Goal: Task Accomplishment & Management: Use online tool/utility

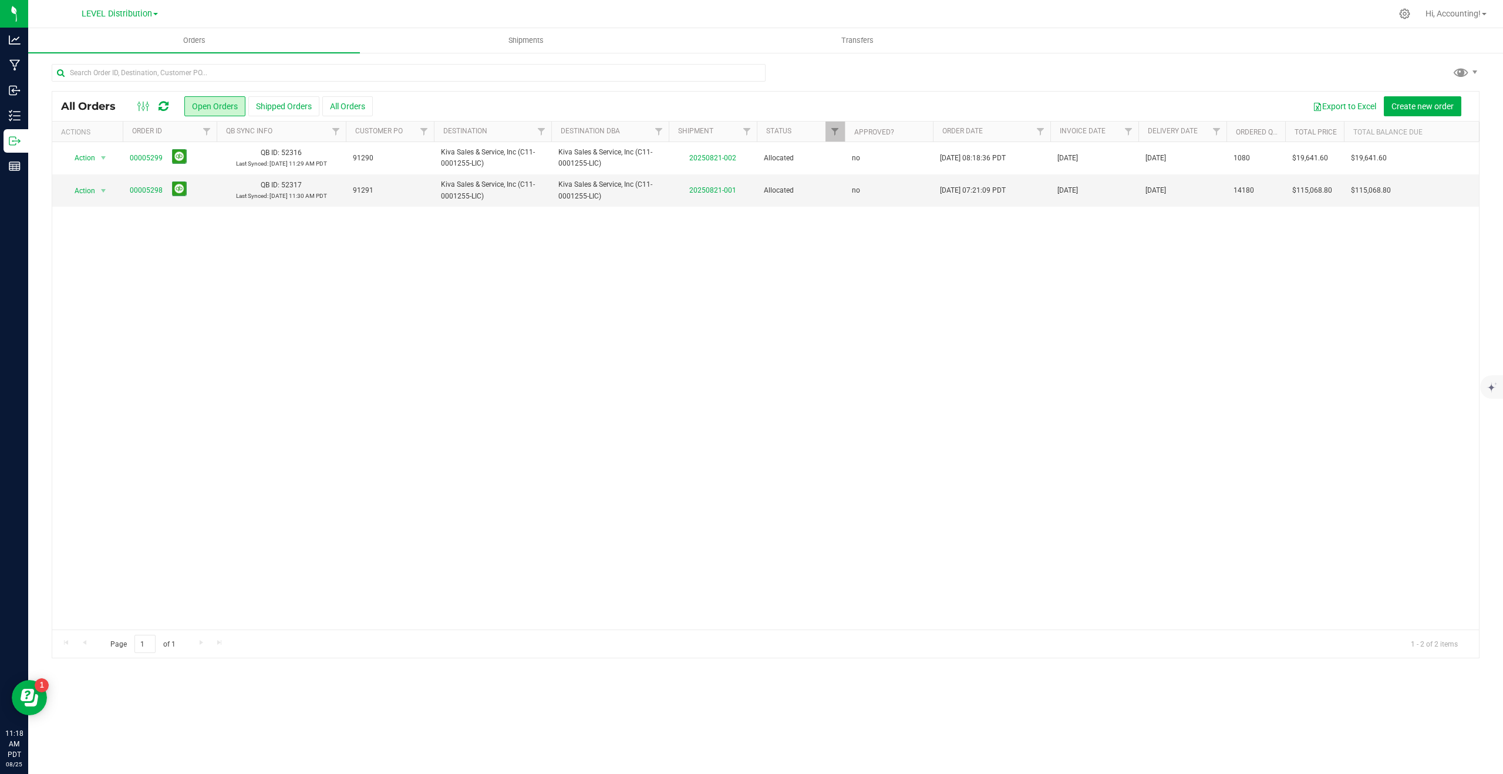
click at [135, 5] on div "LEVEL Distribution LEVEL - Extension LEVEL Distribution LEVEL Manufacturing" at bounding box center [119, 14] width 171 height 18
click at [133, 8] on link "LEVEL Distribution" at bounding box center [120, 13] width 76 height 11
click at [103, 40] on link "LEVEL - Extension" at bounding box center [119, 41] width 171 height 16
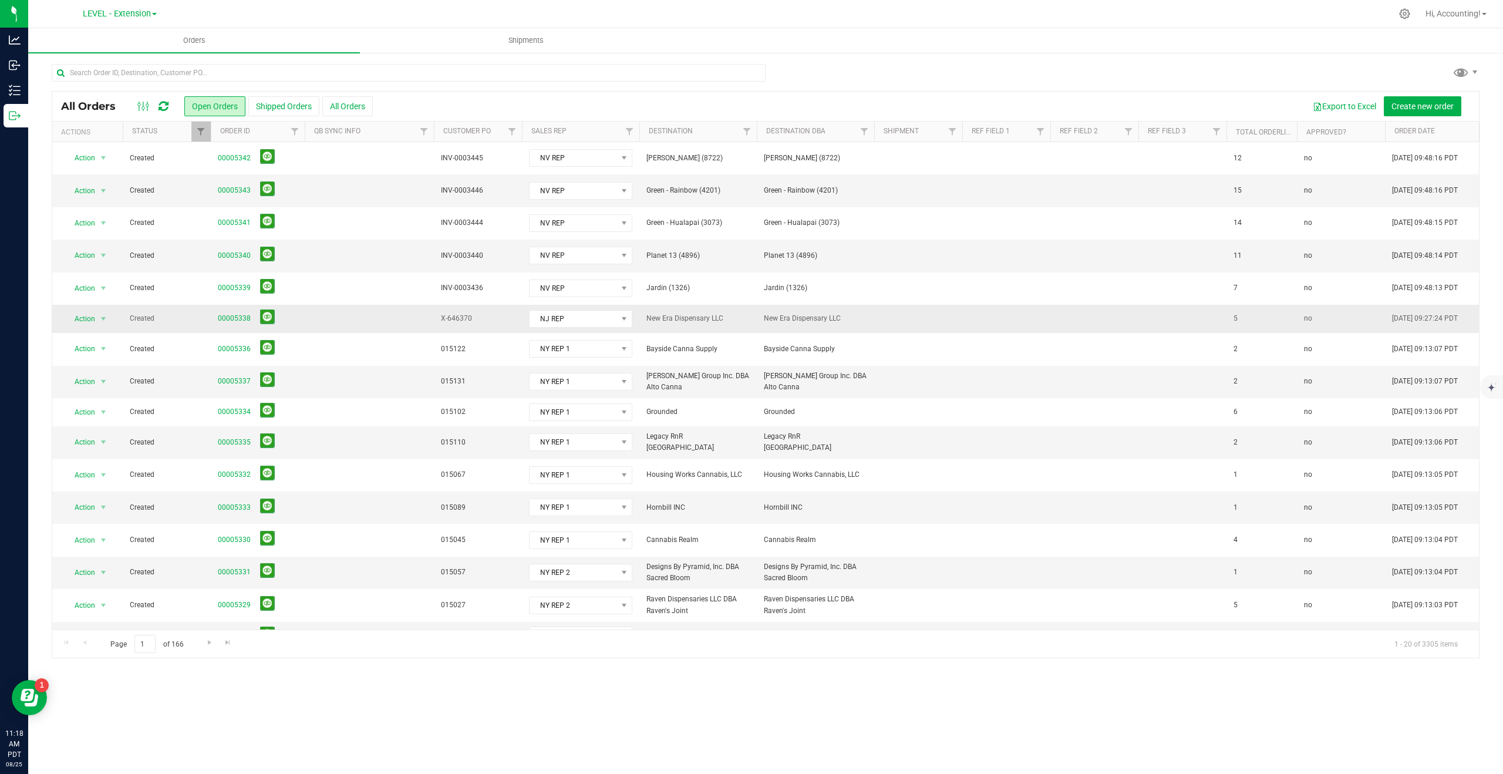
scroll to position [141, 0]
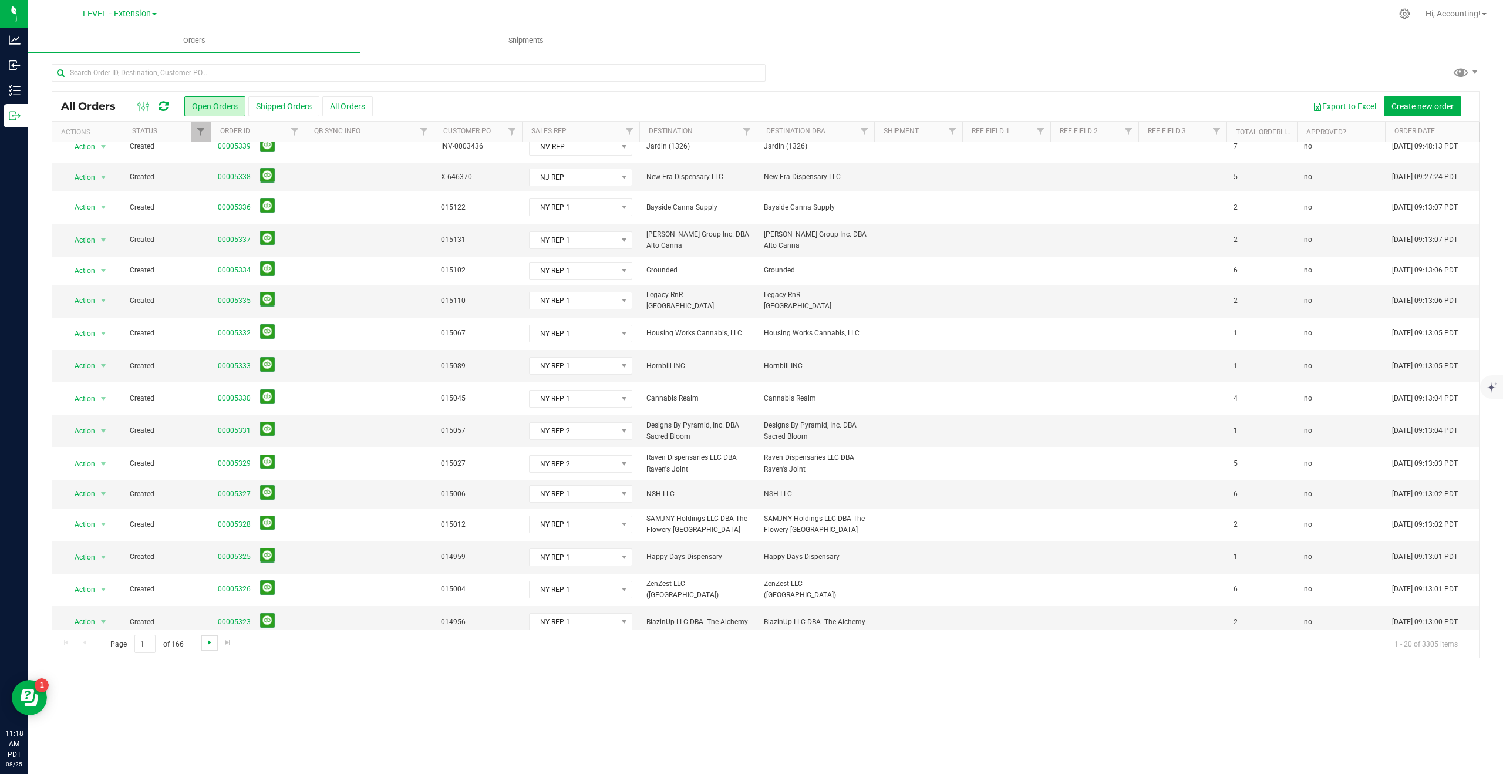
click at [209, 639] on span "Go to the next page" at bounding box center [209, 642] width 9 height 9
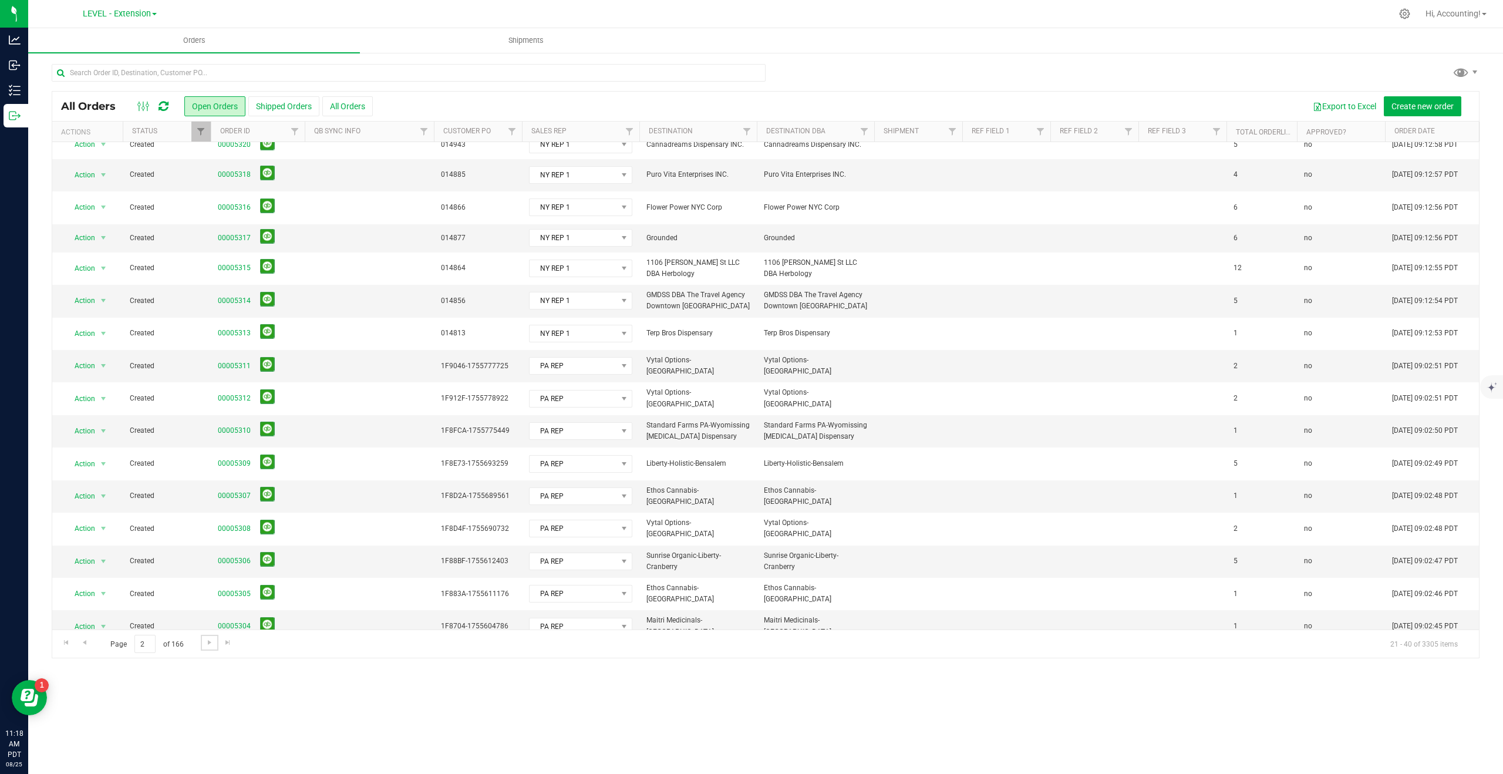
scroll to position [0, 0]
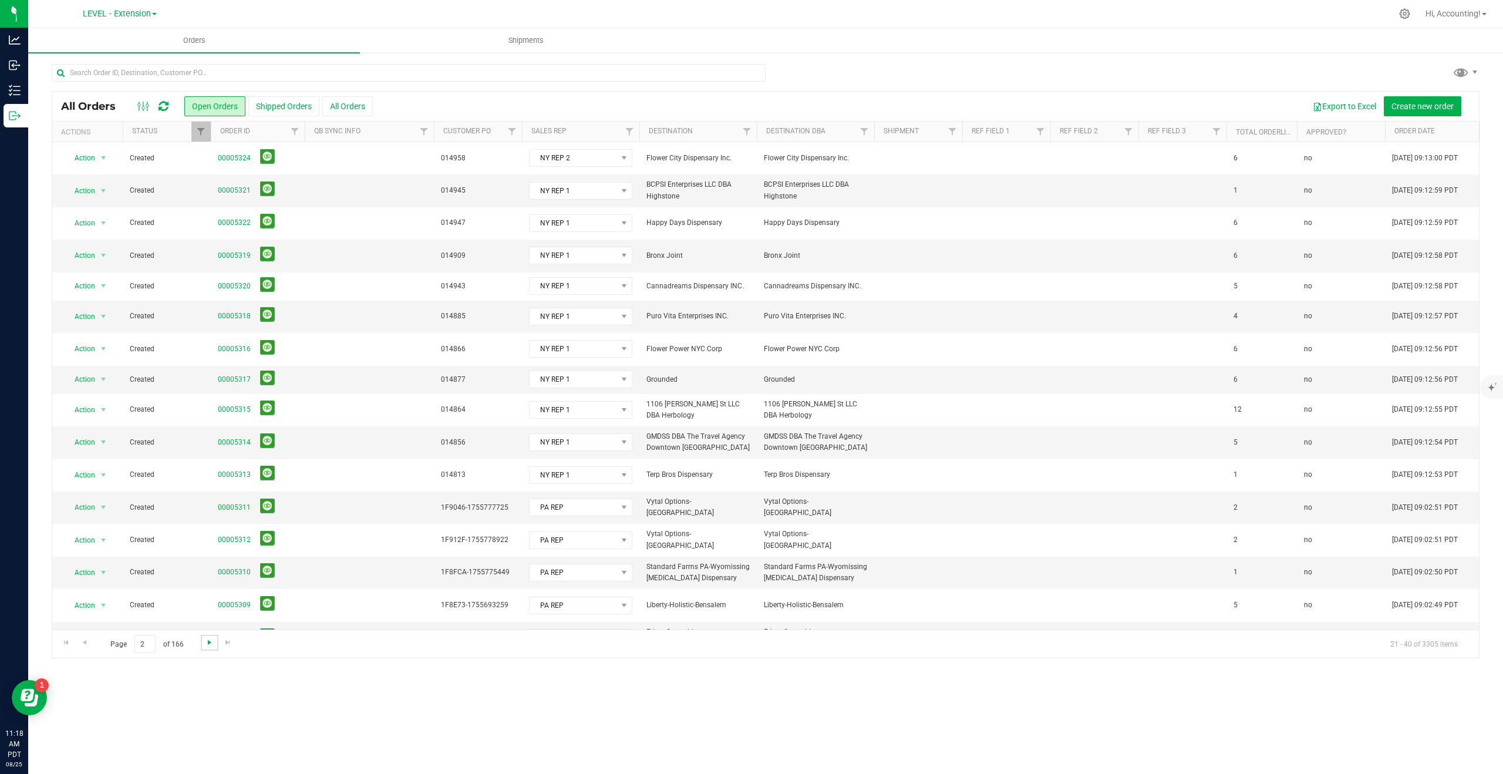
click at [205, 645] on span "Go to the next page" at bounding box center [209, 642] width 9 height 9
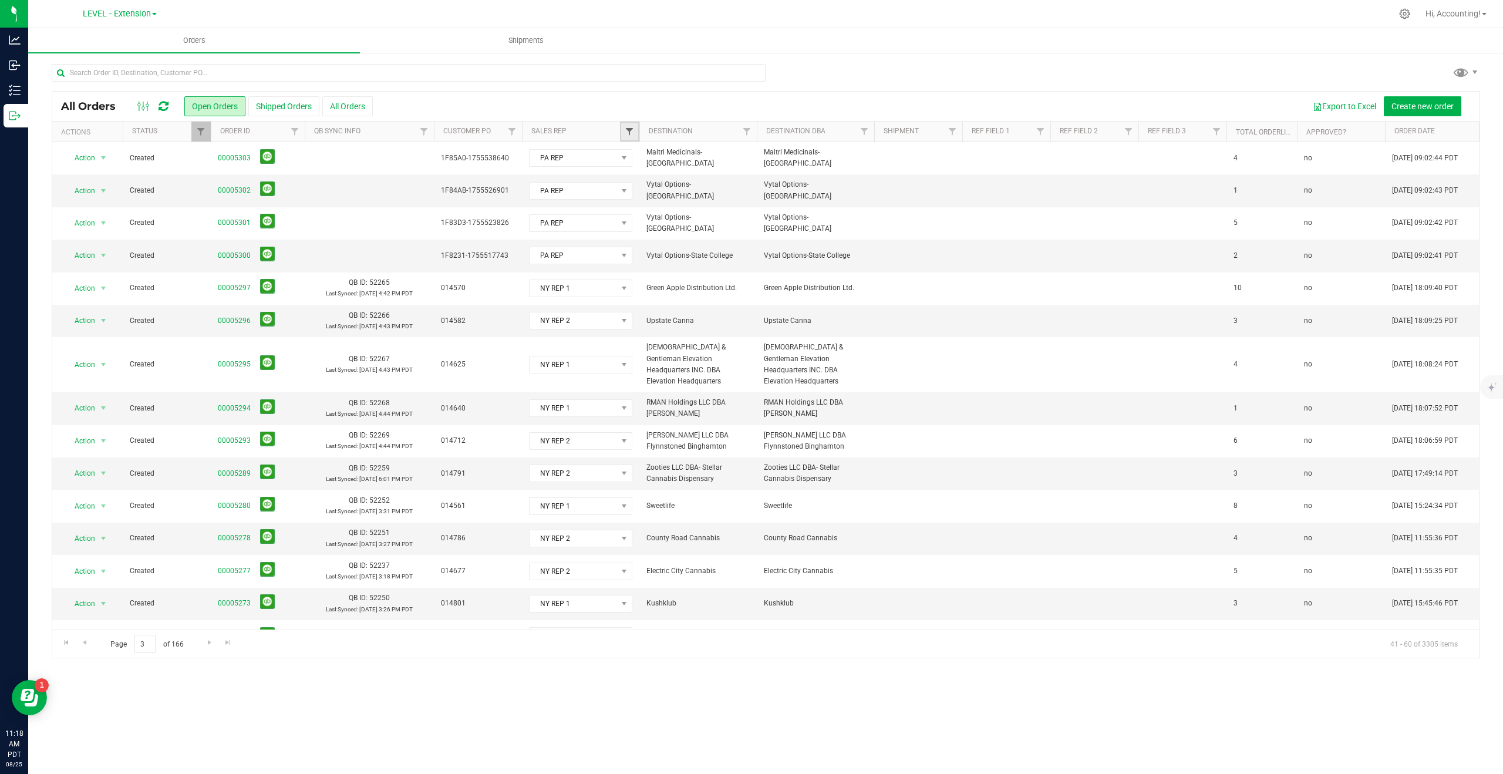
click at [632, 131] on span "Filter" at bounding box center [629, 131] width 9 height 9
click at [633, 326] on input "PA REP" at bounding box center [636, 325] width 8 height 8
checkbox input "true"
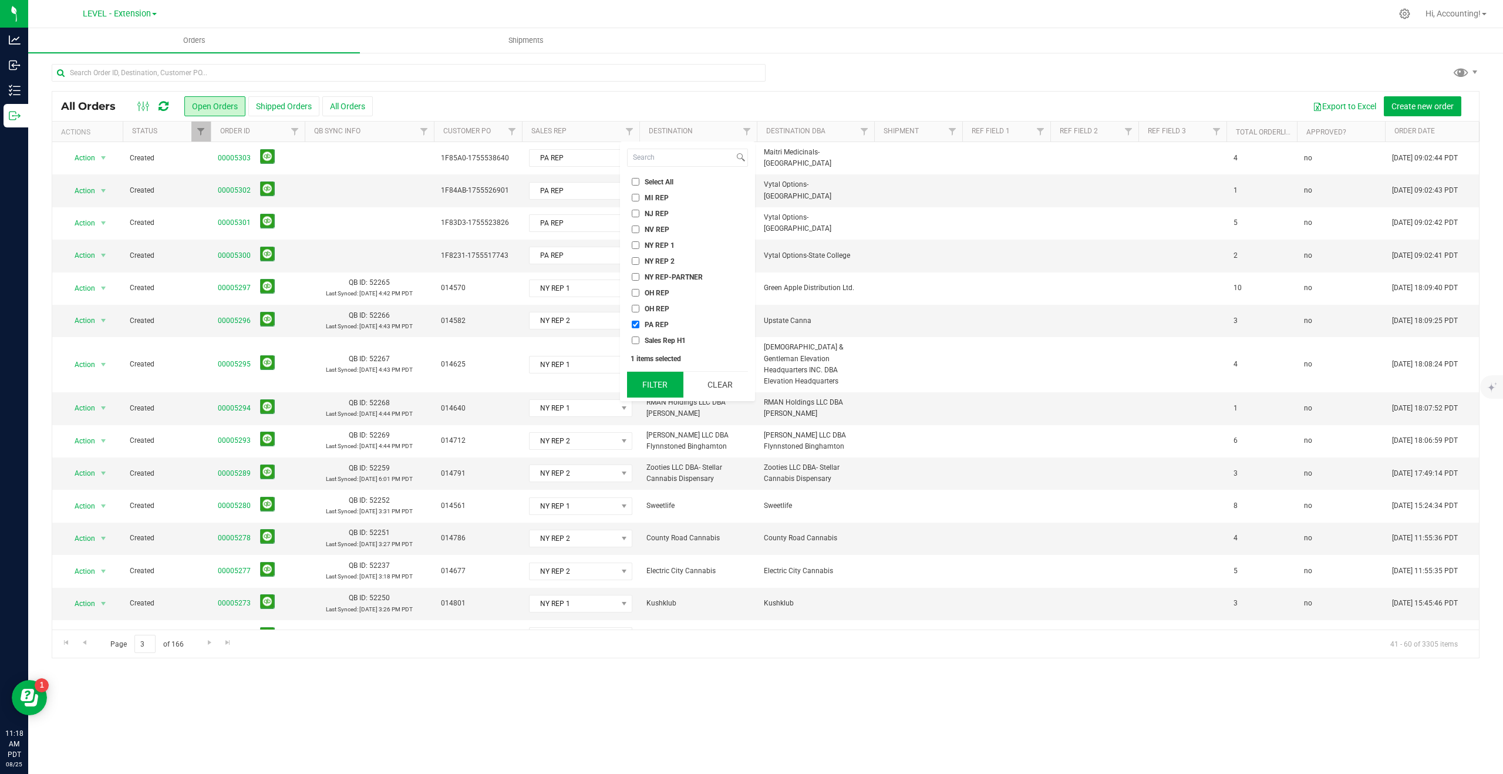
click at [652, 380] on button "Filter" at bounding box center [655, 385] width 56 height 26
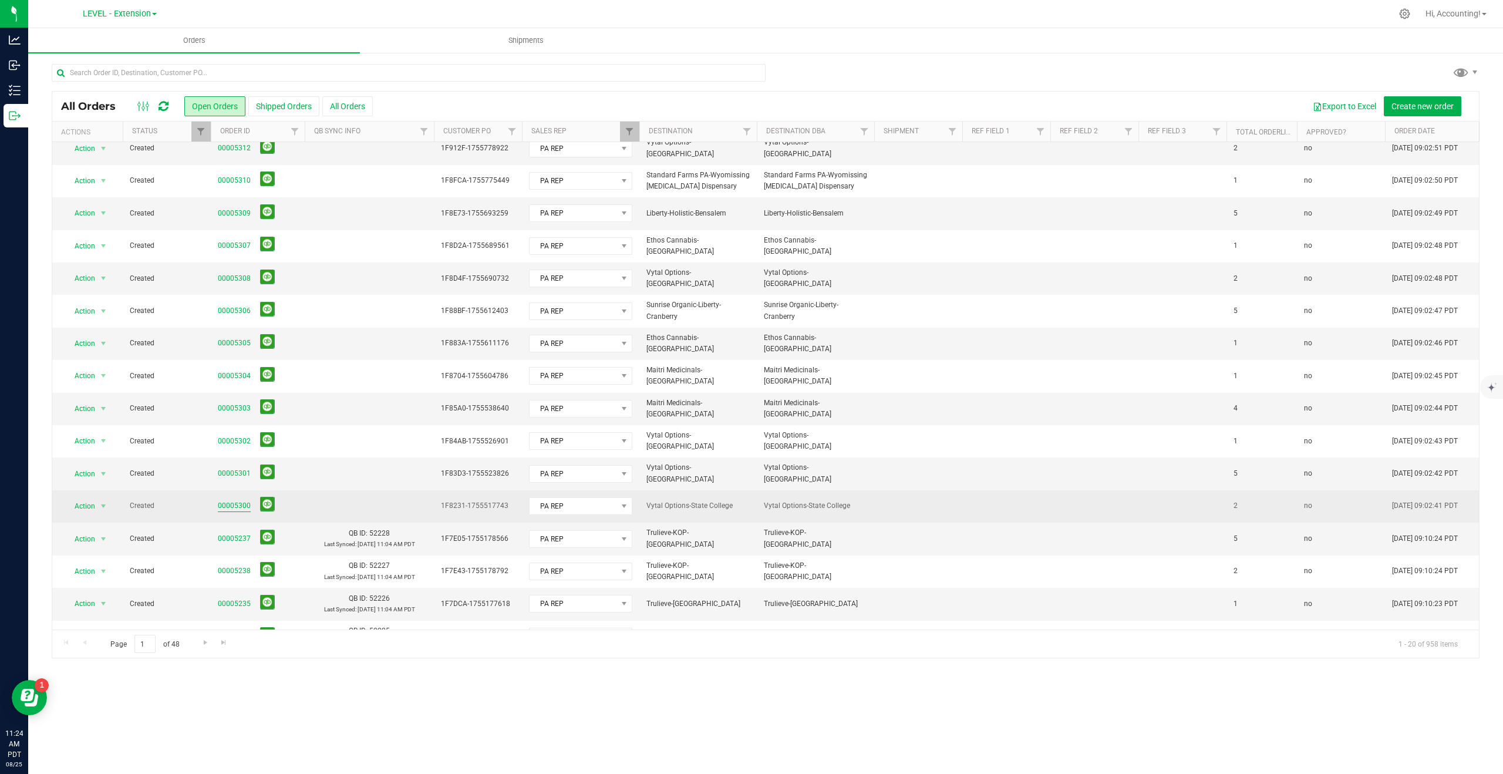
click at [225, 504] on link "00005300" at bounding box center [234, 505] width 33 height 11
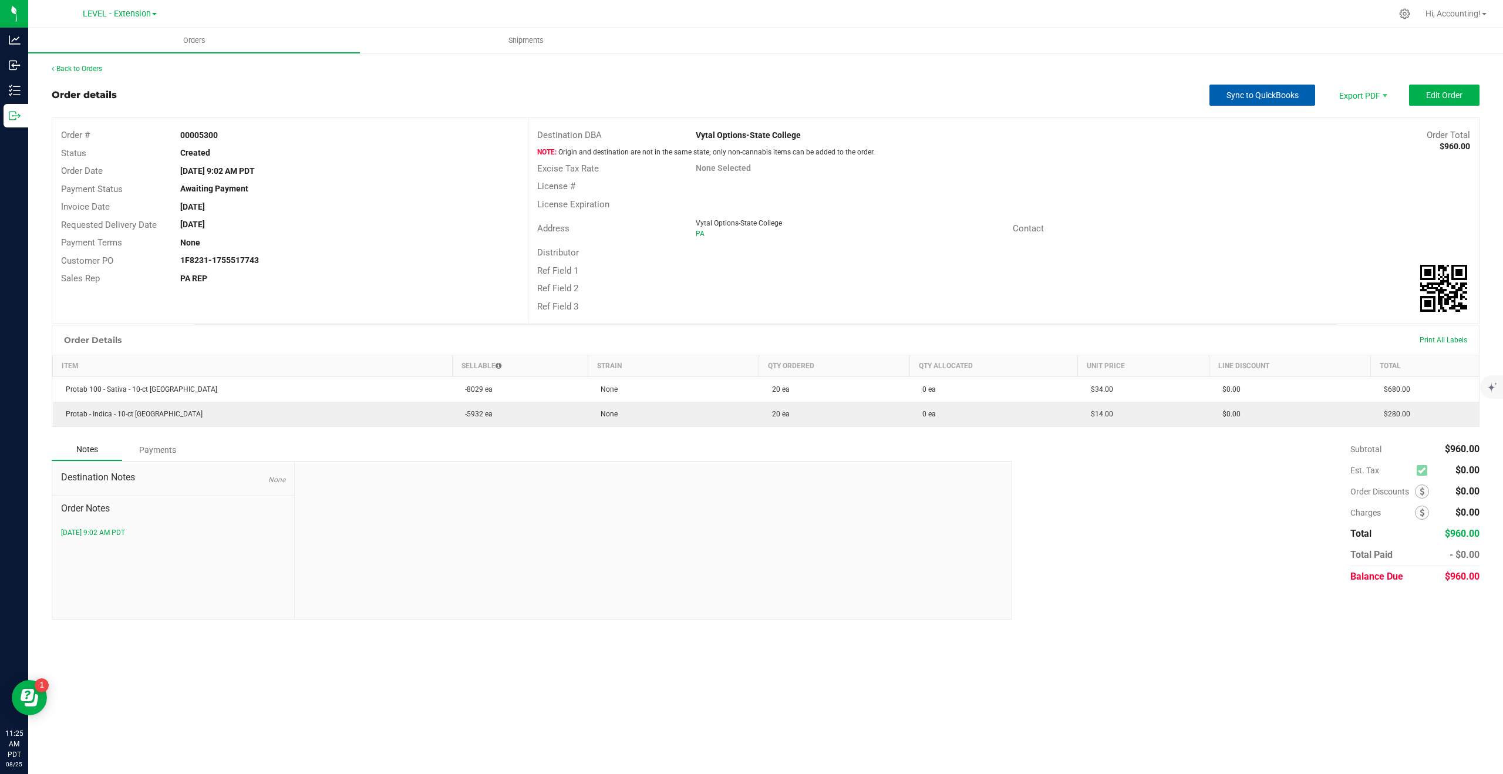
click at [1250, 95] on span "Sync to QuickBooks" at bounding box center [1262, 94] width 72 height 9
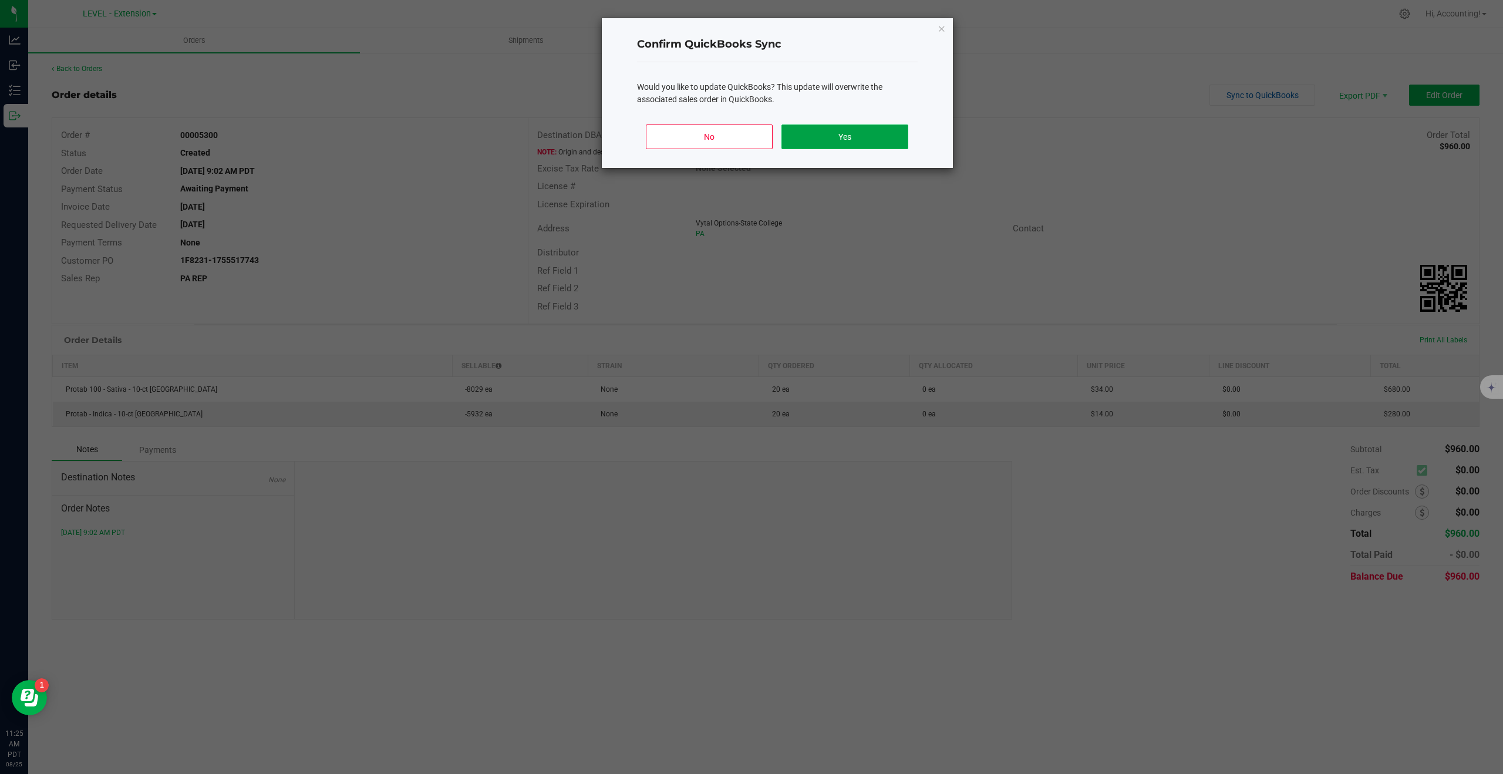
click at [848, 134] on button "Yes" at bounding box center [844, 136] width 126 height 25
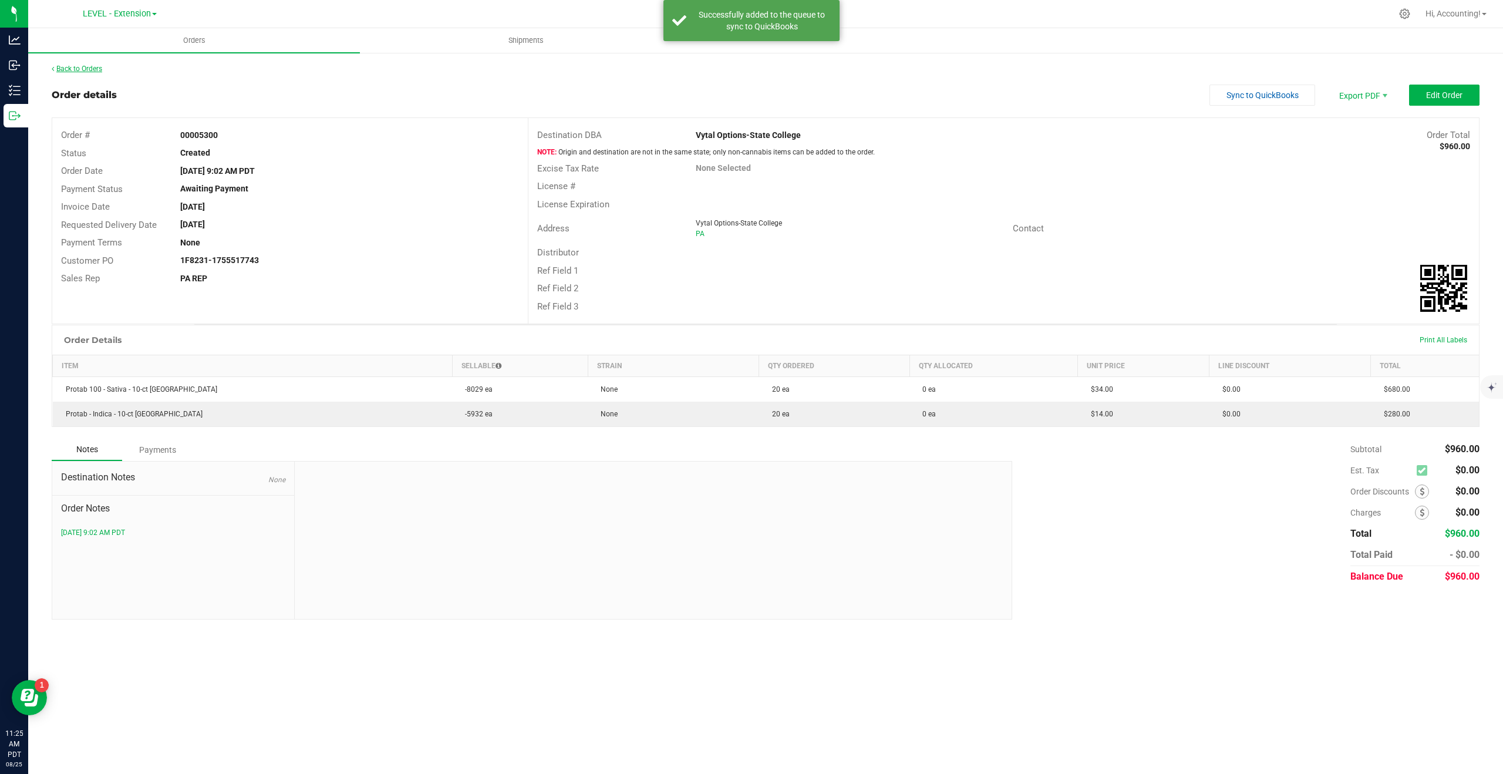
click at [65, 68] on link "Back to Orders" at bounding box center [77, 69] width 50 height 8
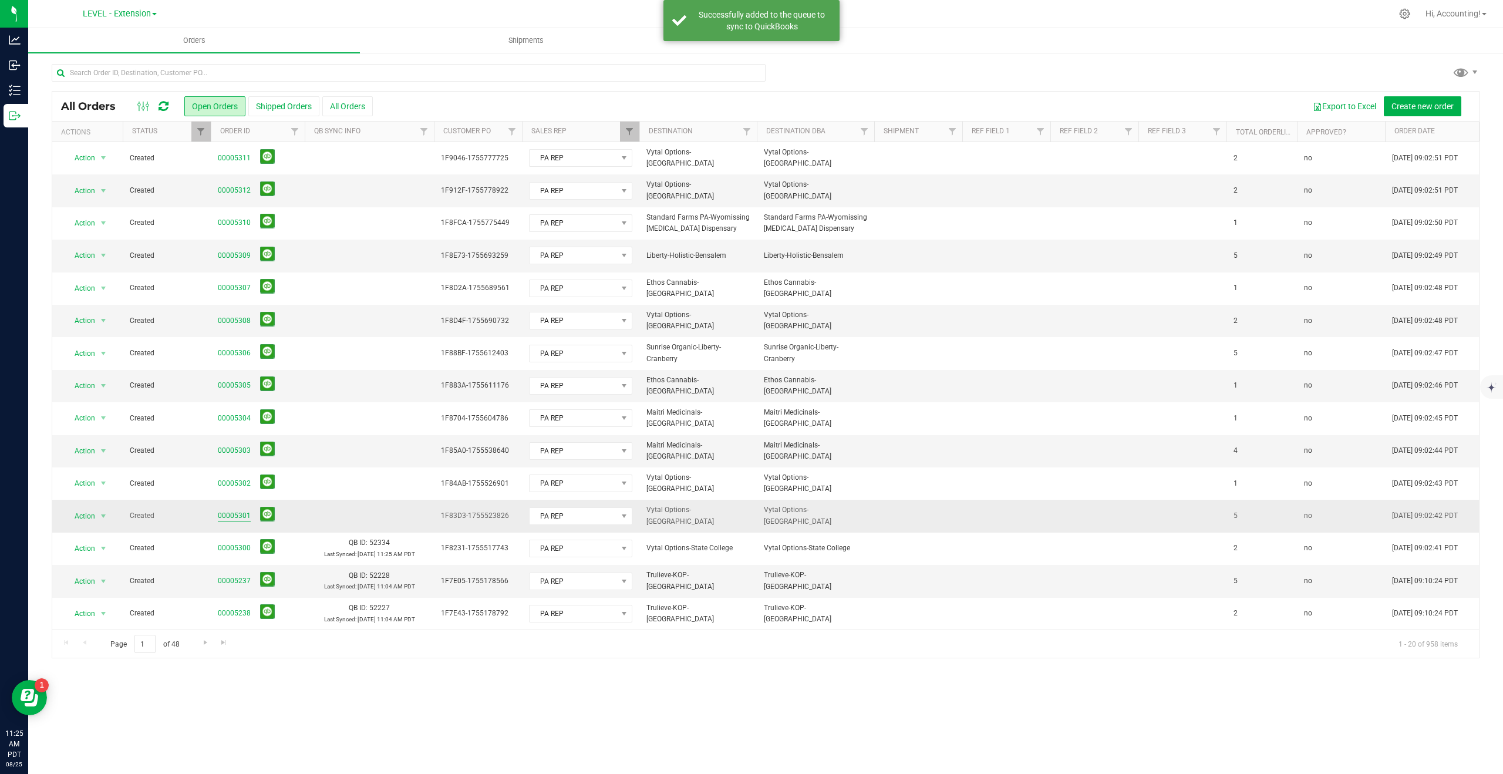
click at [221, 513] on link "00005301" at bounding box center [234, 515] width 33 height 11
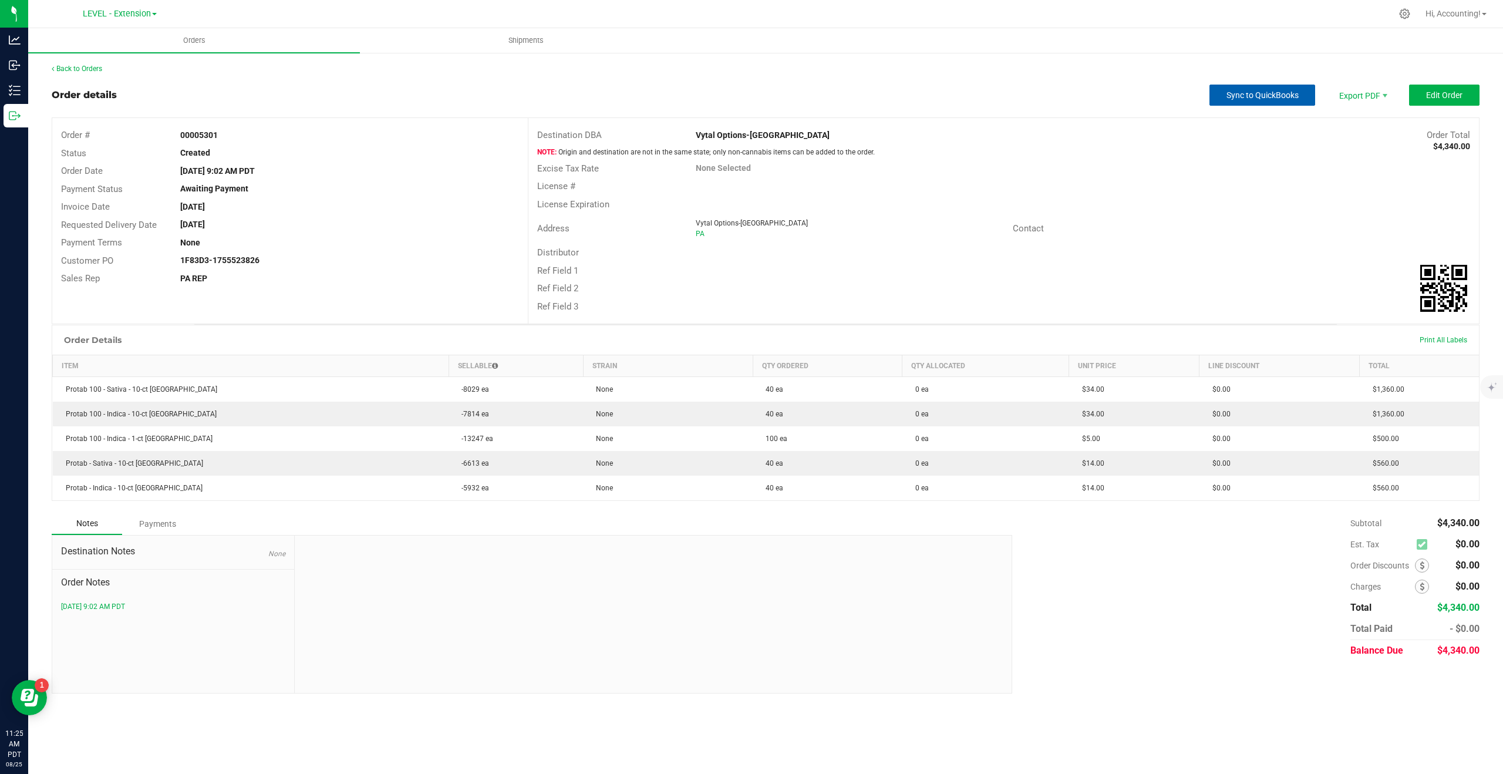
click at [1284, 97] on span "Sync to QuickBooks" at bounding box center [1262, 94] width 72 height 9
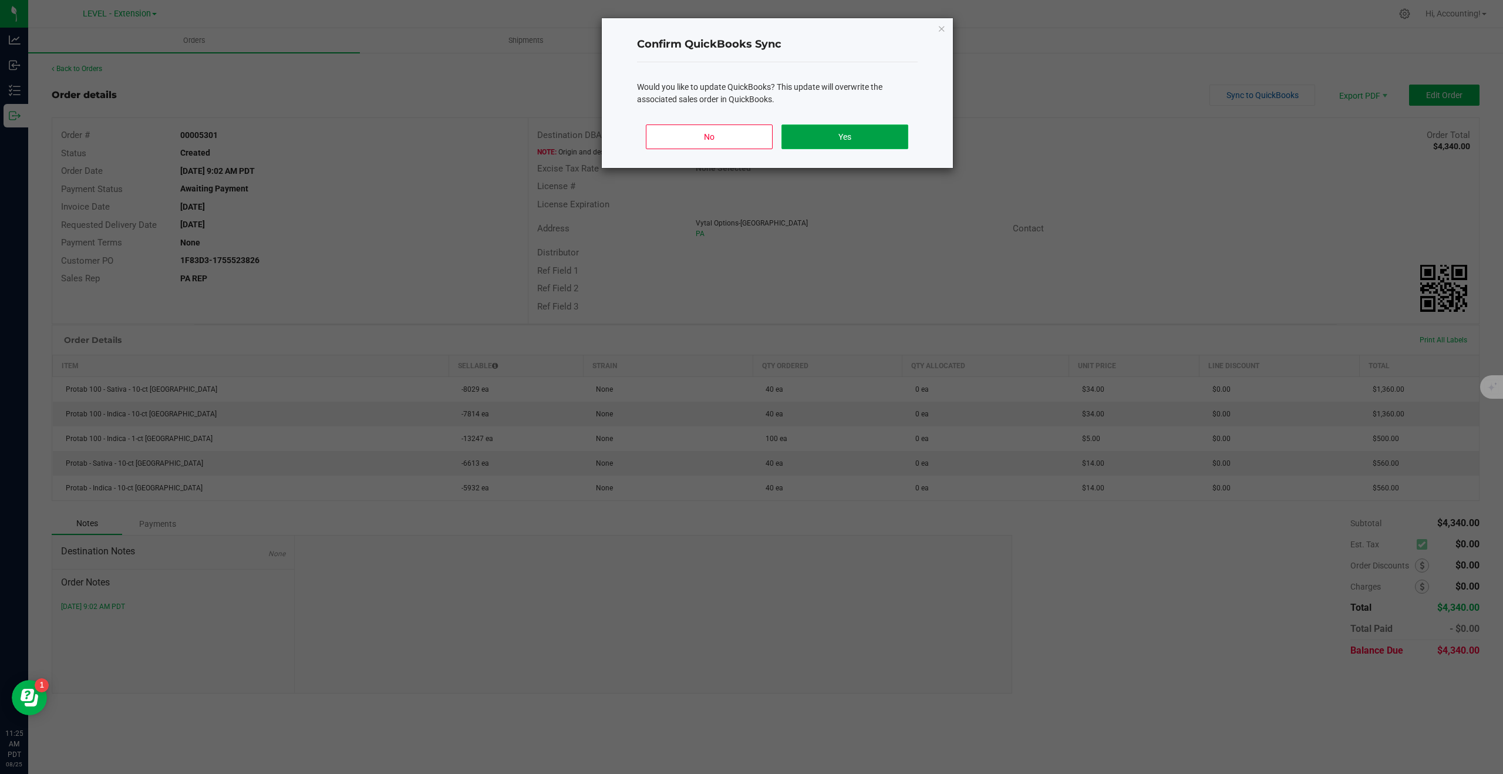
click at [861, 139] on button "Yes" at bounding box center [844, 136] width 126 height 25
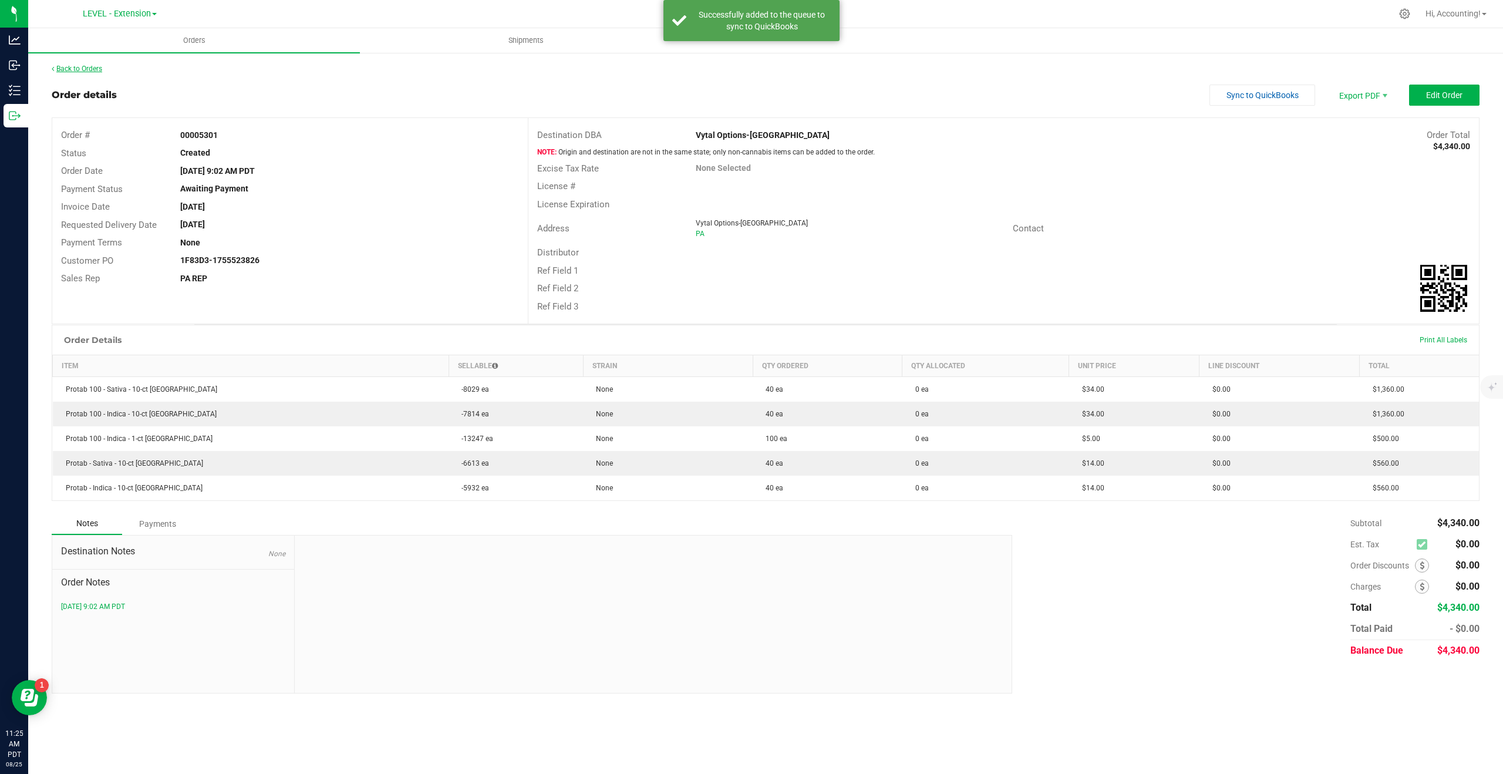
click at [70, 69] on link "Back to Orders" at bounding box center [77, 69] width 50 height 8
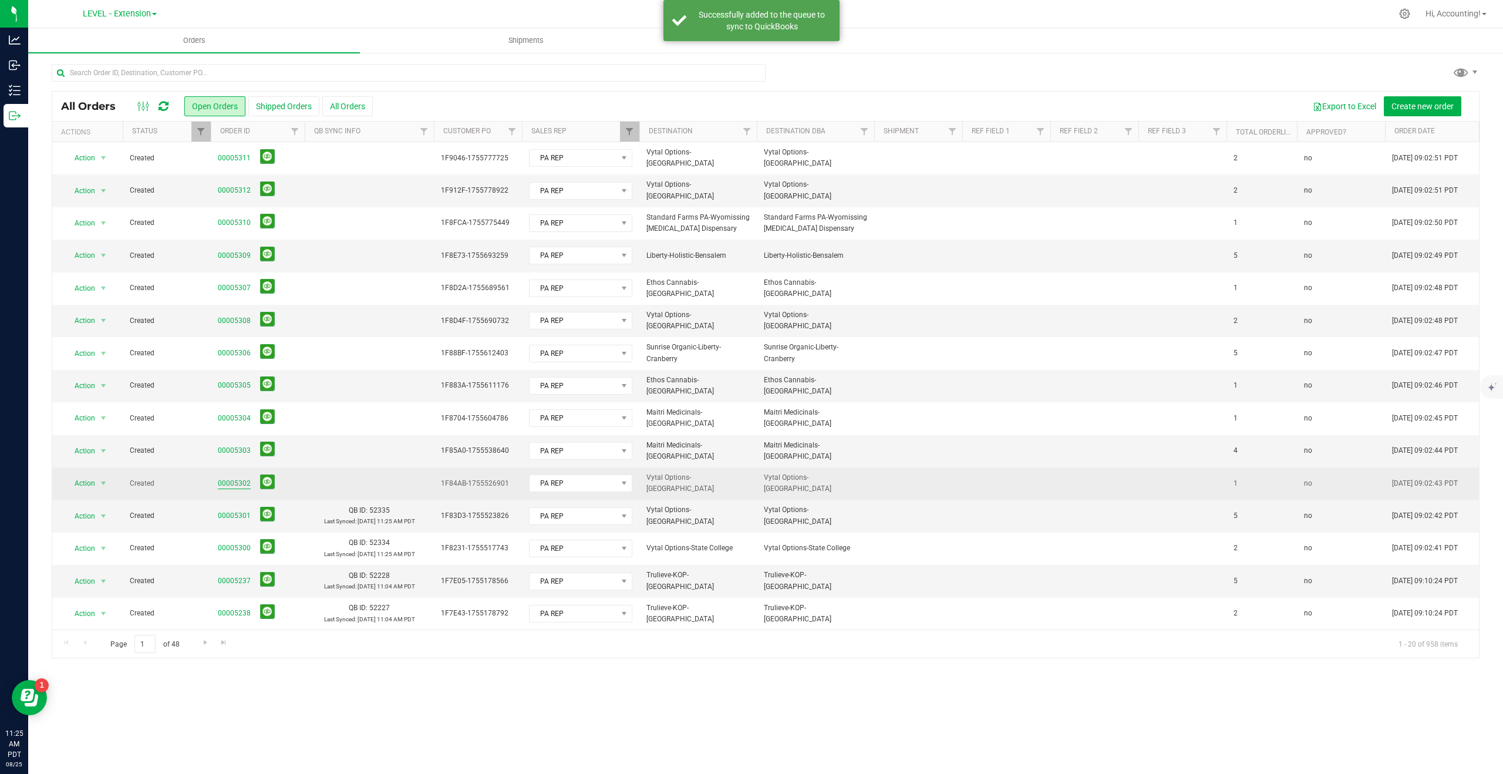
click at [224, 482] on link "00005302" at bounding box center [234, 483] width 33 height 11
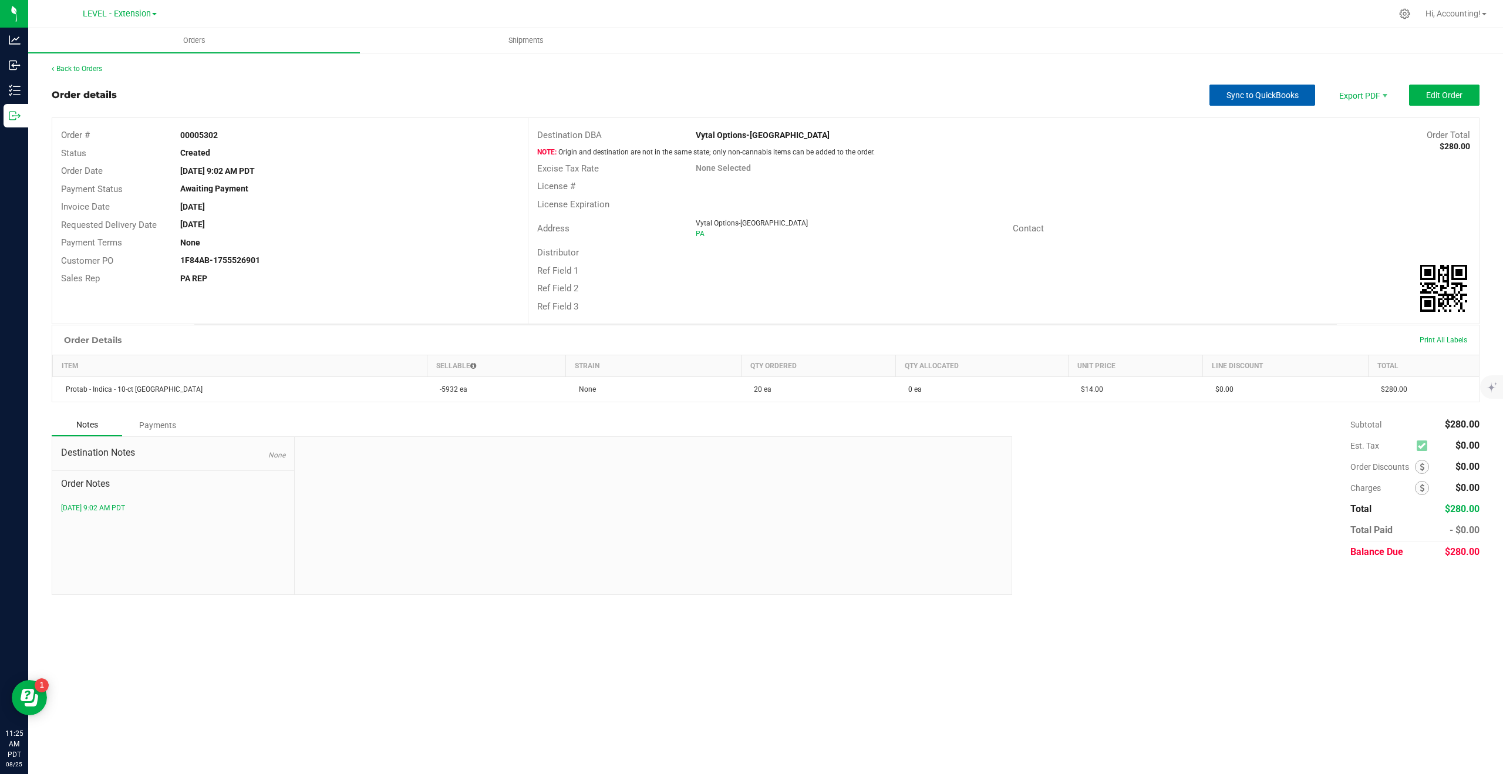
click at [1225, 95] on button "Sync to QuickBooks" at bounding box center [1262, 95] width 106 height 21
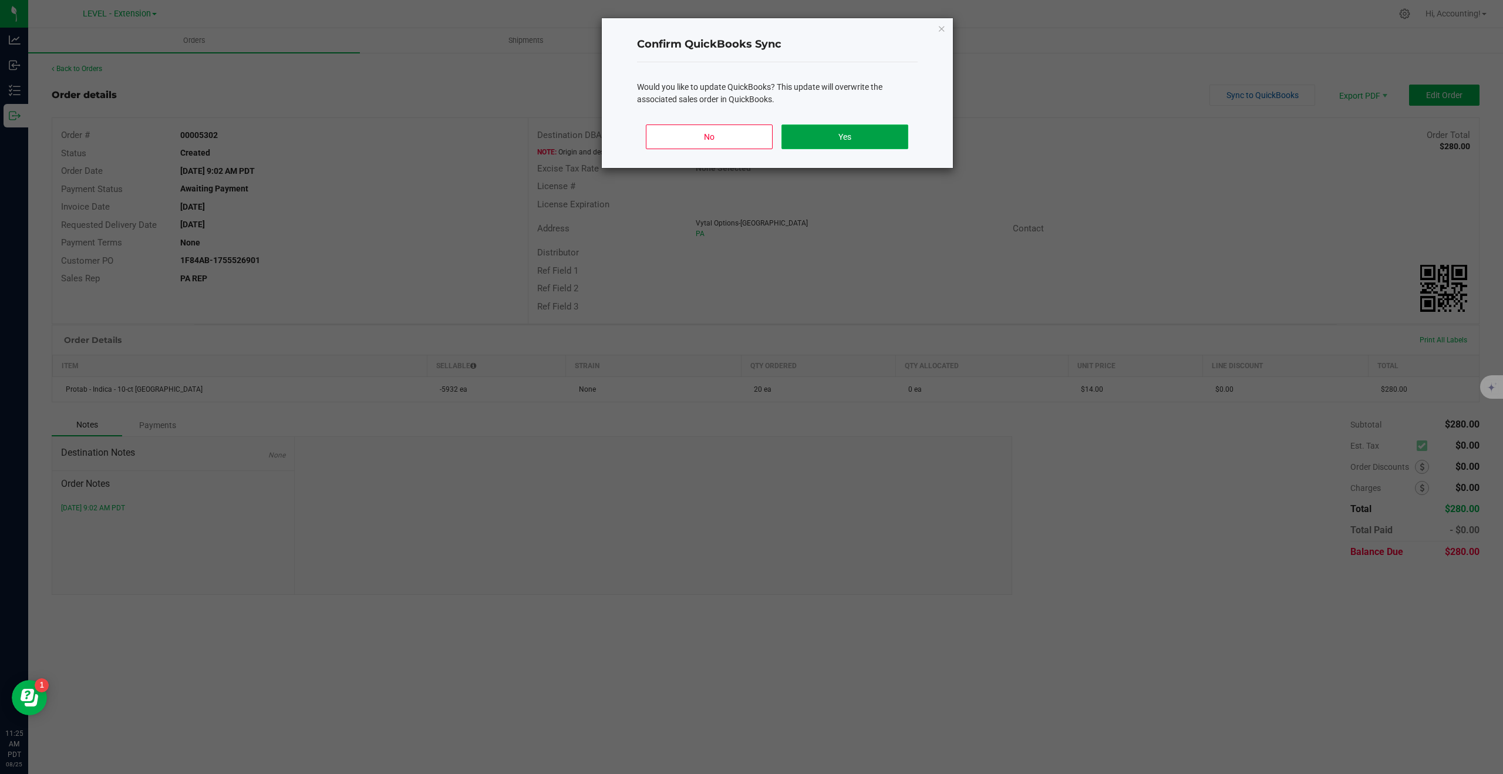
click at [810, 134] on button "Yes" at bounding box center [844, 136] width 126 height 25
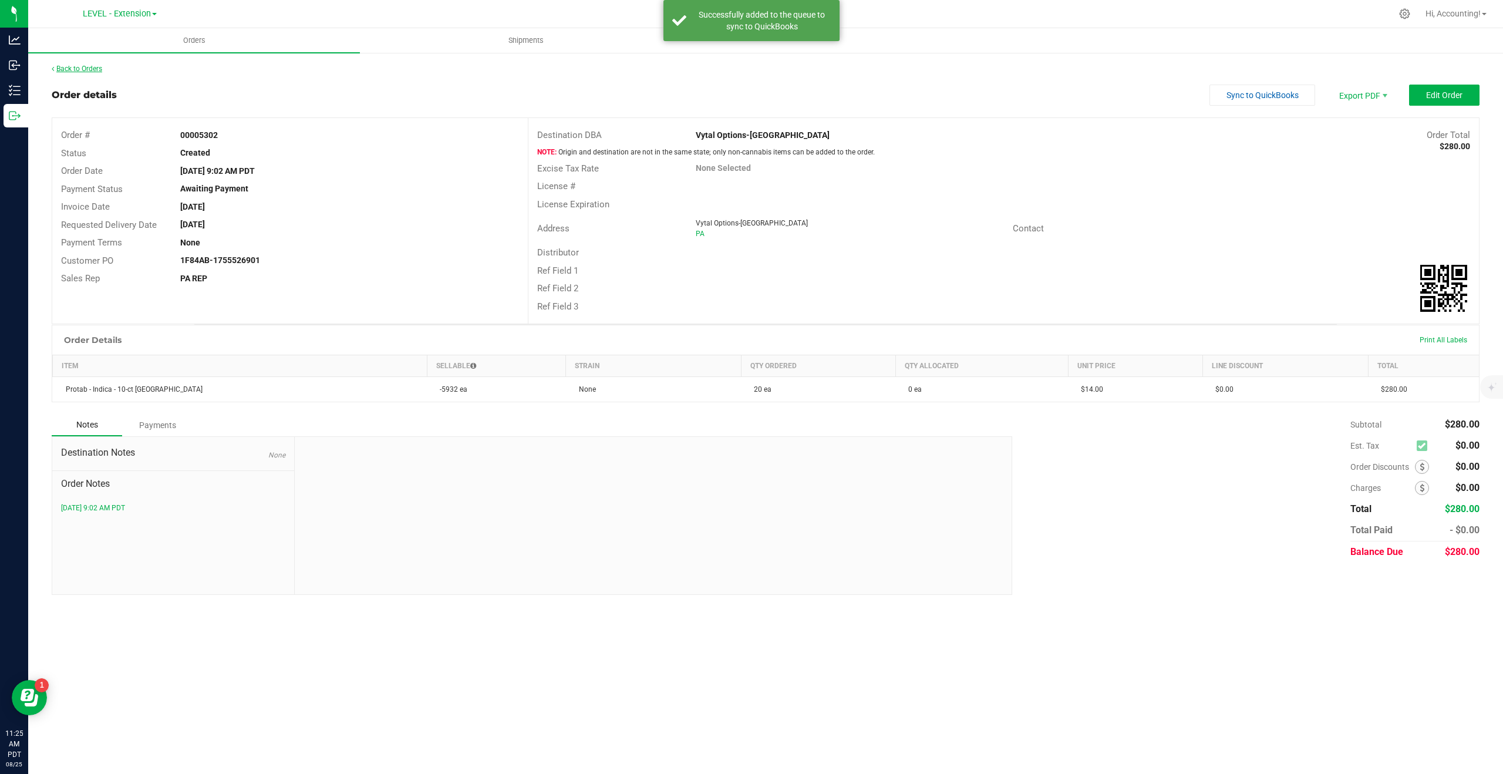
click at [86, 66] on link "Back to Orders" at bounding box center [77, 69] width 50 height 8
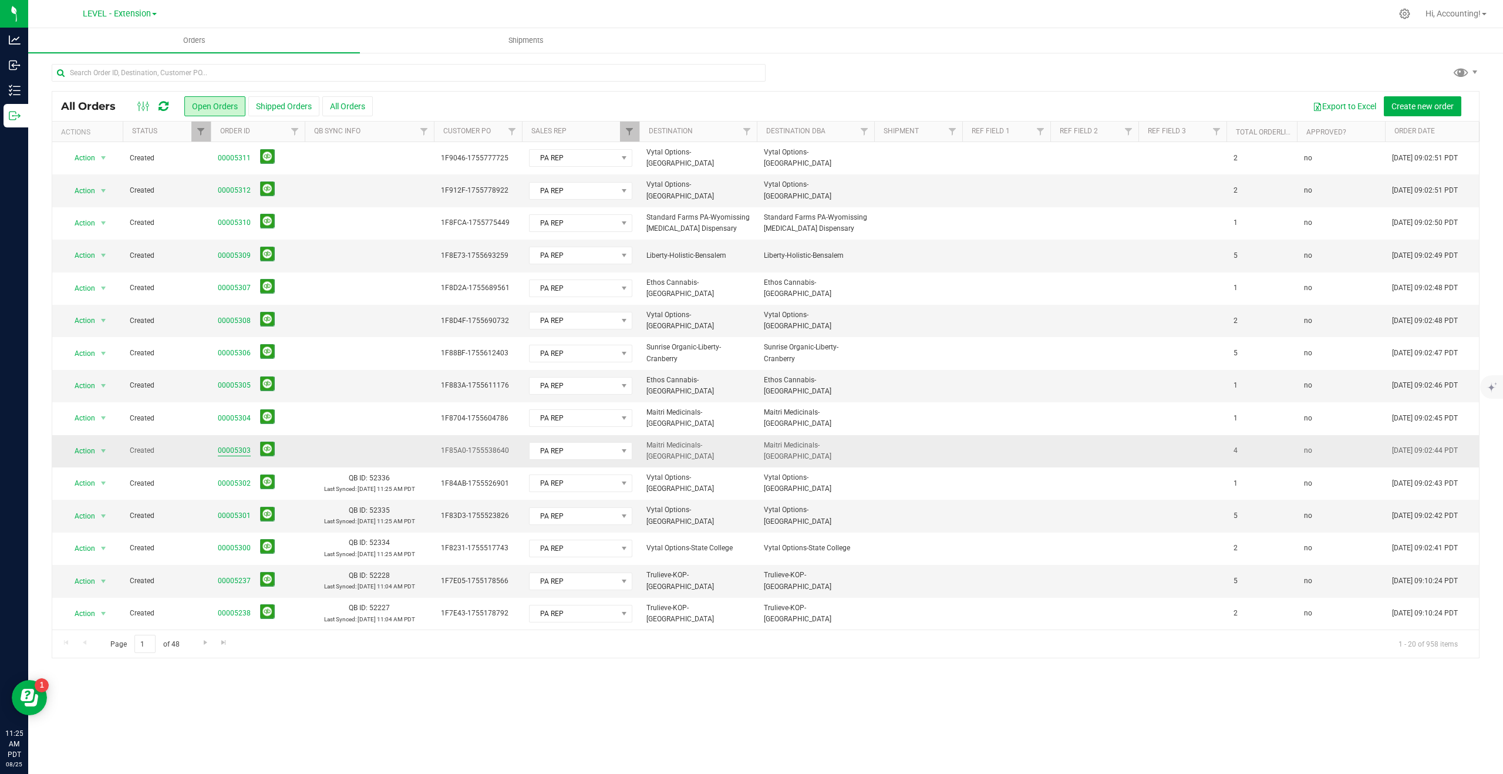
click at [230, 449] on link "00005303" at bounding box center [234, 450] width 33 height 11
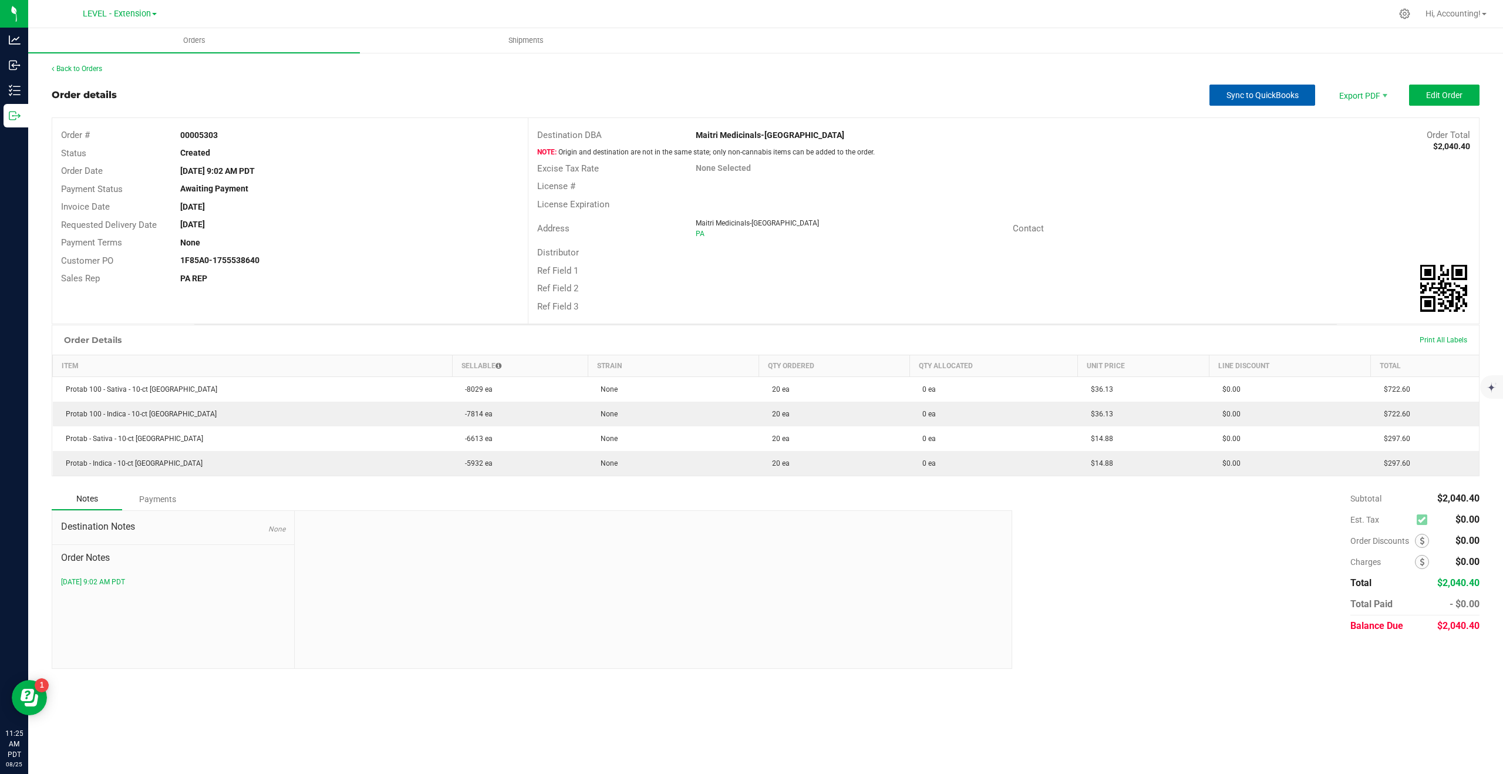
click at [1244, 99] on span "Sync to QuickBooks" at bounding box center [1262, 94] width 72 height 9
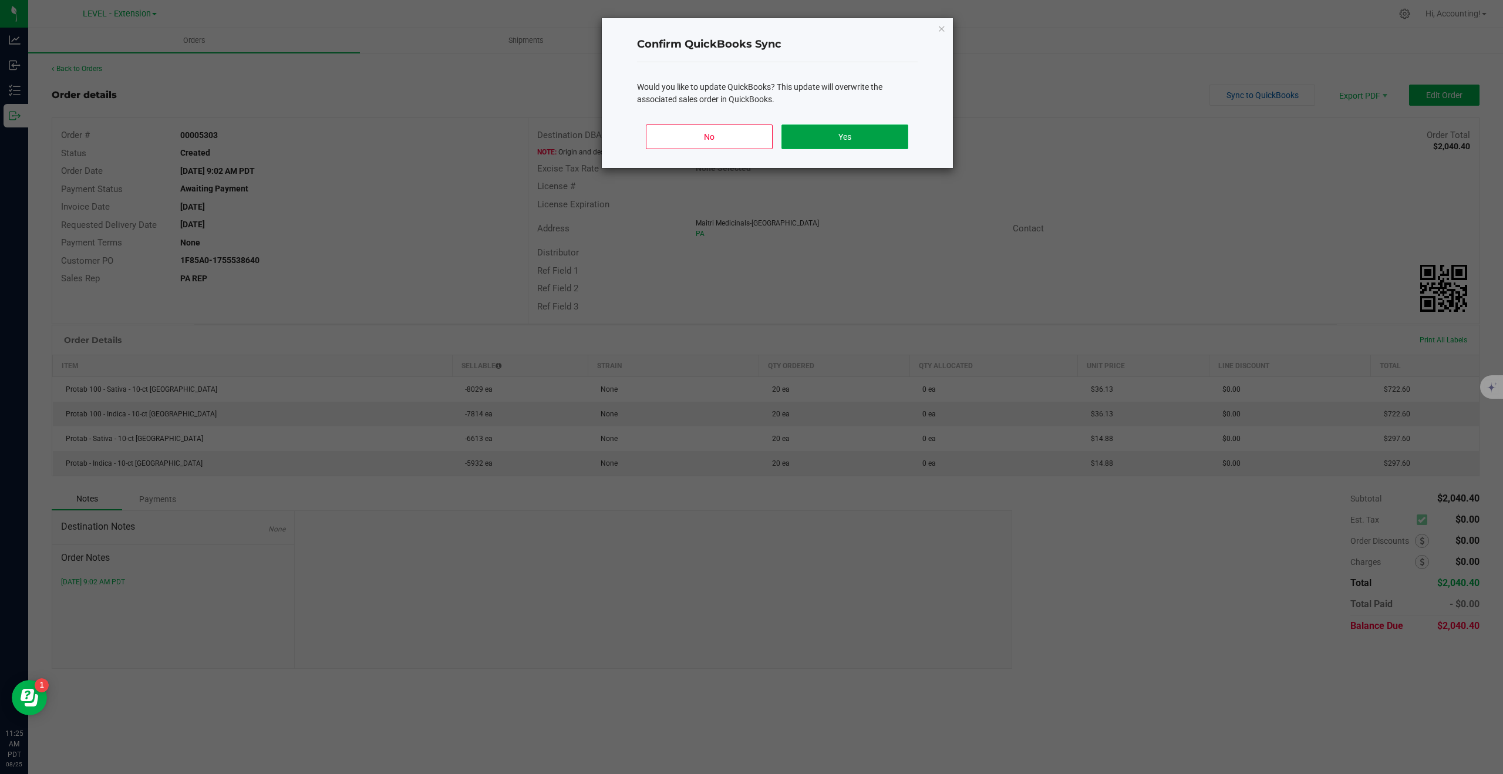
click at [812, 142] on button "Yes" at bounding box center [844, 136] width 126 height 25
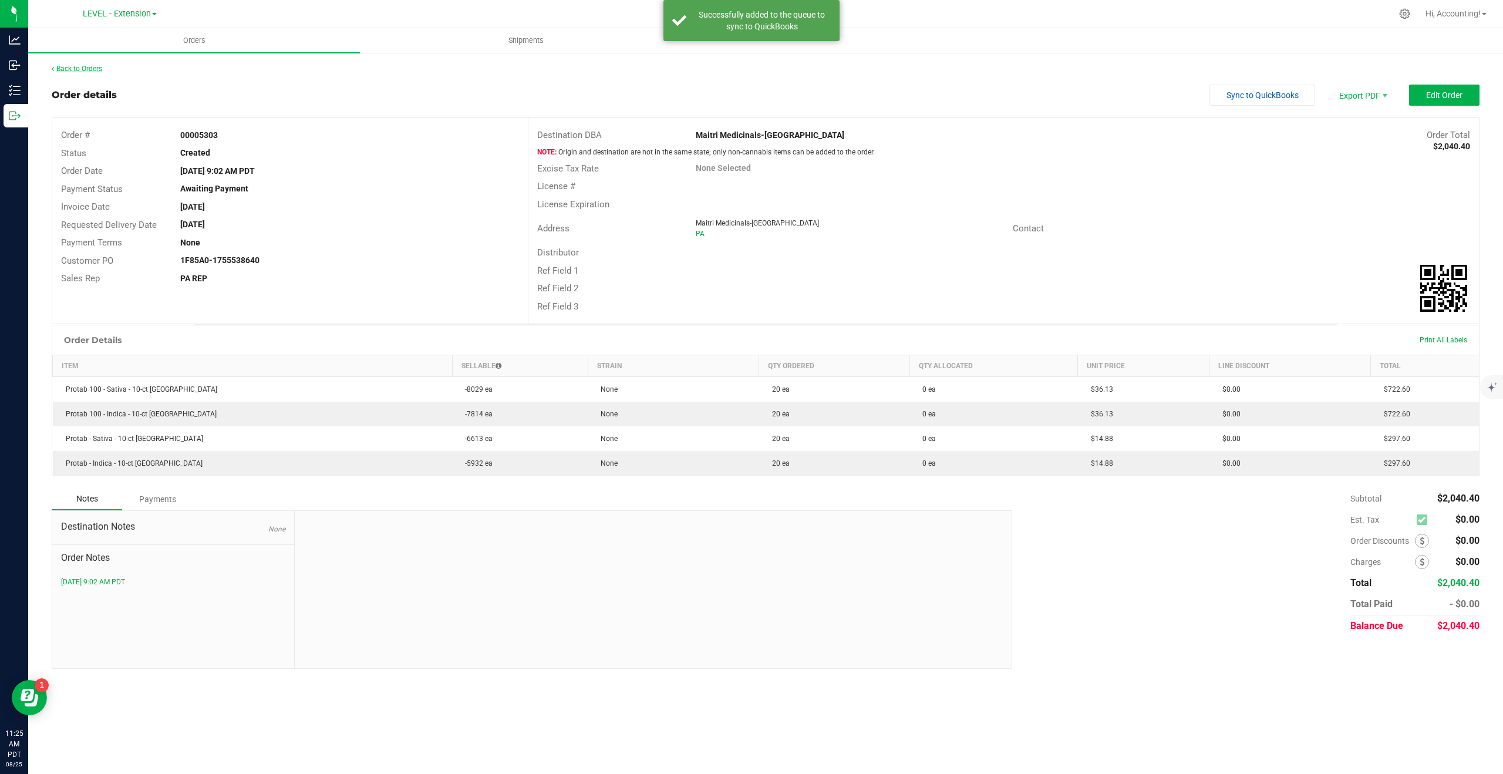
click at [89, 72] on link "Back to Orders" at bounding box center [77, 69] width 50 height 8
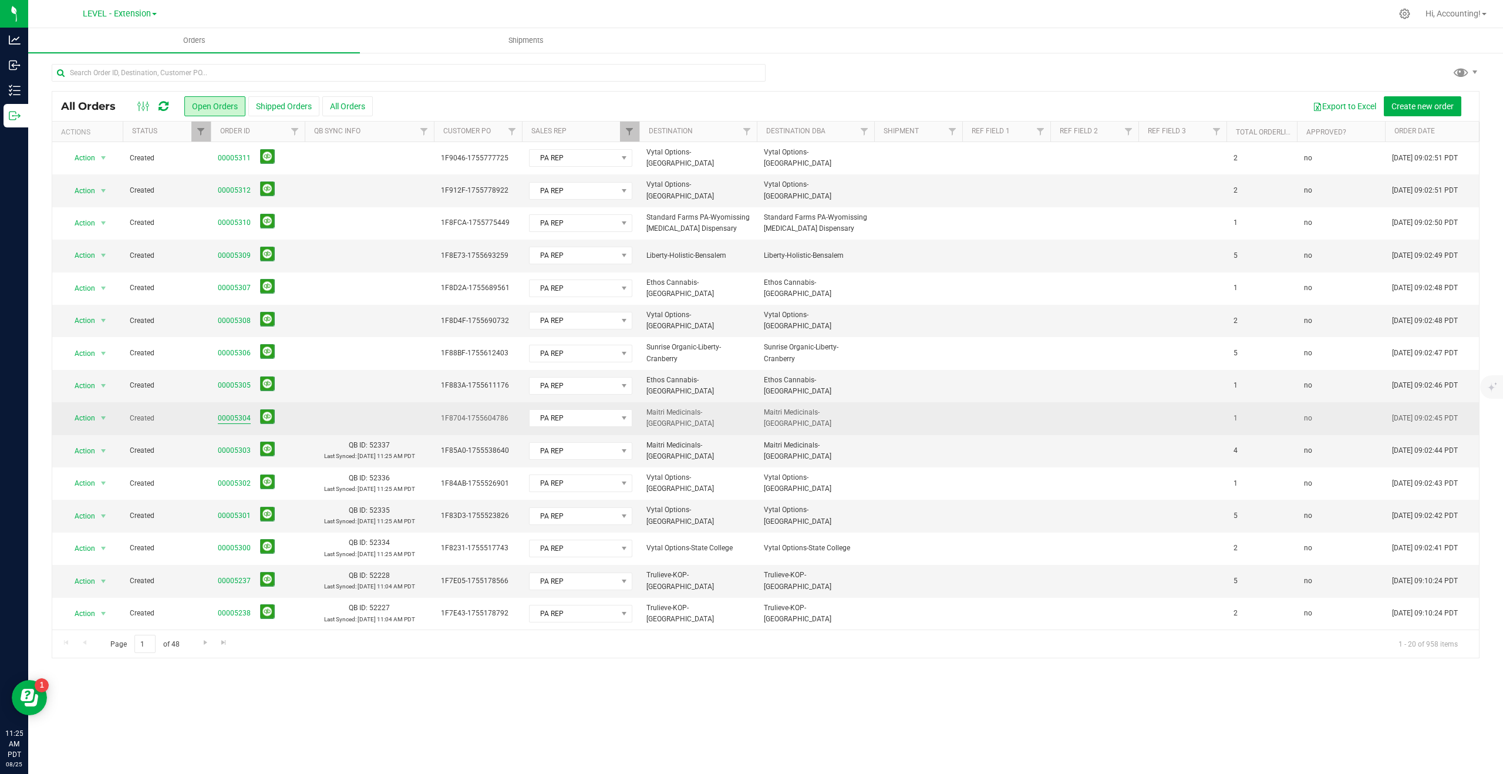
click at [227, 417] on link "00005304" at bounding box center [234, 418] width 33 height 11
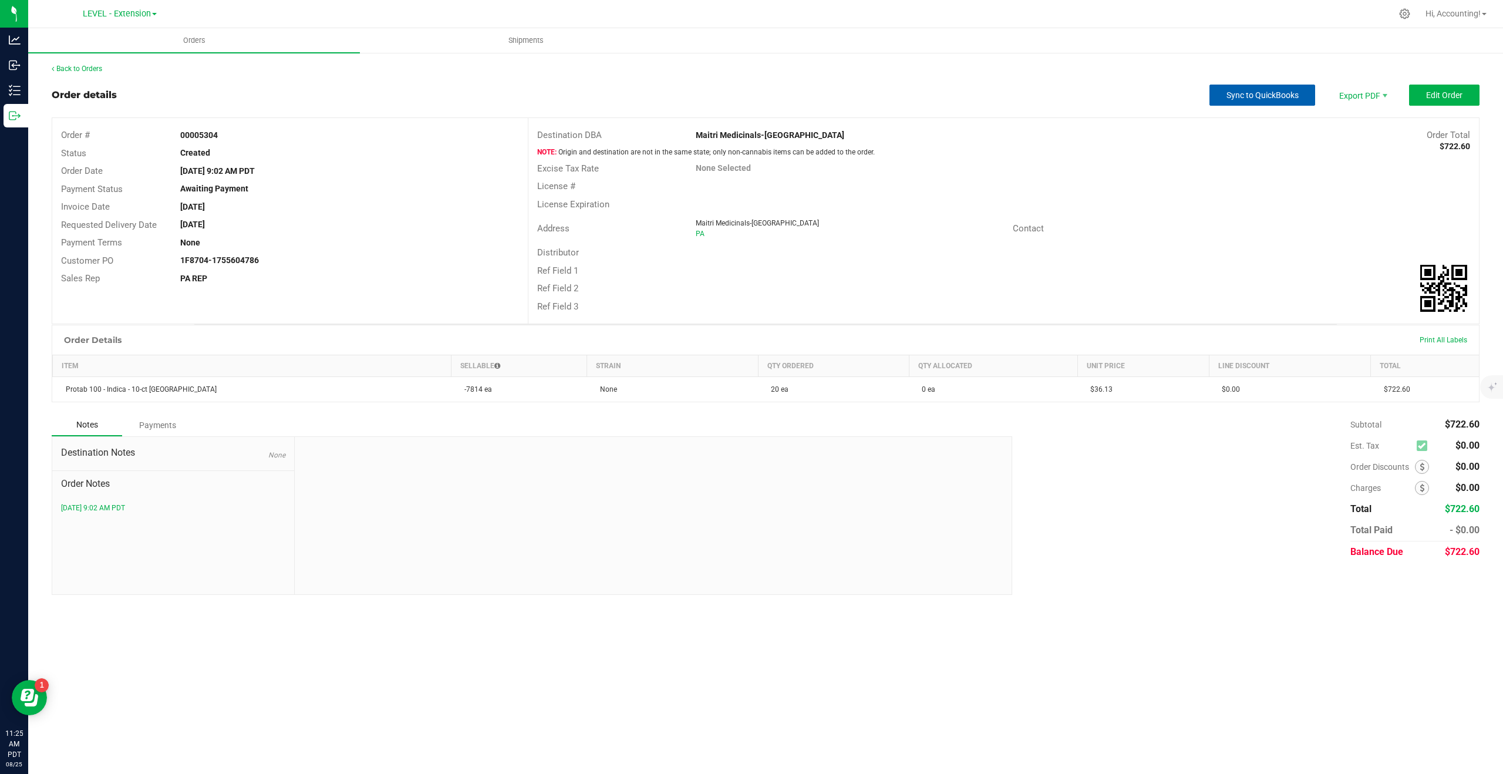
click at [1274, 93] on span "Sync to QuickBooks" at bounding box center [1262, 94] width 72 height 9
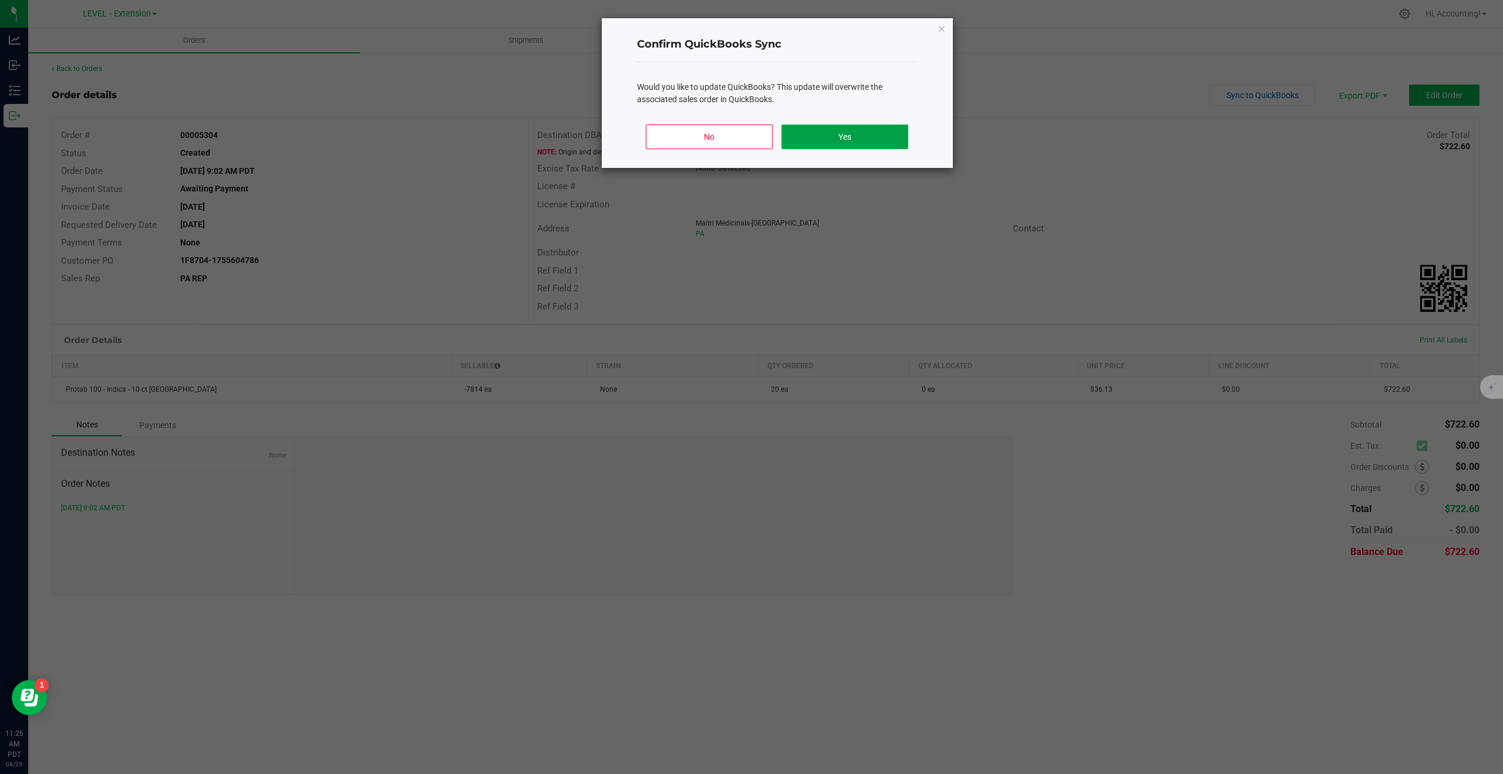
click at [864, 139] on button "Yes" at bounding box center [844, 136] width 126 height 25
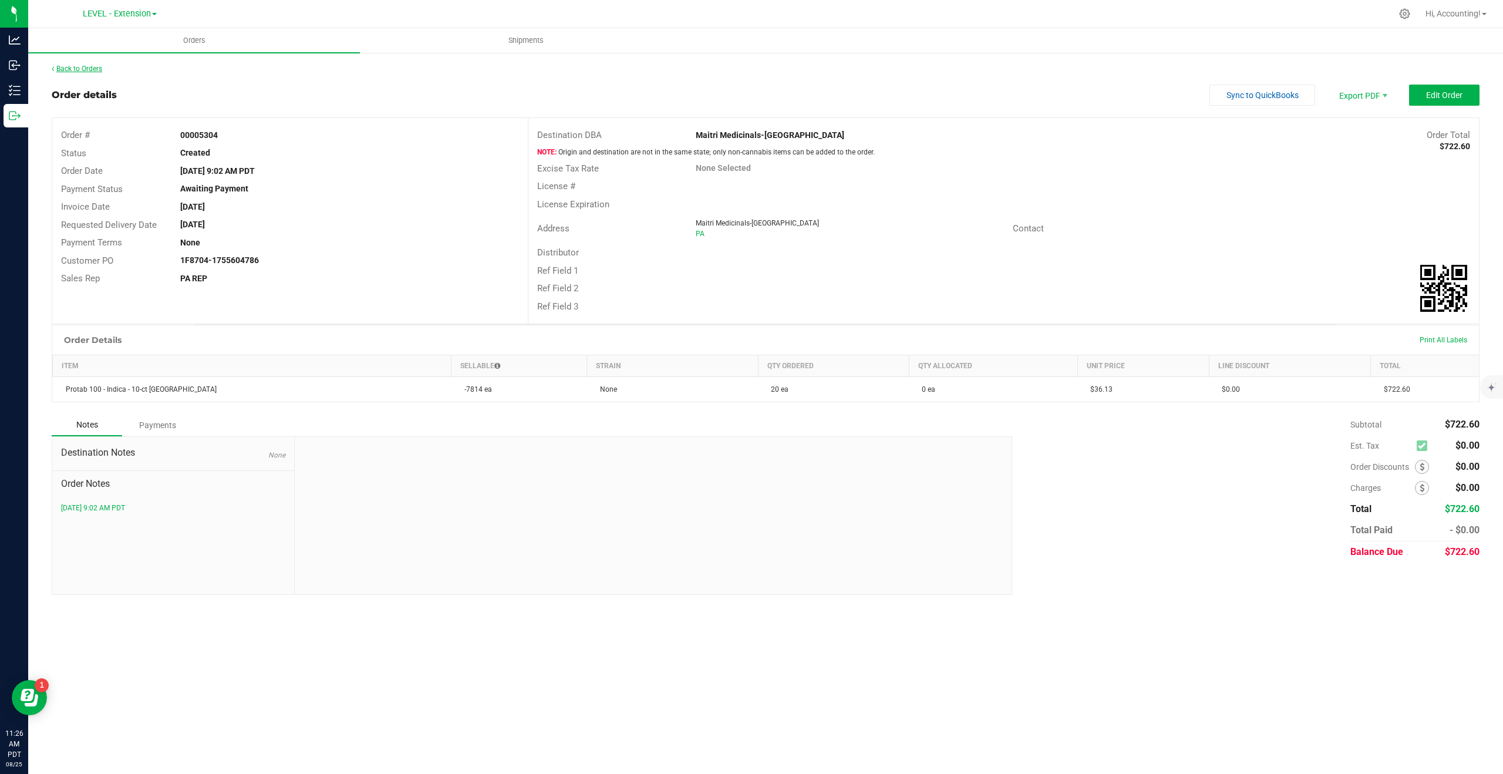
click at [89, 65] on link "Back to Orders" at bounding box center [77, 69] width 50 height 8
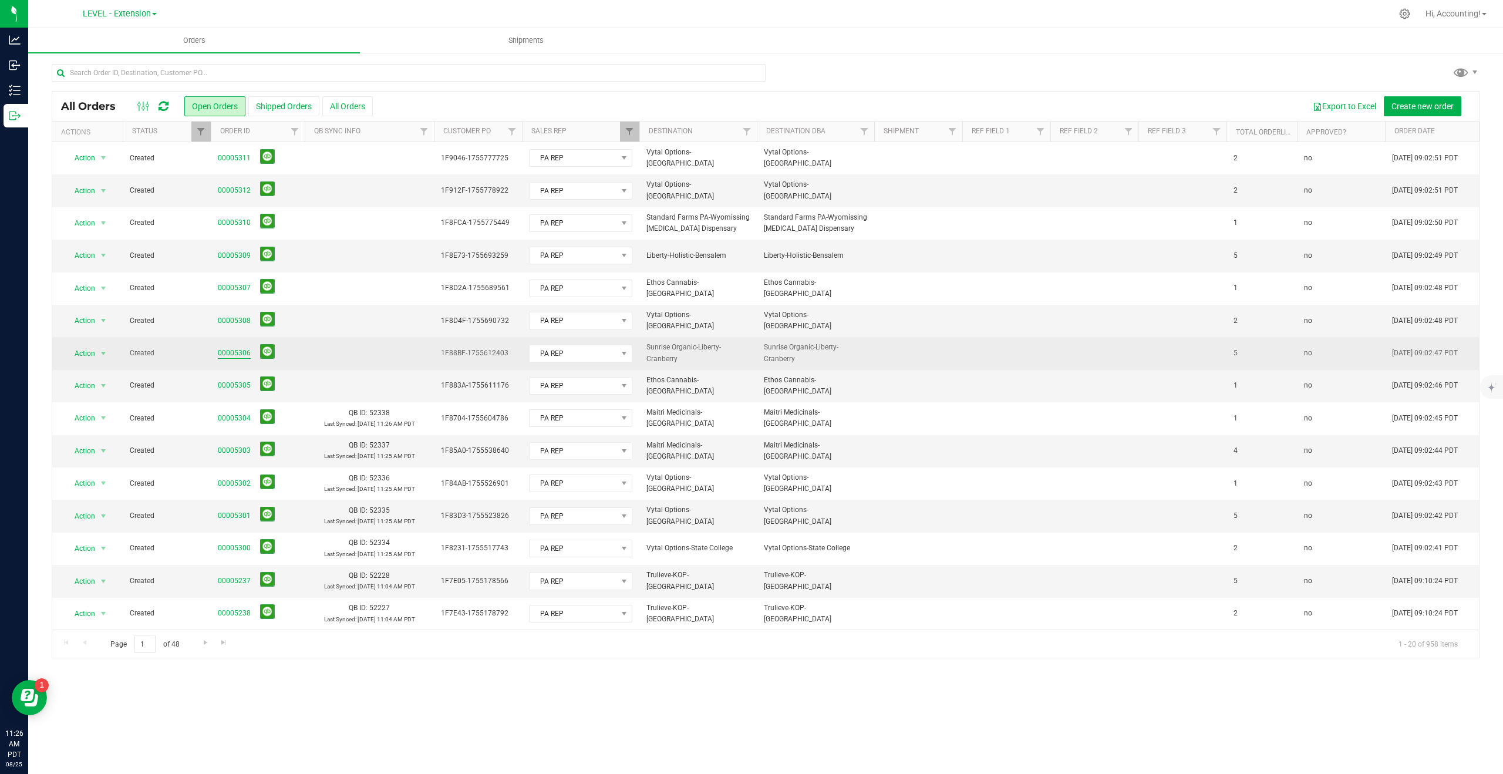
click at [240, 351] on link "00005306" at bounding box center [234, 353] width 33 height 11
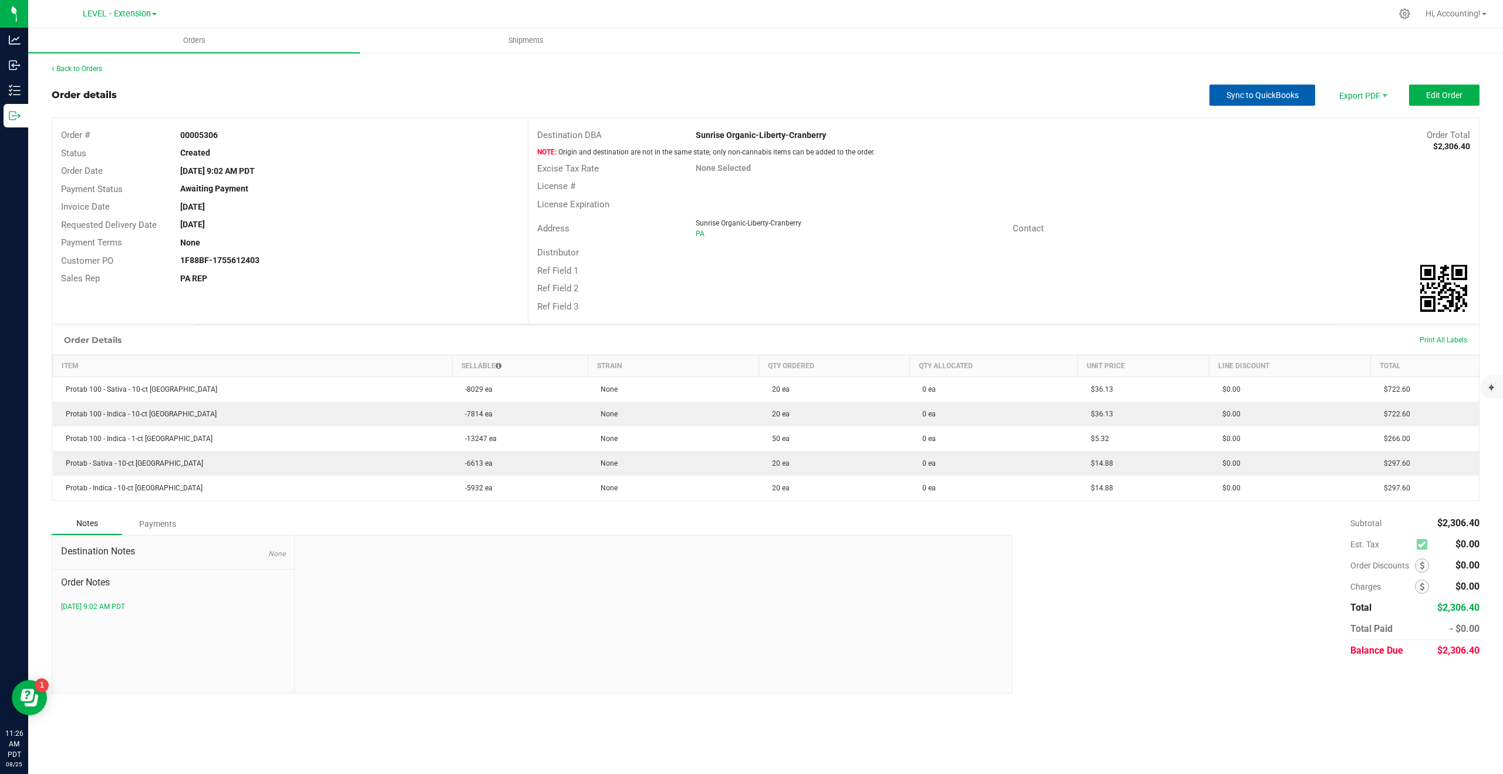
click at [1246, 89] on button "Sync to QuickBooks" at bounding box center [1262, 95] width 106 height 21
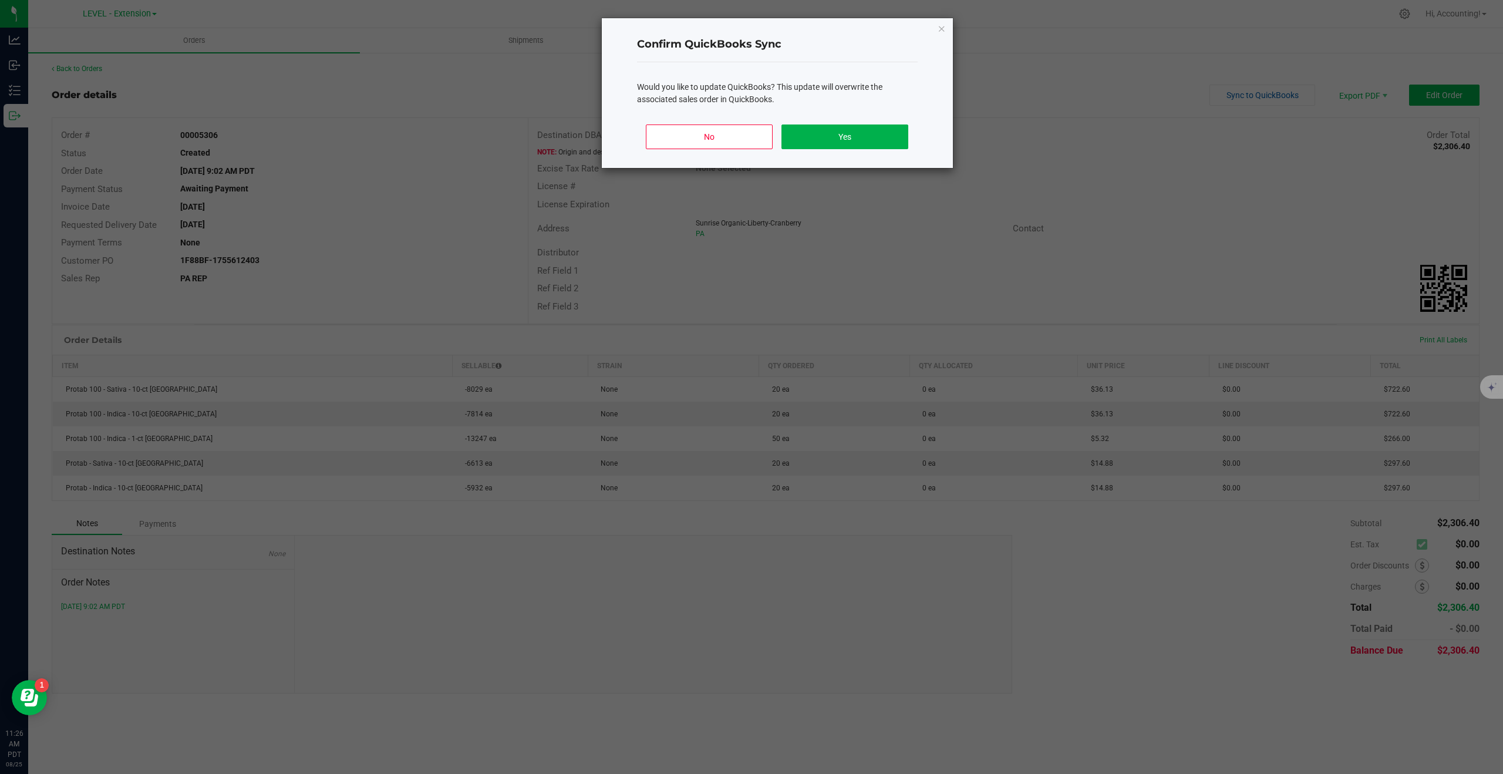
click at [809, 150] on div "No Yes" at bounding box center [777, 141] width 281 height 53
click at [810, 133] on button "Yes" at bounding box center [844, 136] width 126 height 25
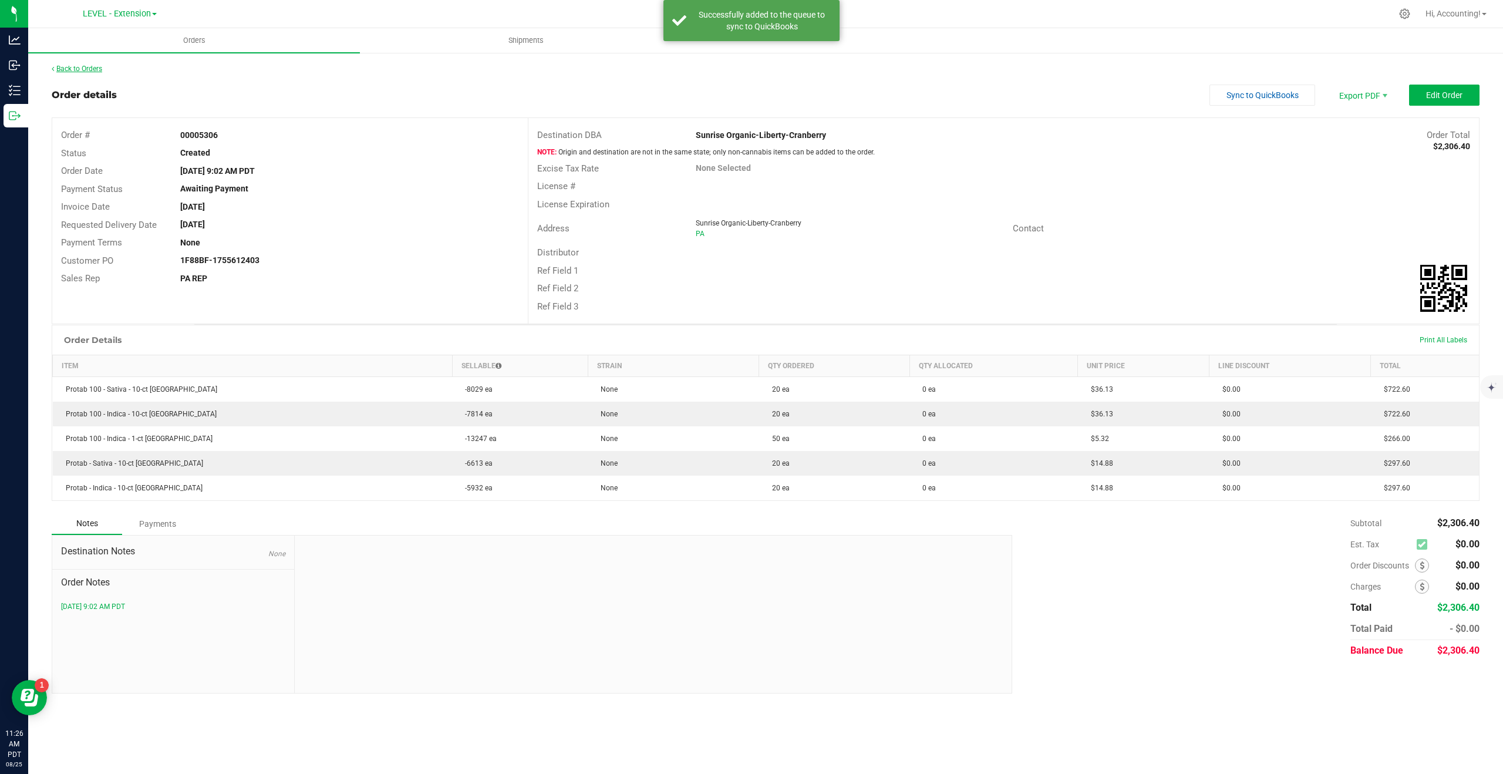
click at [74, 72] on link "Back to Orders" at bounding box center [77, 69] width 50 height 8
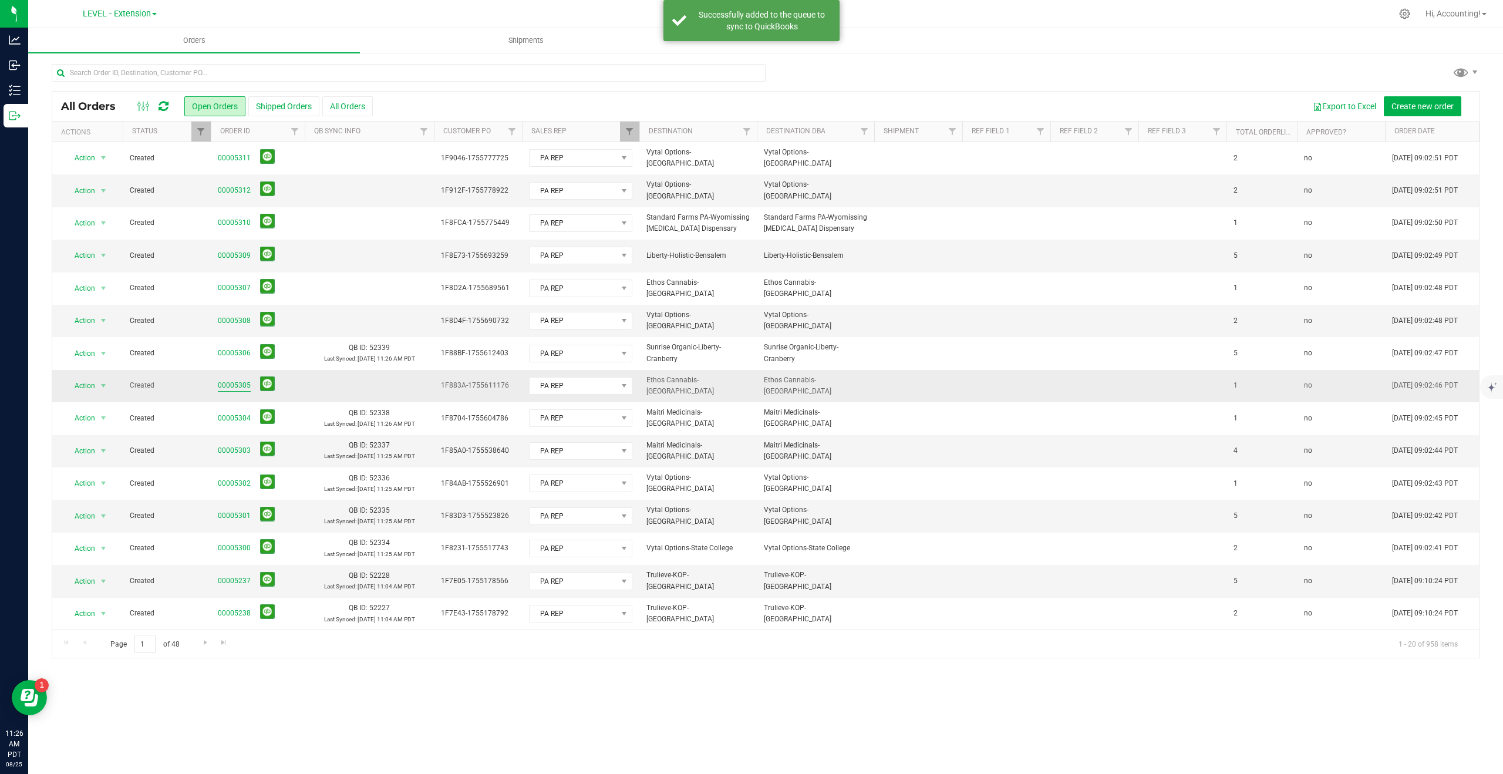
click at [231, 385] on link "00005305" at bounding box center [234, 385] width 33 height 11
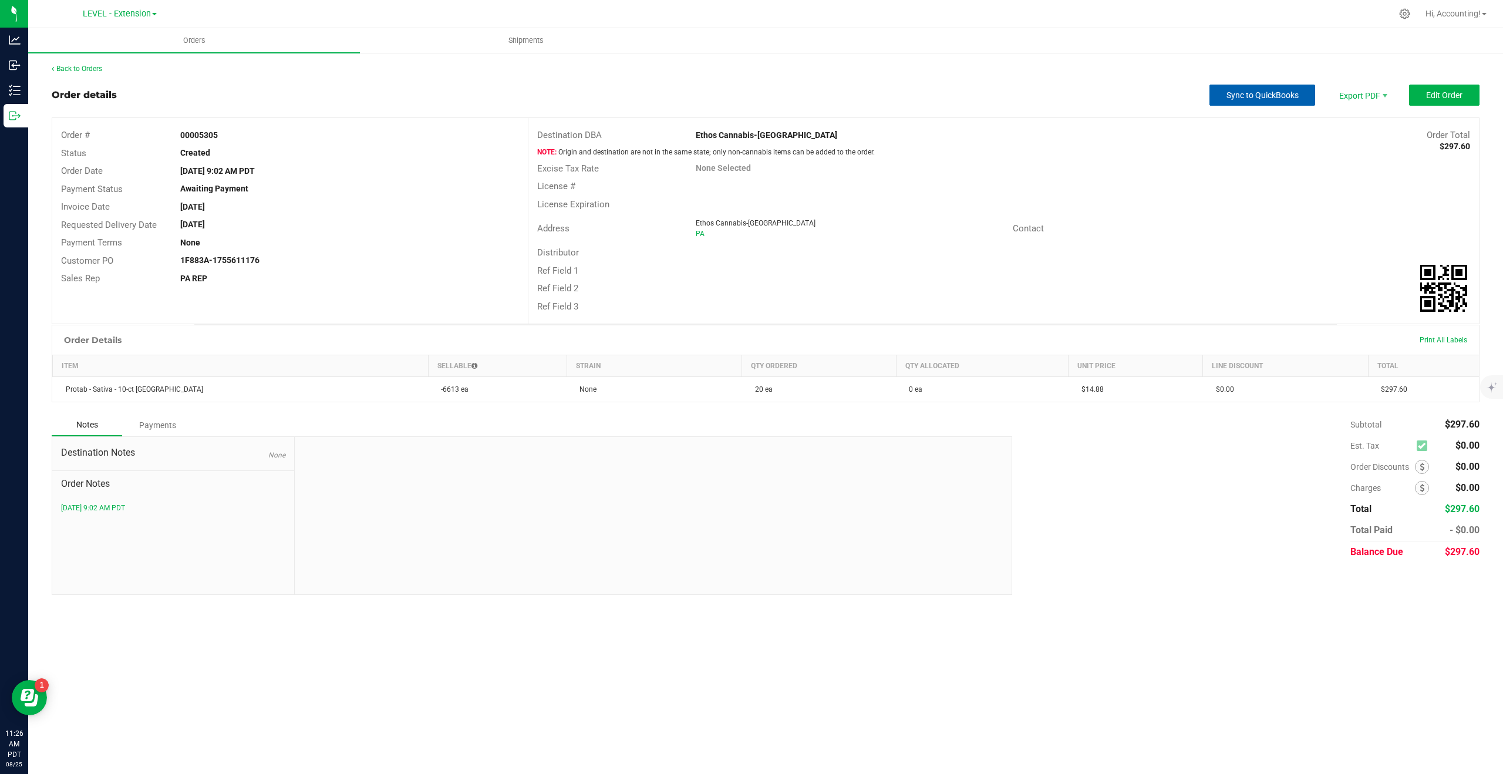
click at [1226, 87] on button "Sync to QuickBooks" at bounding box center [1262, 95] width 106 height 21
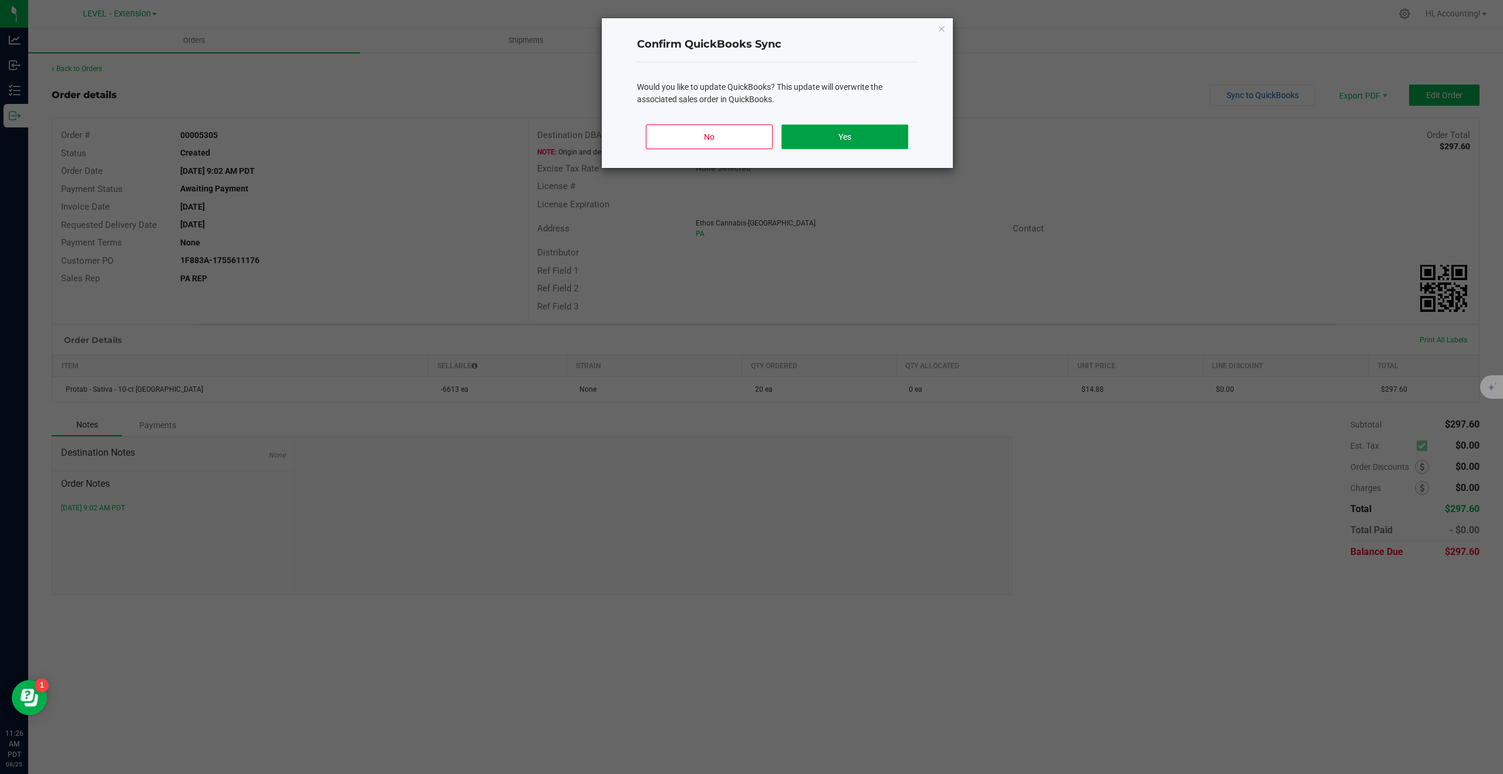
click at [821, 132] on button "Yes" at bounding box center [844, 136] width 126 height 25
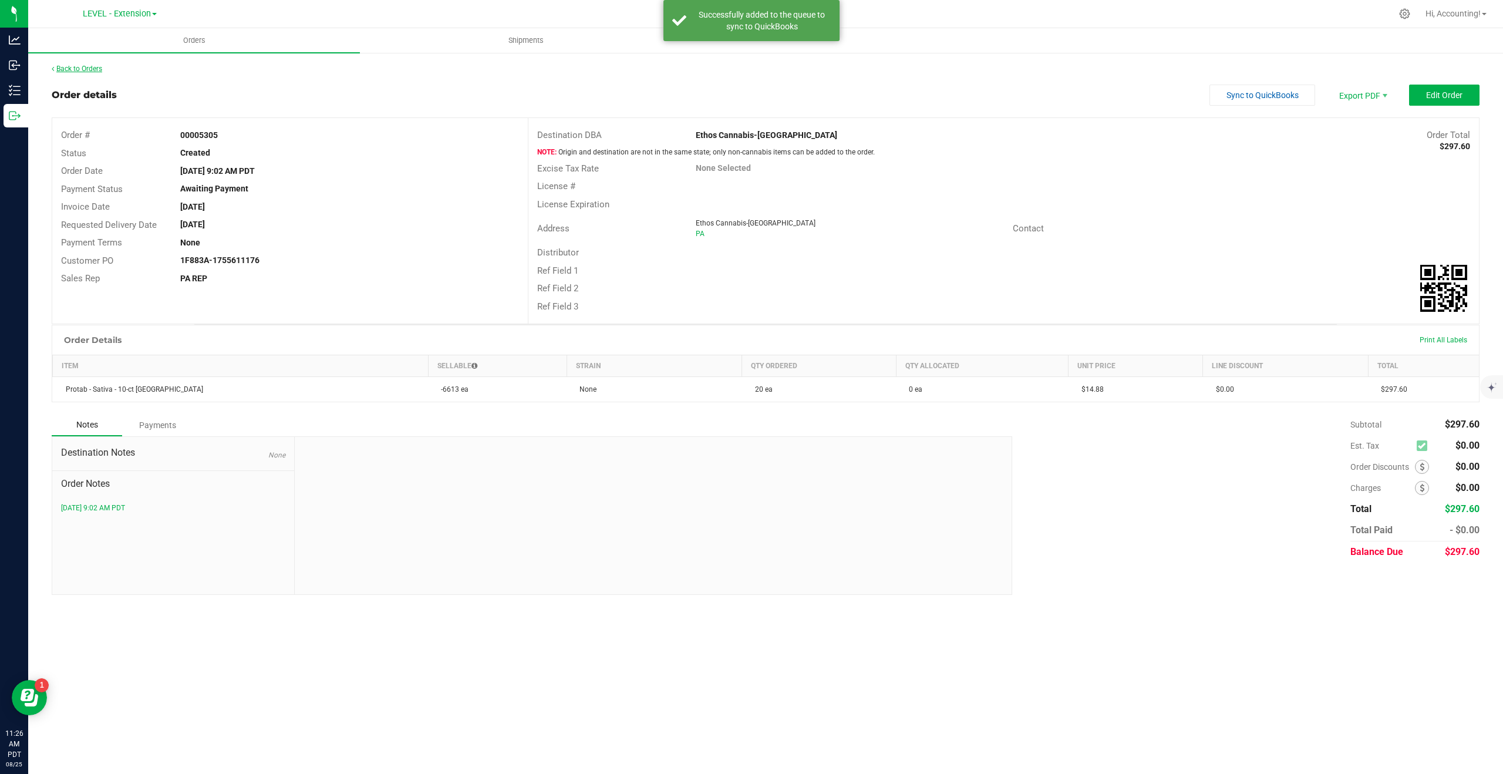
click at [70, 70] on link "Back to Orders" at bounding box center [77, 69] width 50 height 8
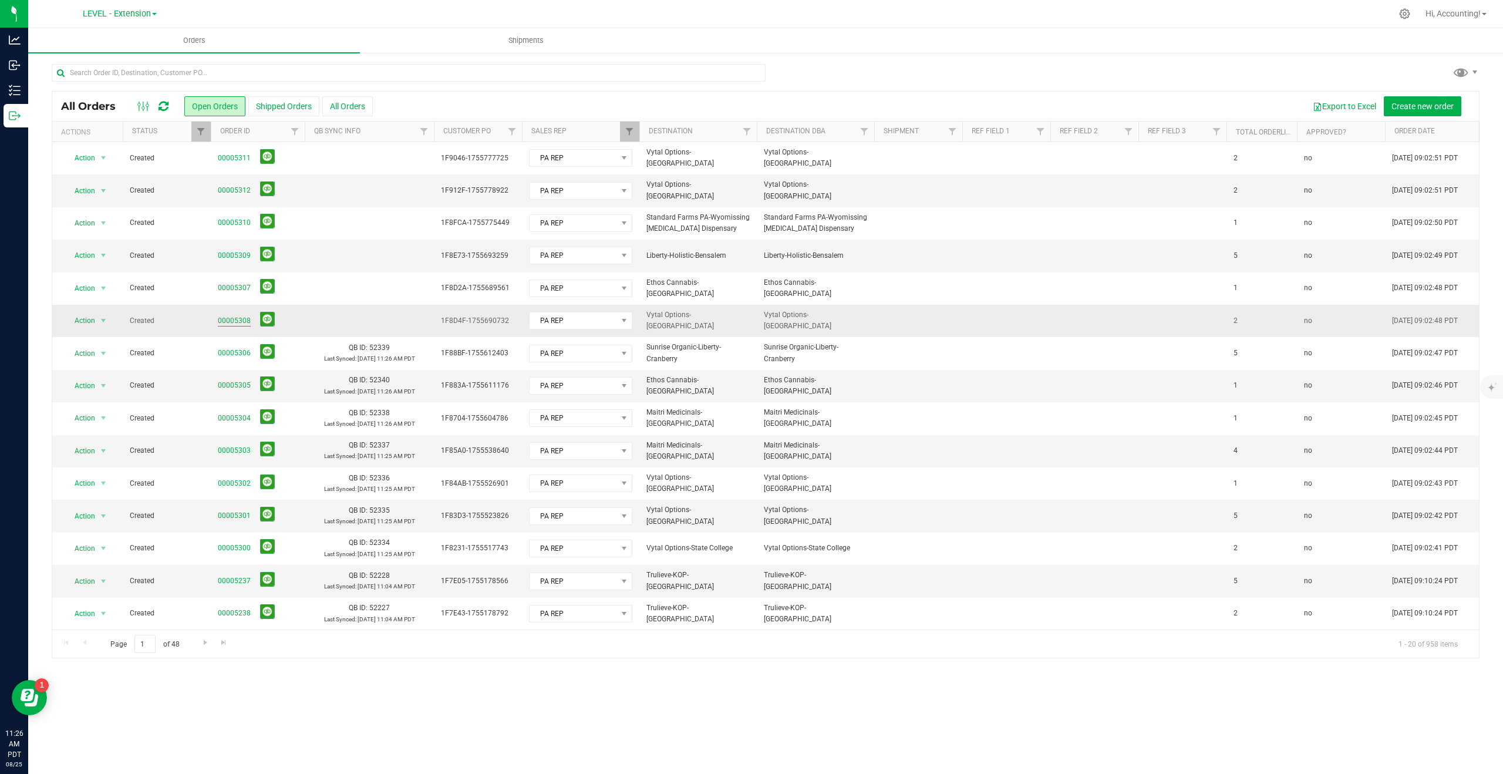
click at [241, 315] on link "00005308" at bounding box center [234, 320] width 33 height 11
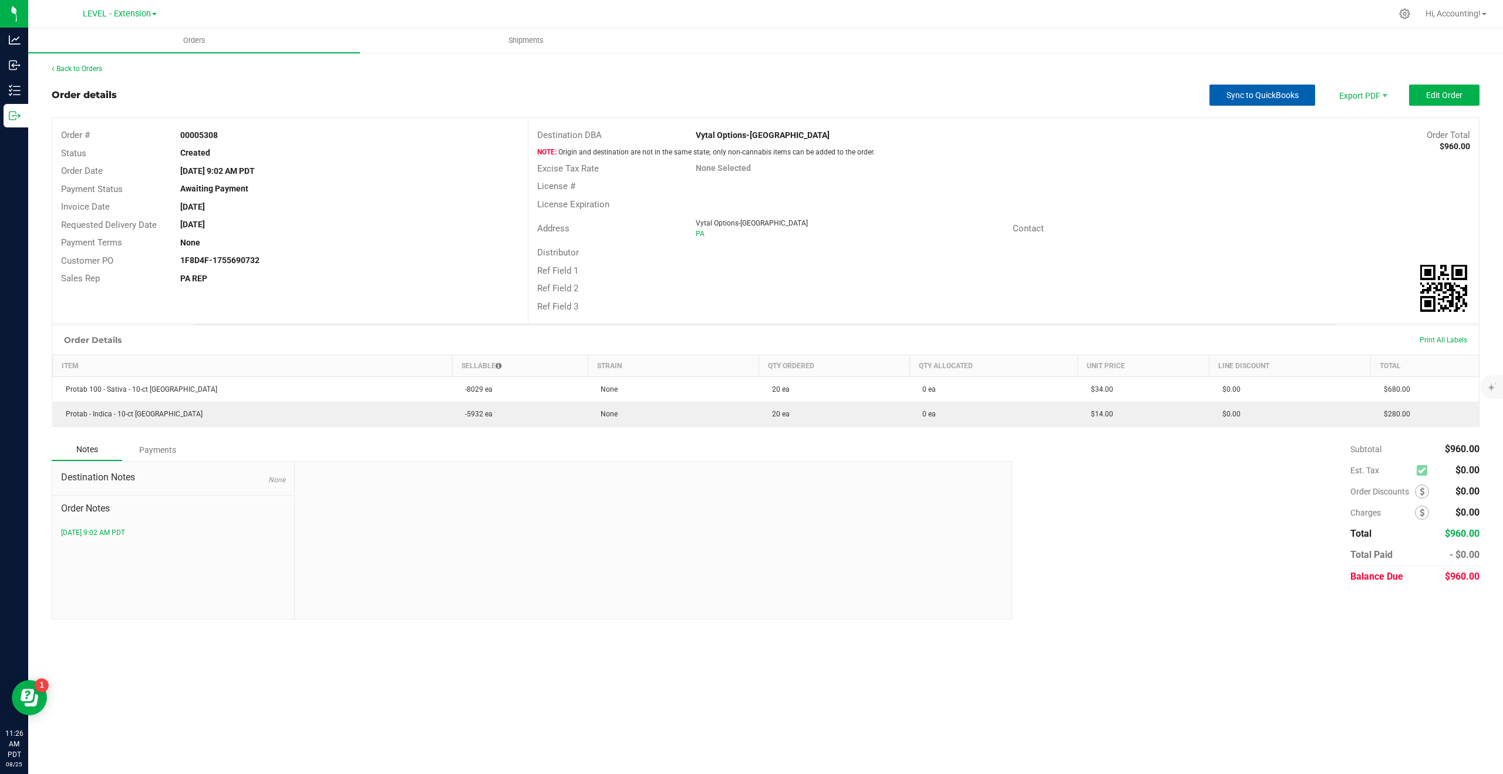
click at [1273, 102] on button "Sync to QuickBooks" at bounding box center [1262, 95] width 106 height 21
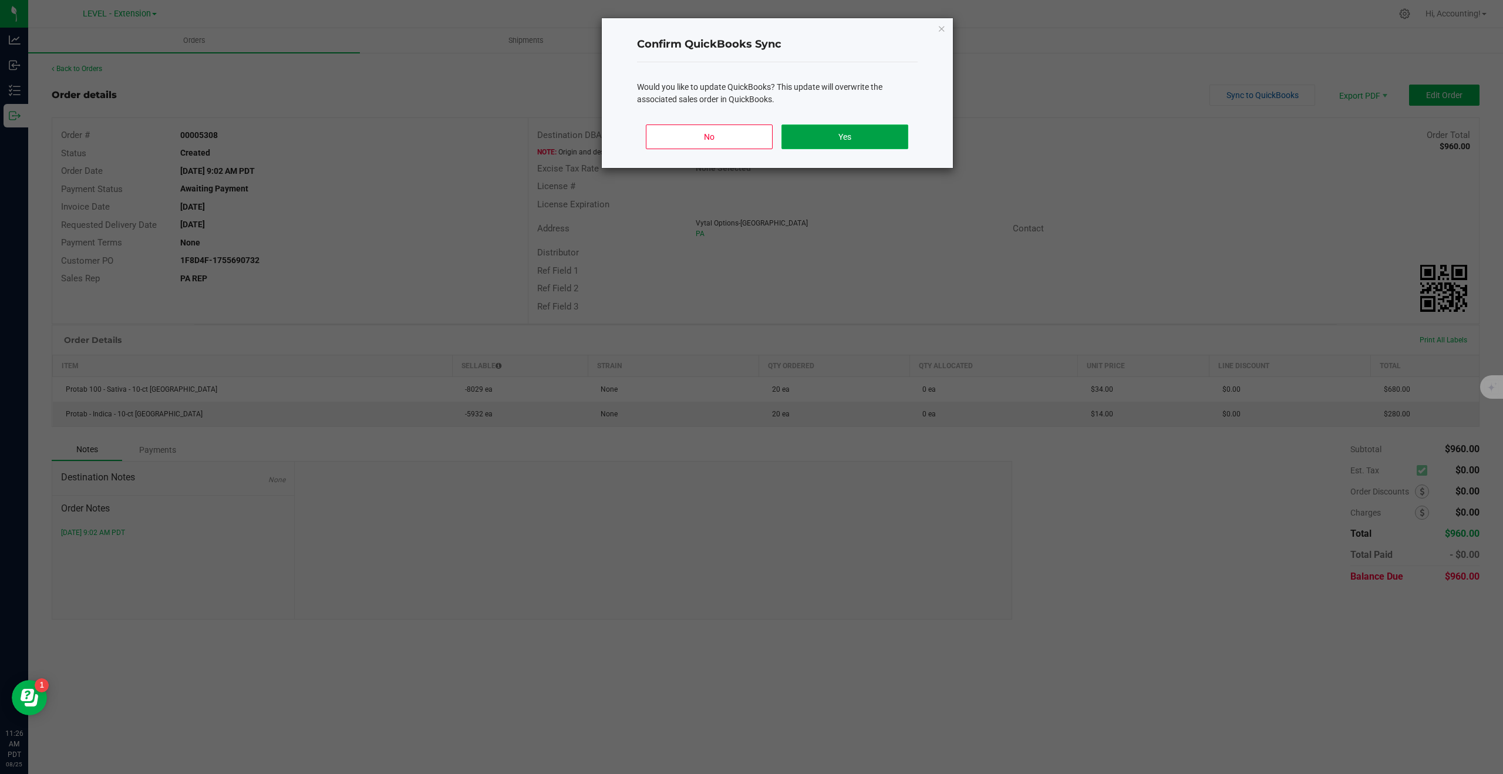
click at [877, 138] on button "Yes" at bounding box center [844, 136] width 126 height 25
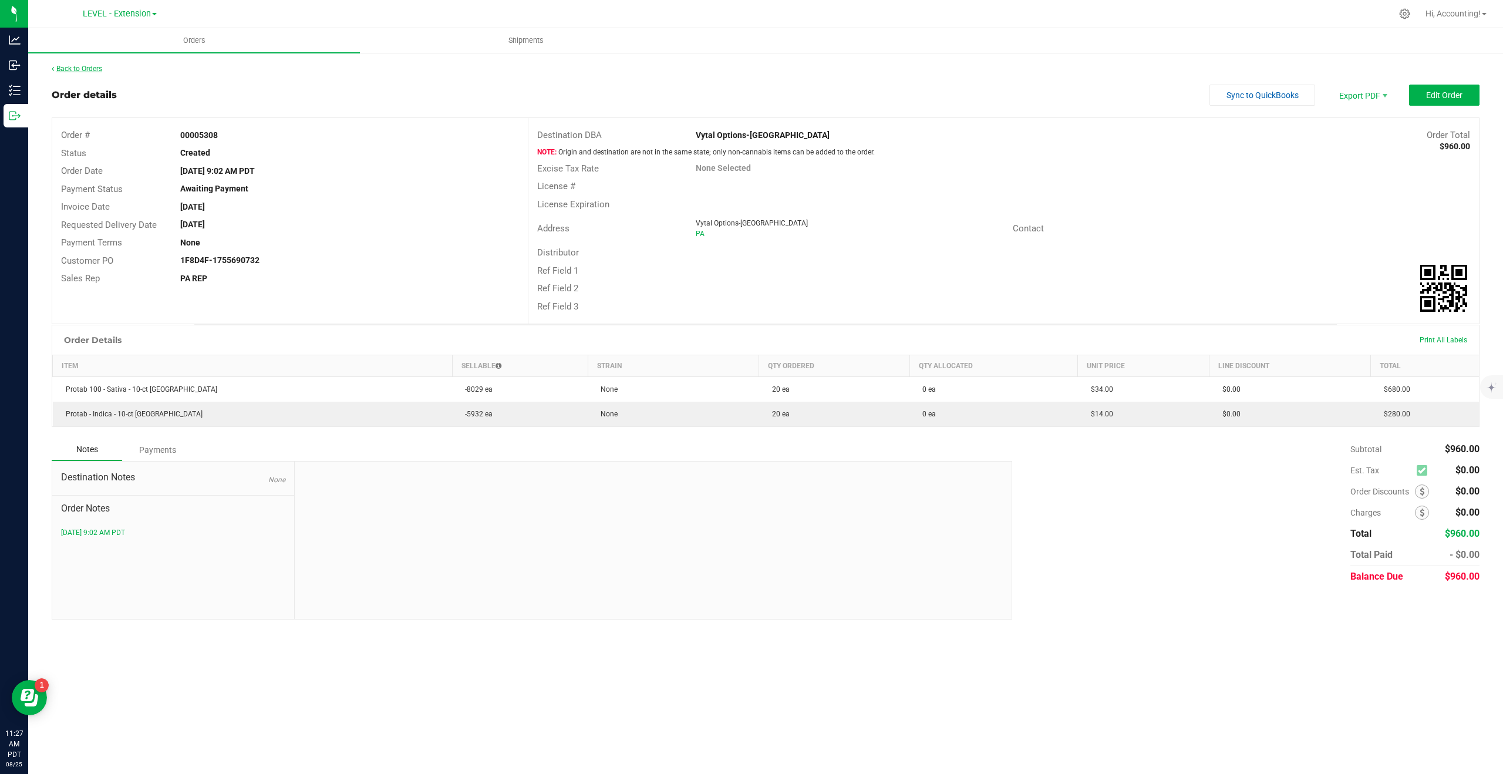
click at [76, 69] on link "Back to Orders" at bounding box center [77, 69] width 50 height 8
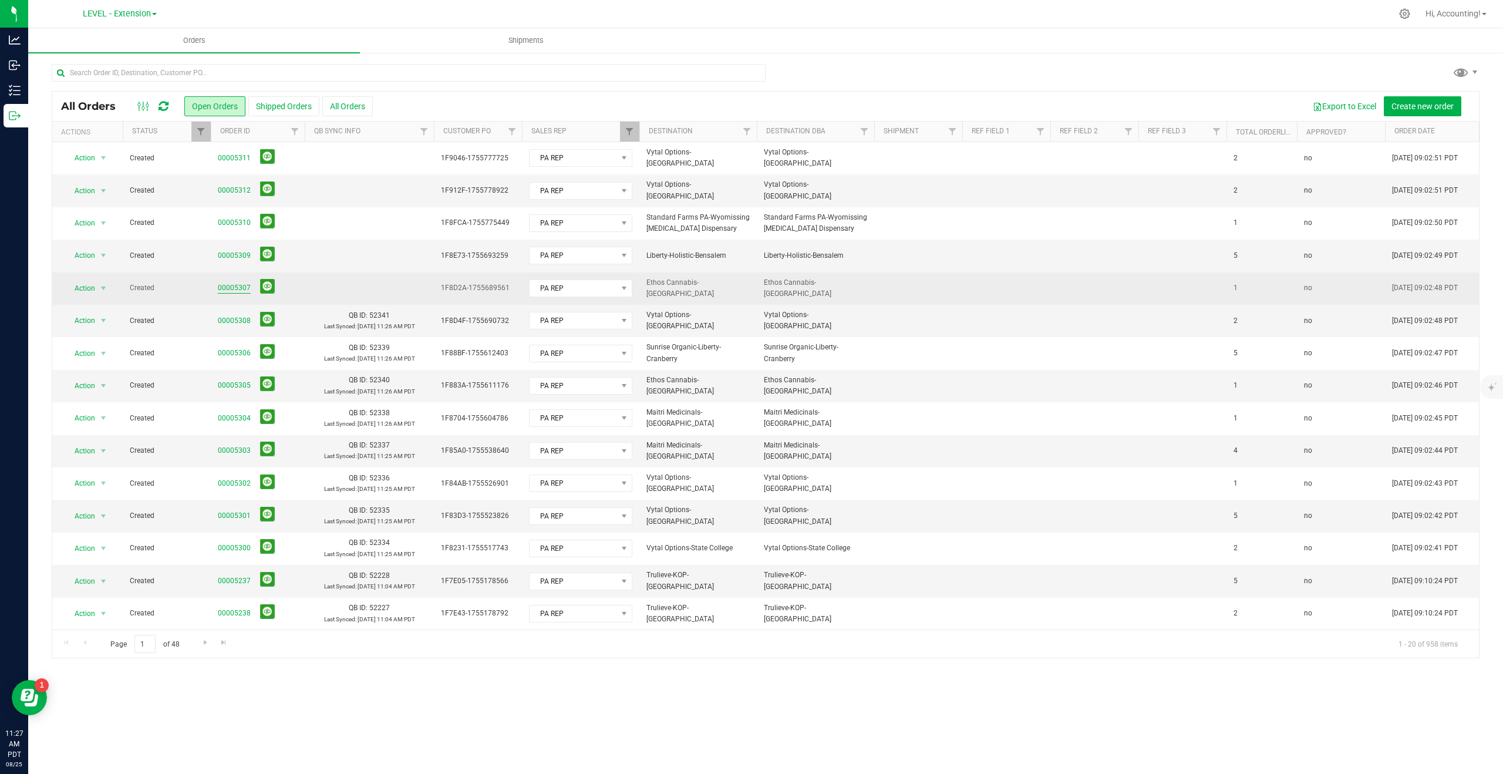
click at [231, 291] on link "00005307" at bounding box center [234, 287] width 33 height 11
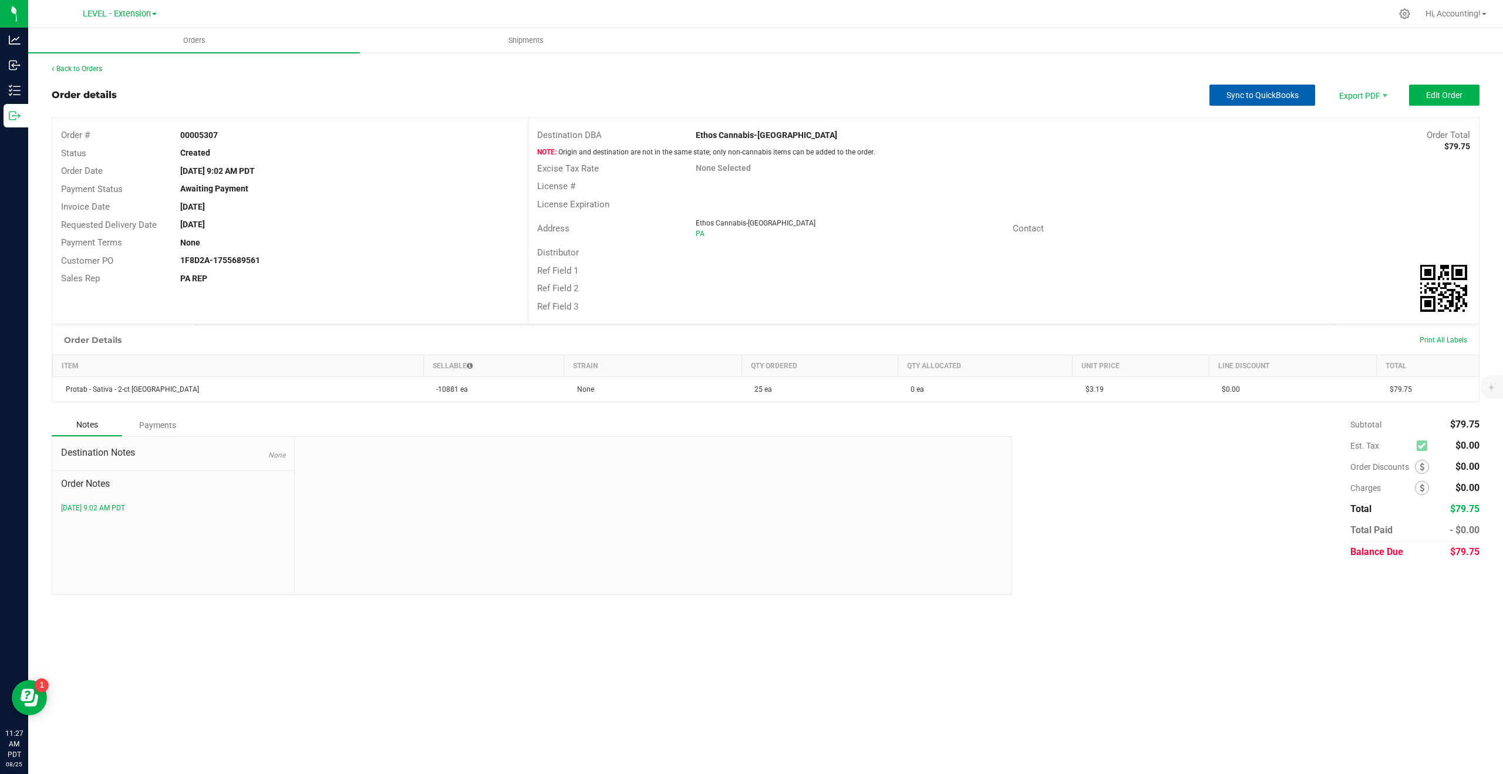
click at [1254, 95] on span "Sync to QuickBooks" at bounding box center [1262, 94] width 72 height 9
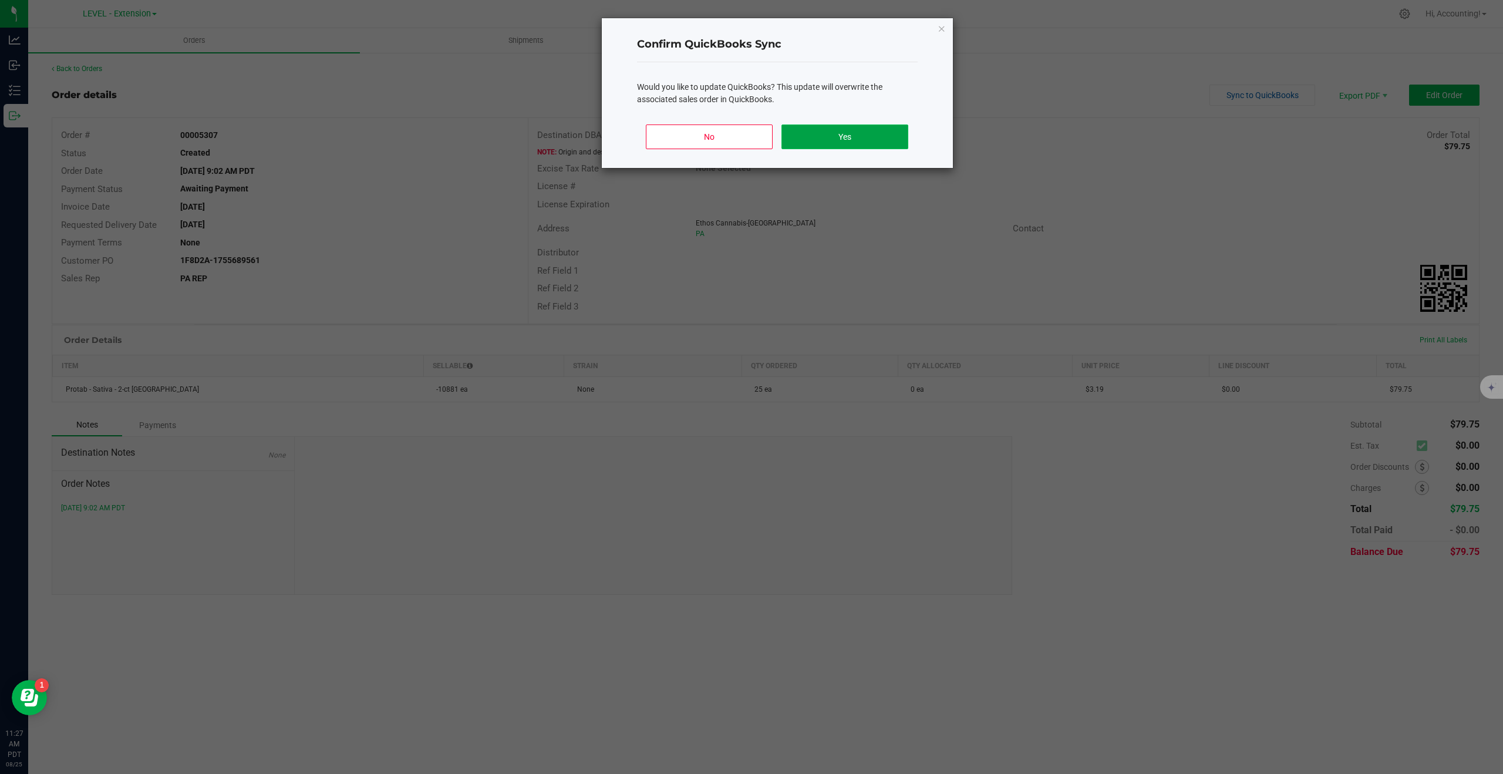
click at [838, 129] on button "Yes" at bounding box center [844, 136] width 126 height 25
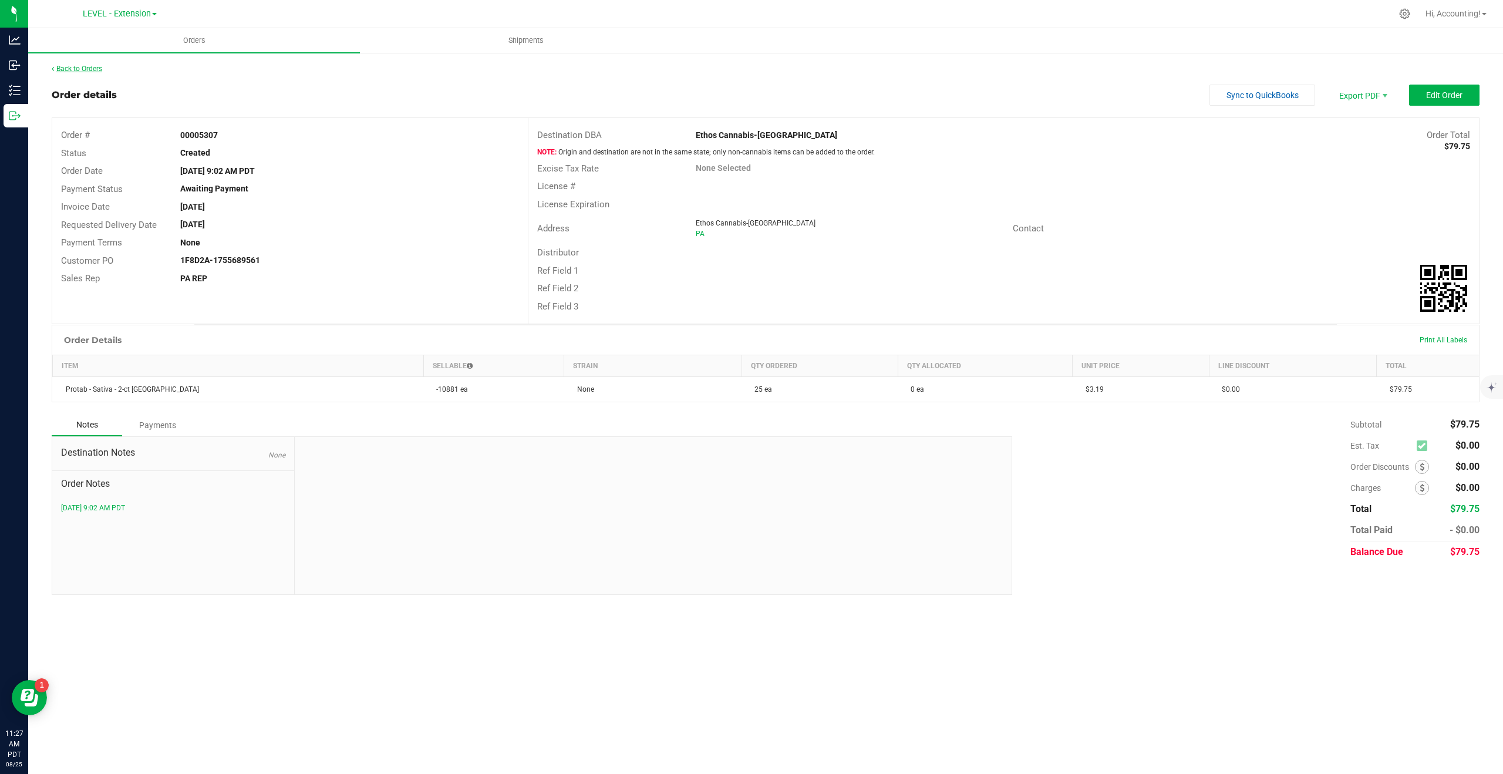
click at [78, 69] on link "Back to Orders" at bounding box center [77, 69] width 50 height 8
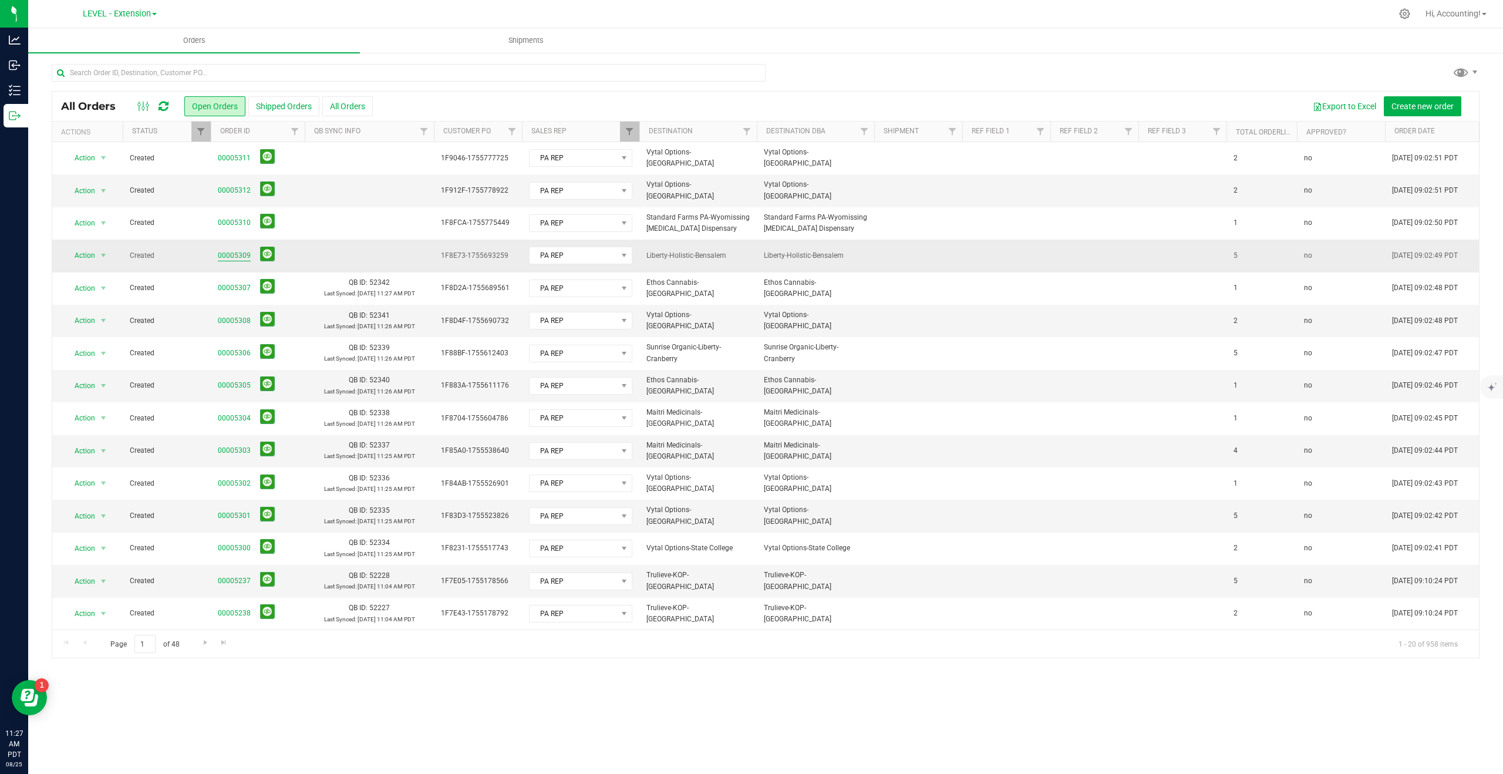
click at [237, 255] on link "00005309" at bounding box center [234, 255] width 33 height 11
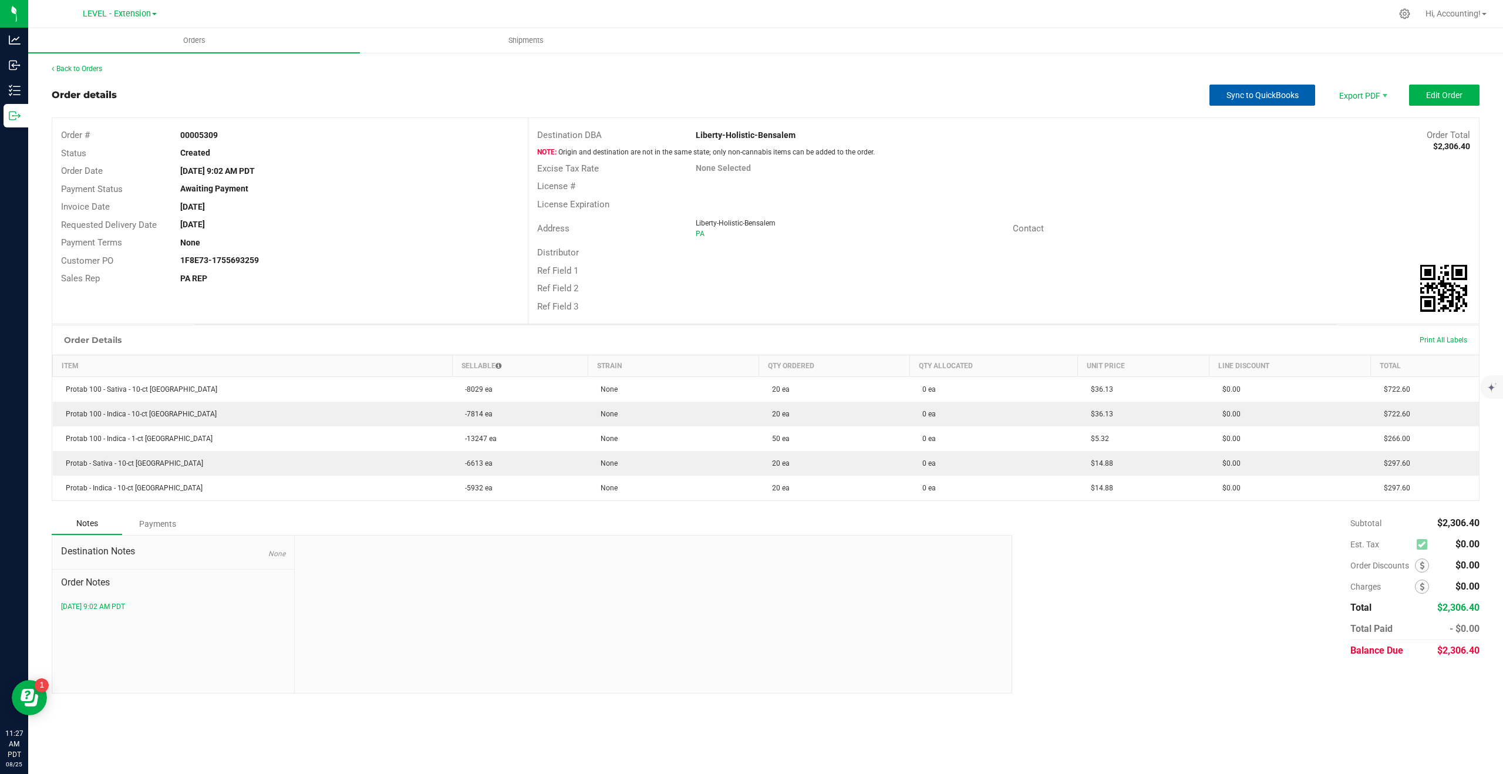
click at [1252, 89] on button "Sync to QuickBooks" at bounding box center [1262, 95] width 106 height 21
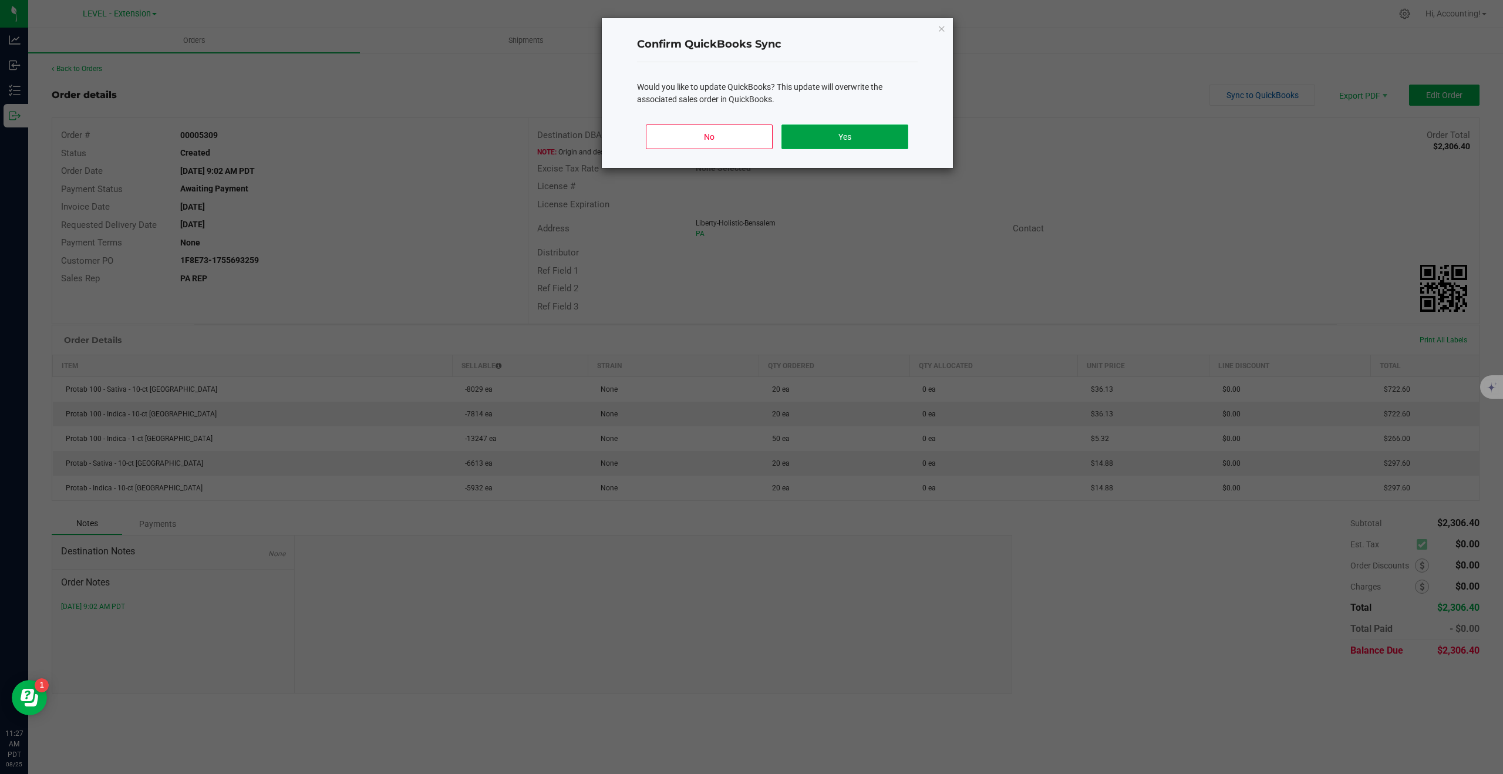
click at [818, 129] on button "Yes" at bounding box center [844, 136] width 126 height 25
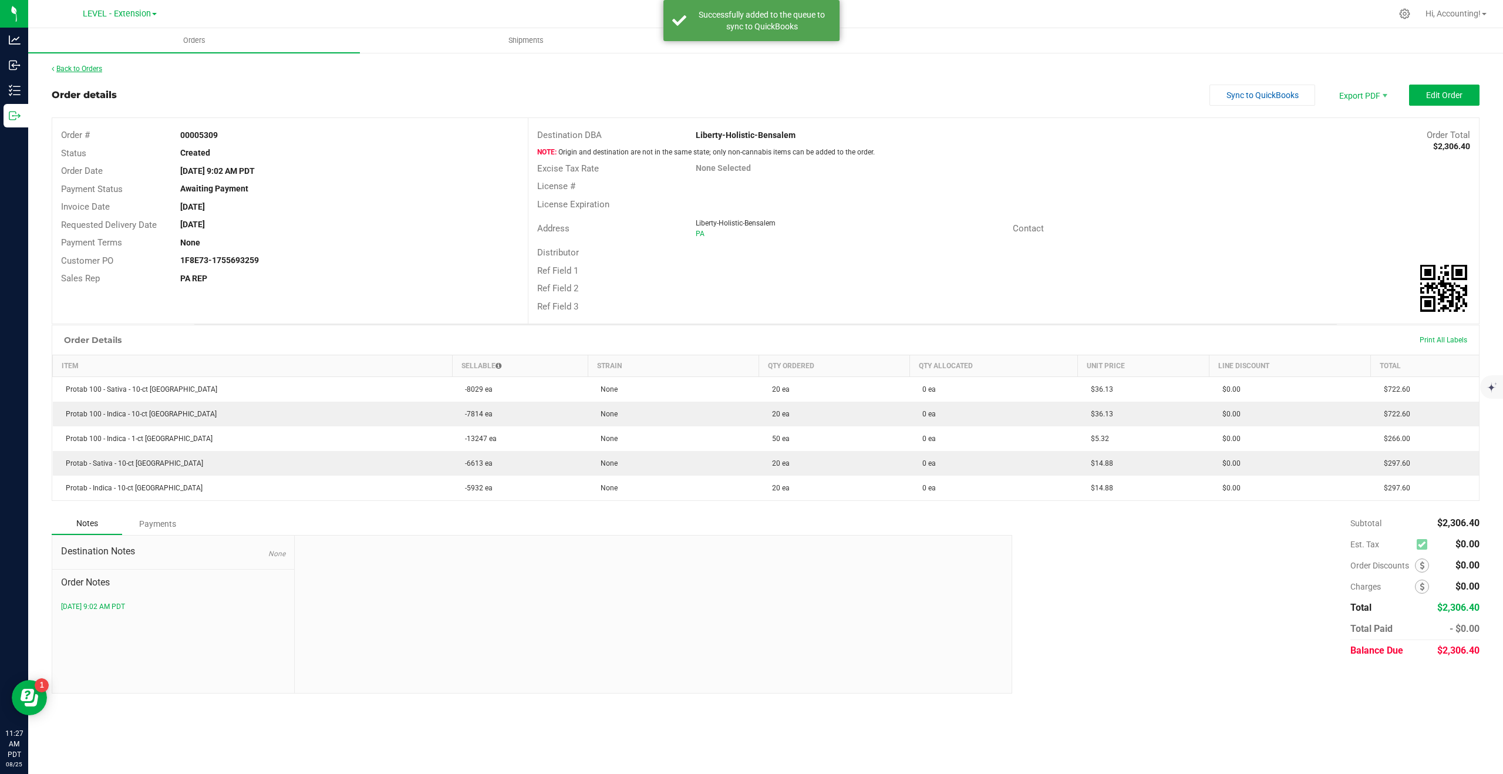
click at [83, 68] on link "Back to Orders" at bounding box center [77, 69] width 50 height 8
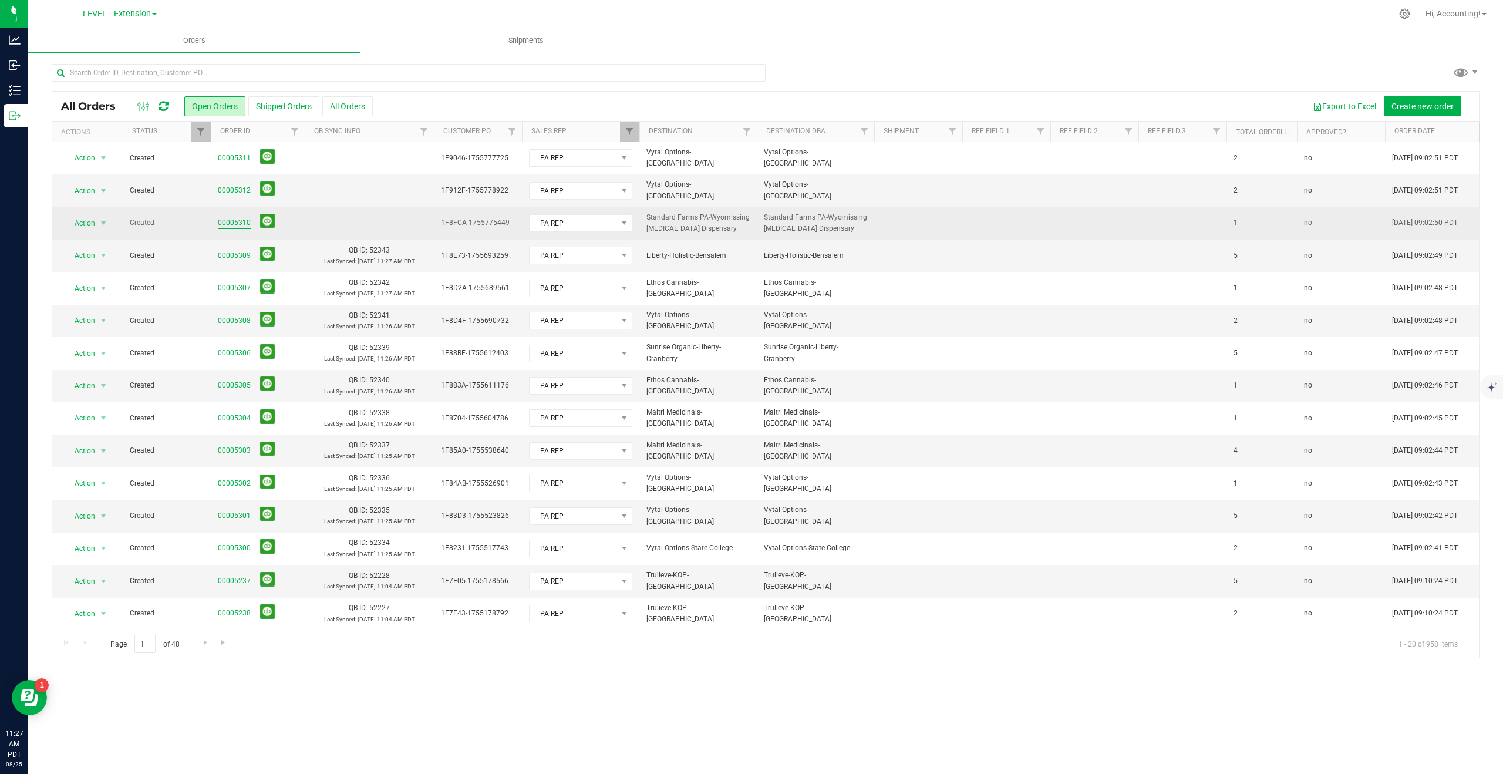
click at [237, 222] on link "00005310" at bounding box center [234, 222] width 33 height 11
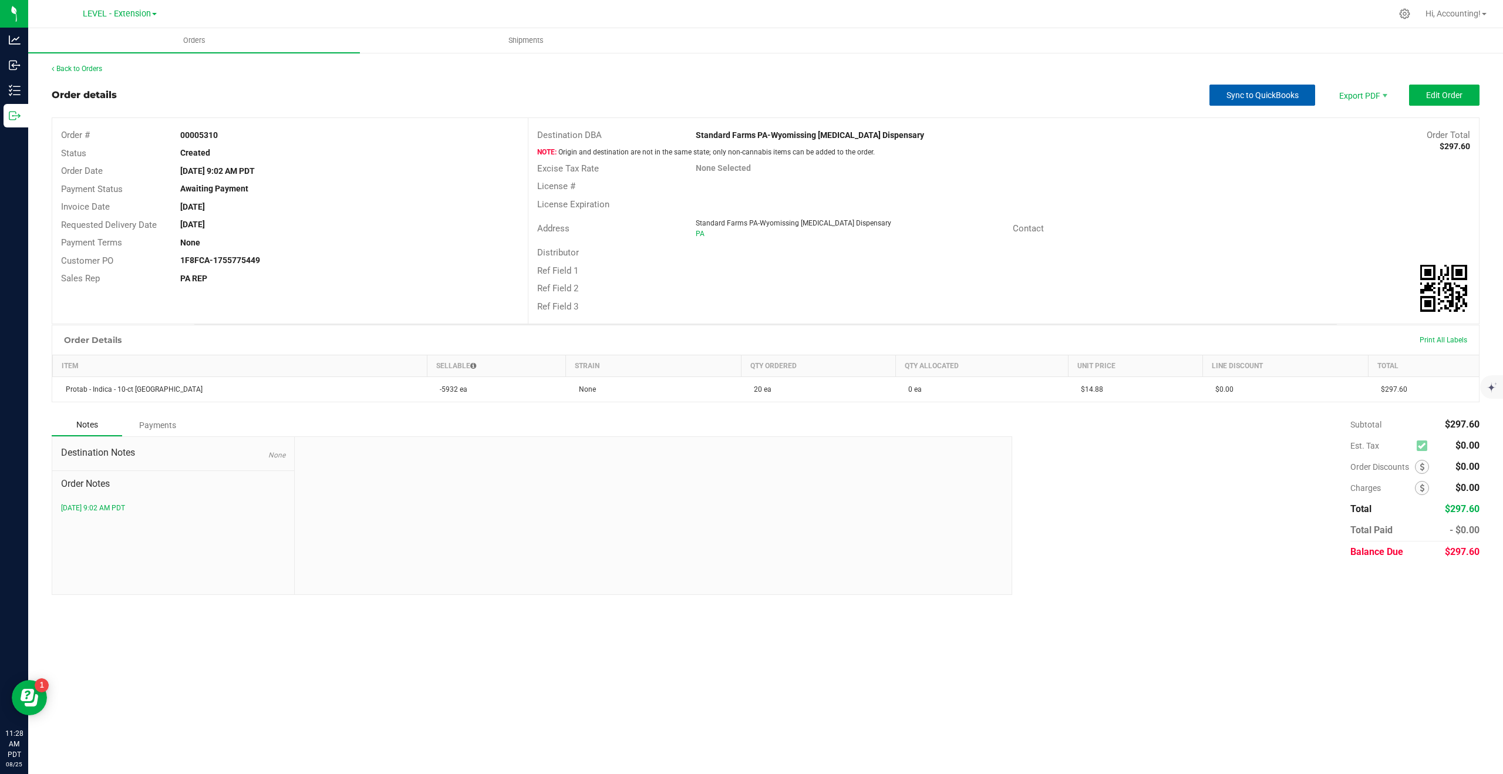
click at [1259, 105] on button "Sync to QuickBooks" at bounding box center [1262, 95] width 106 height 21
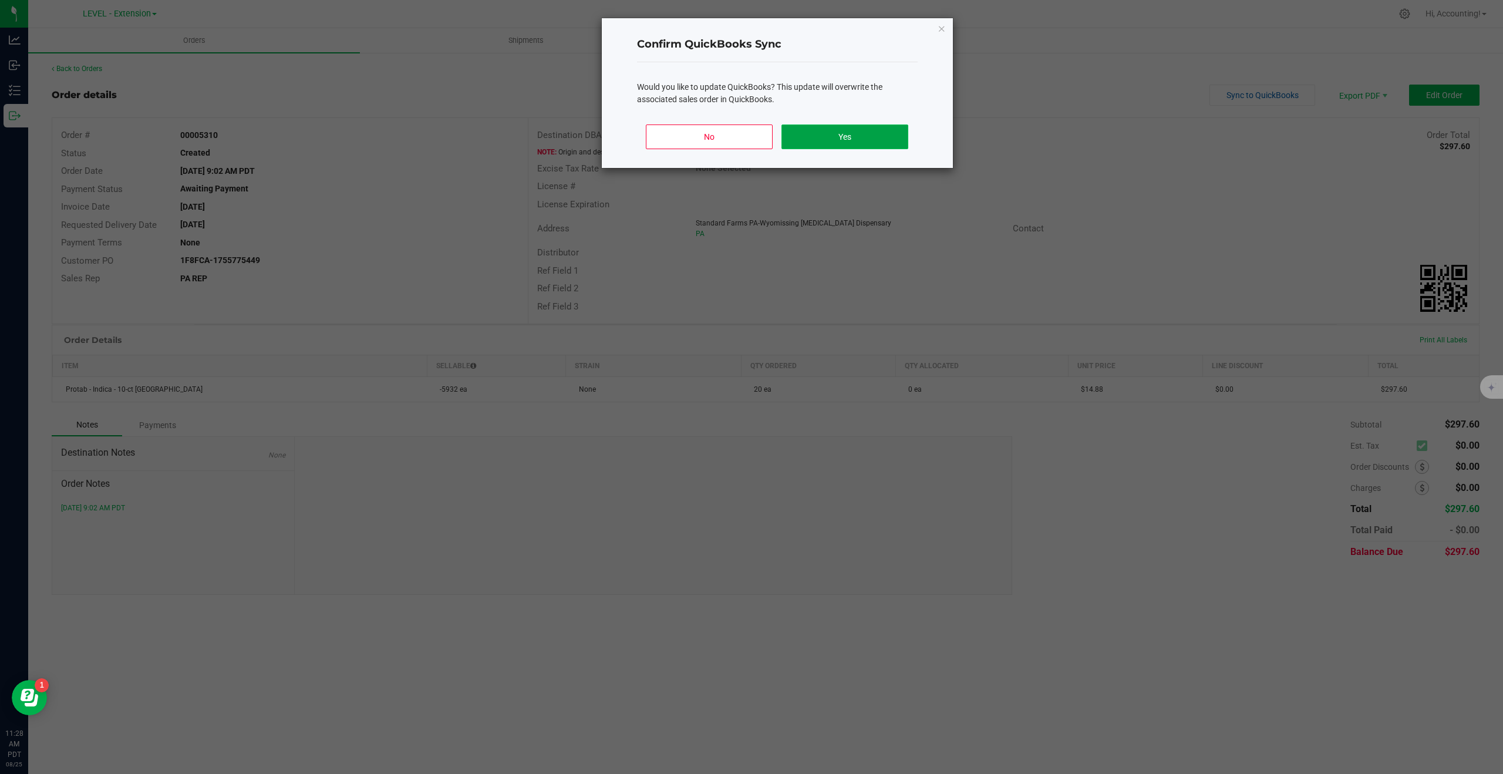
click at [877, 132] on button "Yes" at bounding box center [844, 136] width 126 height 25
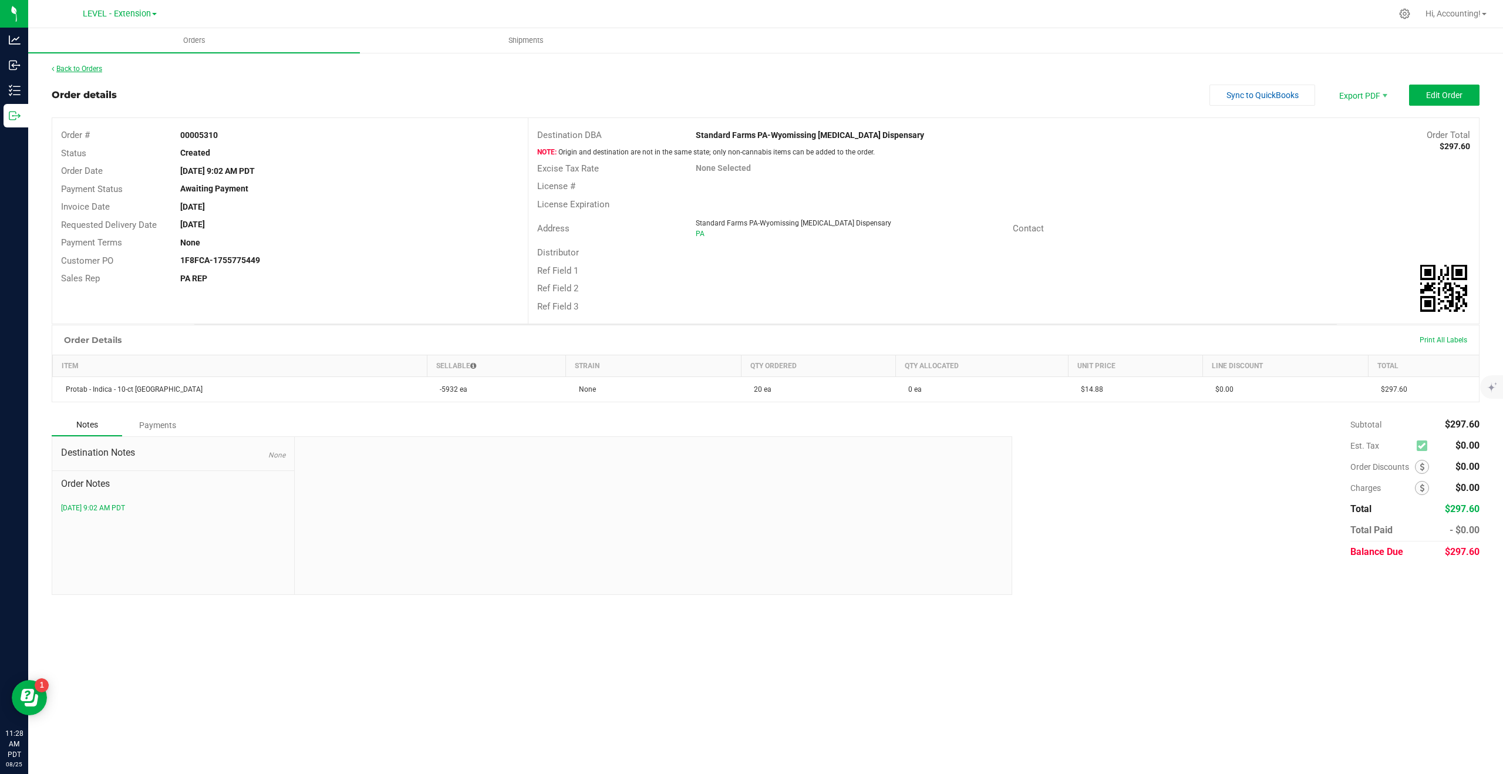
click at [89, 65] on link "Back to Orders" at bounding box center [77, 69] width 50 height 8
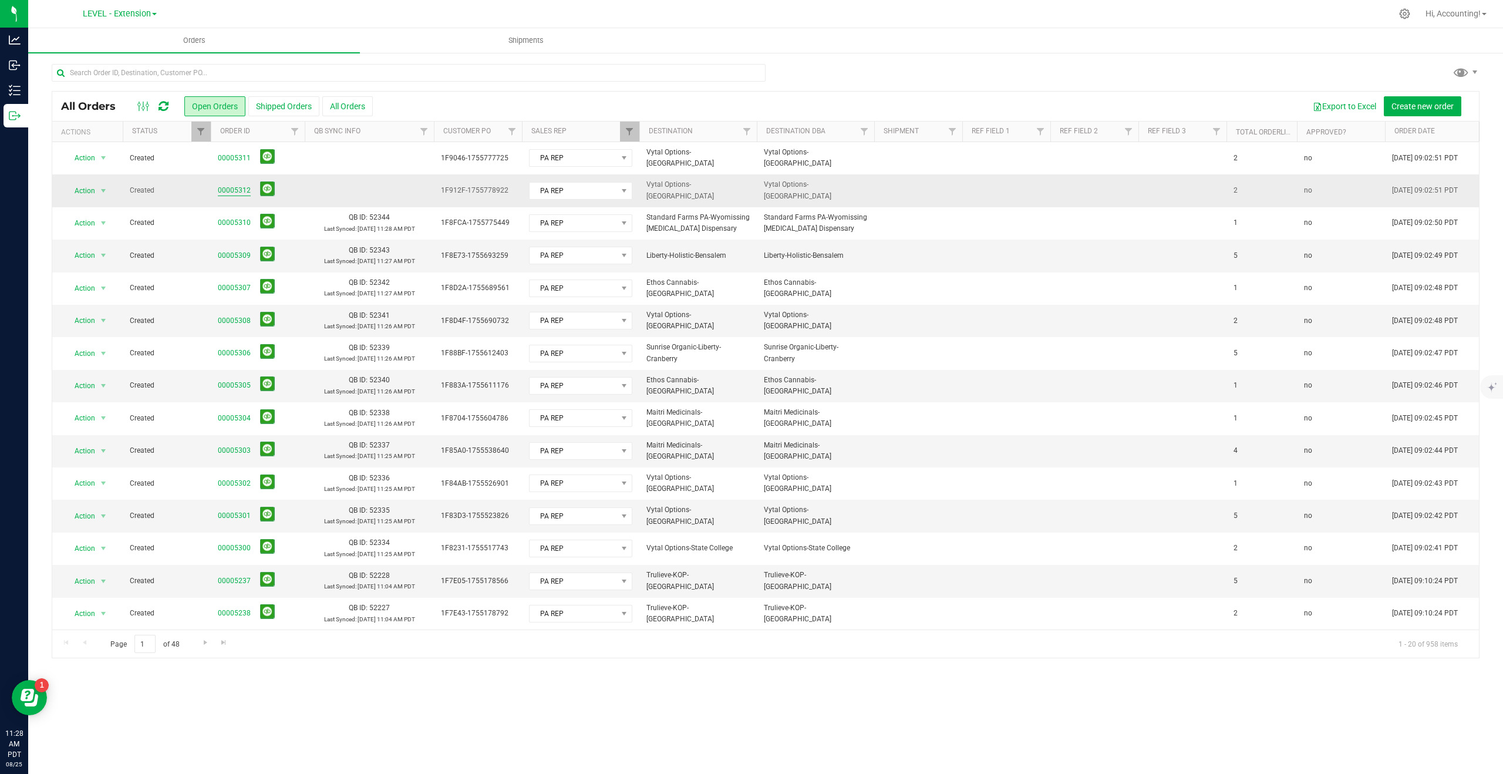
click at [236, 192] on link "00005312" at bounding box center [234, 190] width 33 height 11
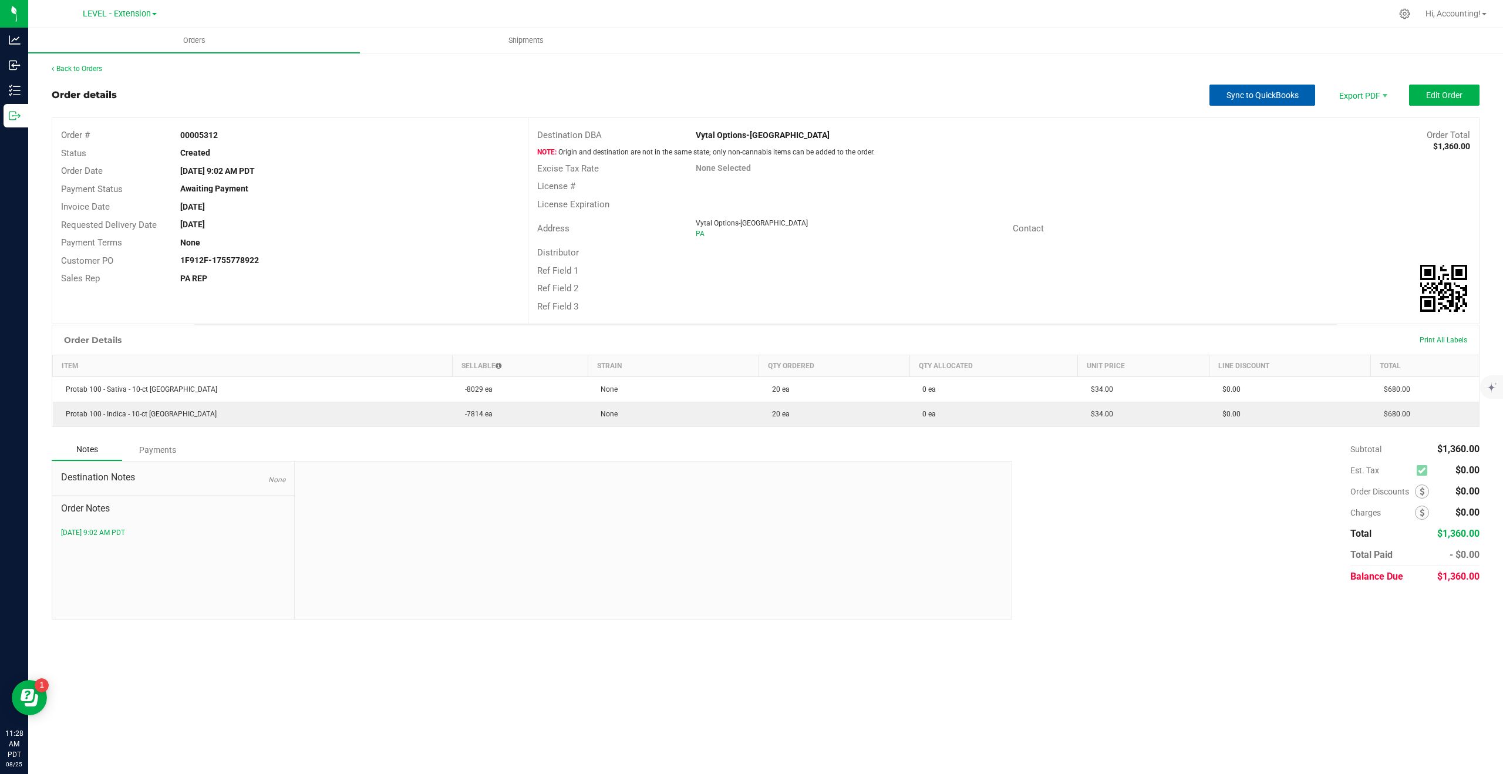
click at [1275, 92] on span "Sync to QuickBooks" at bounding box center [1262, 94] width 72 height 9
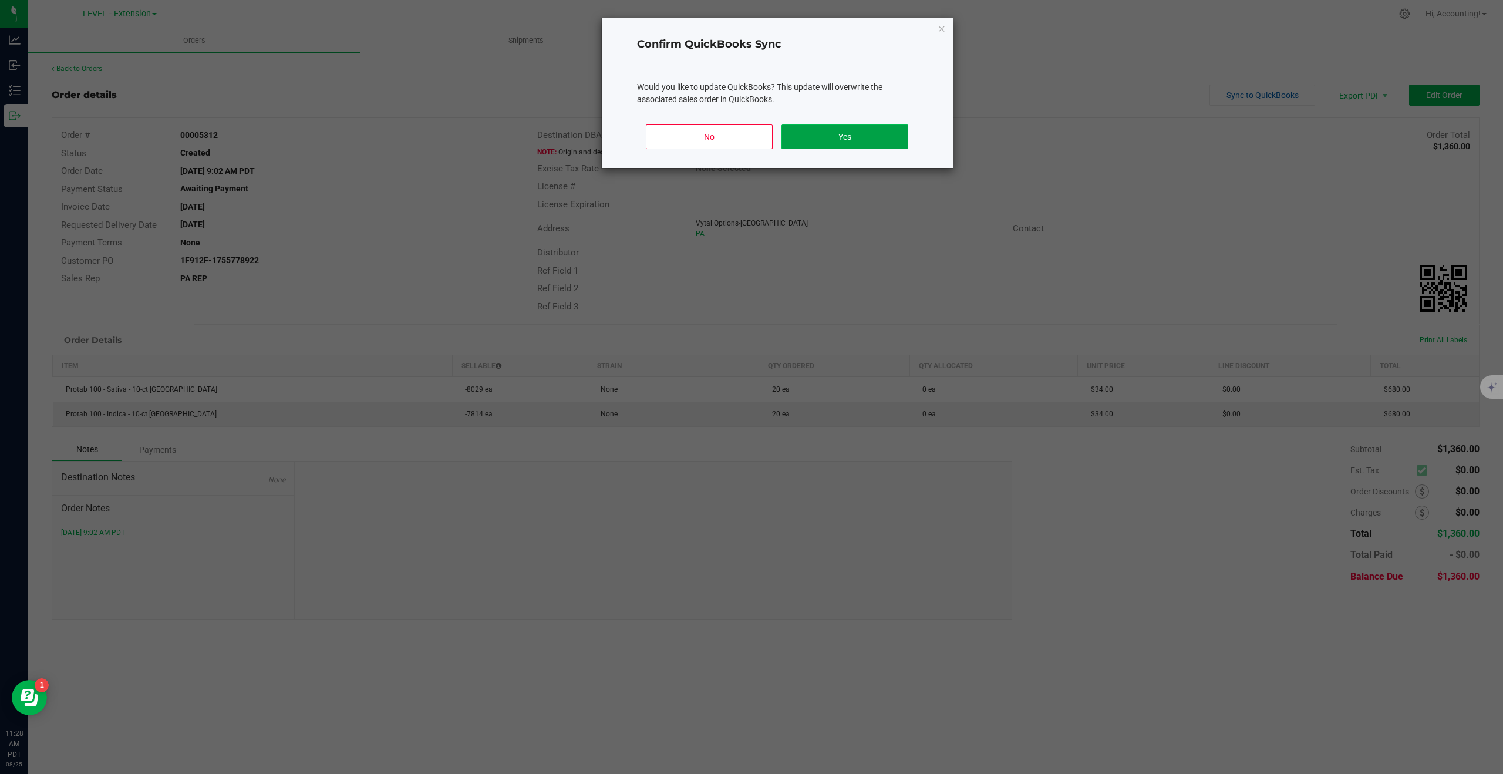
click at [813, 139] on button "Yes" at bounding box center [844, 136] width 126 height 25
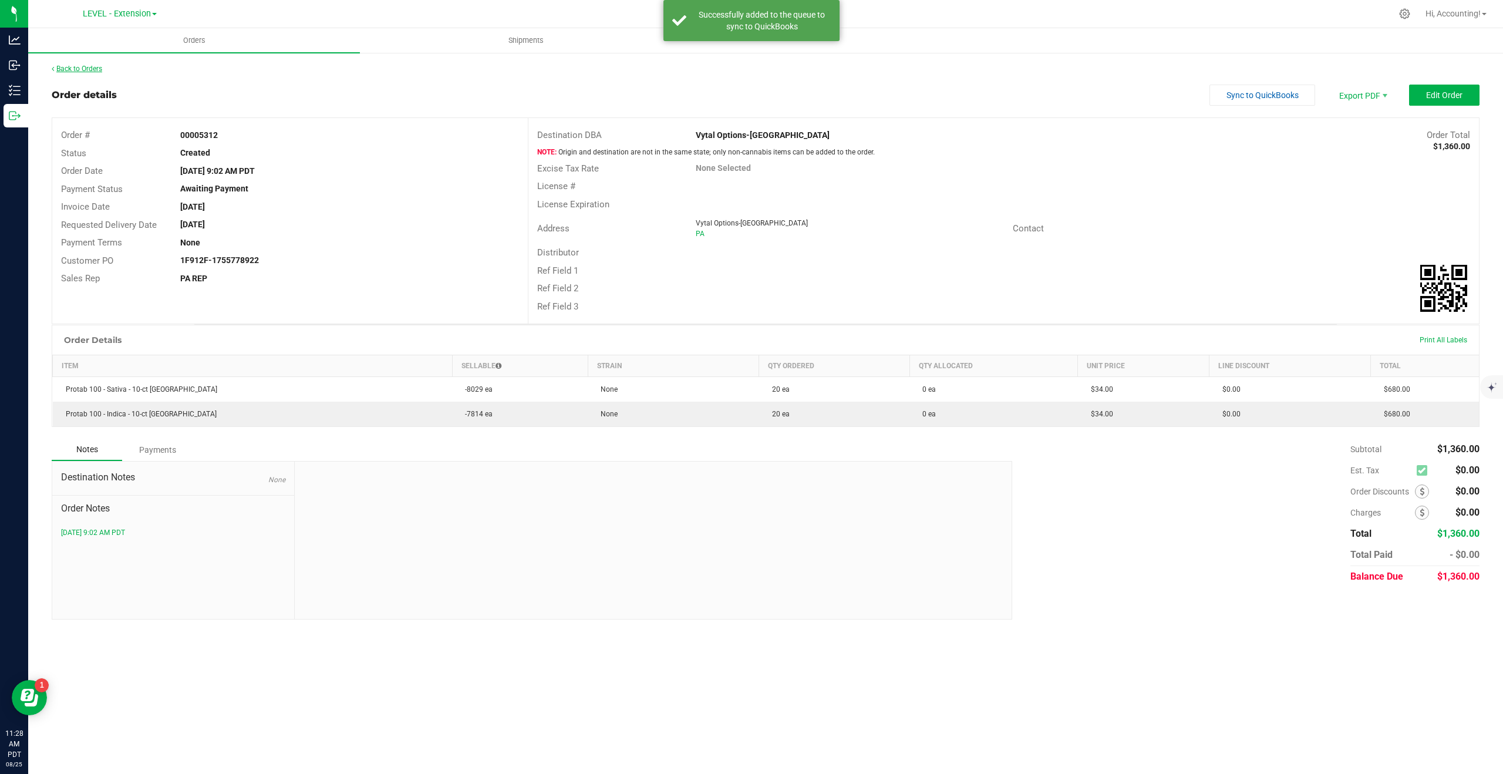
click at [73, 70] on link "Back to Orders" at bounding box center [77, 69] width 50 height 8
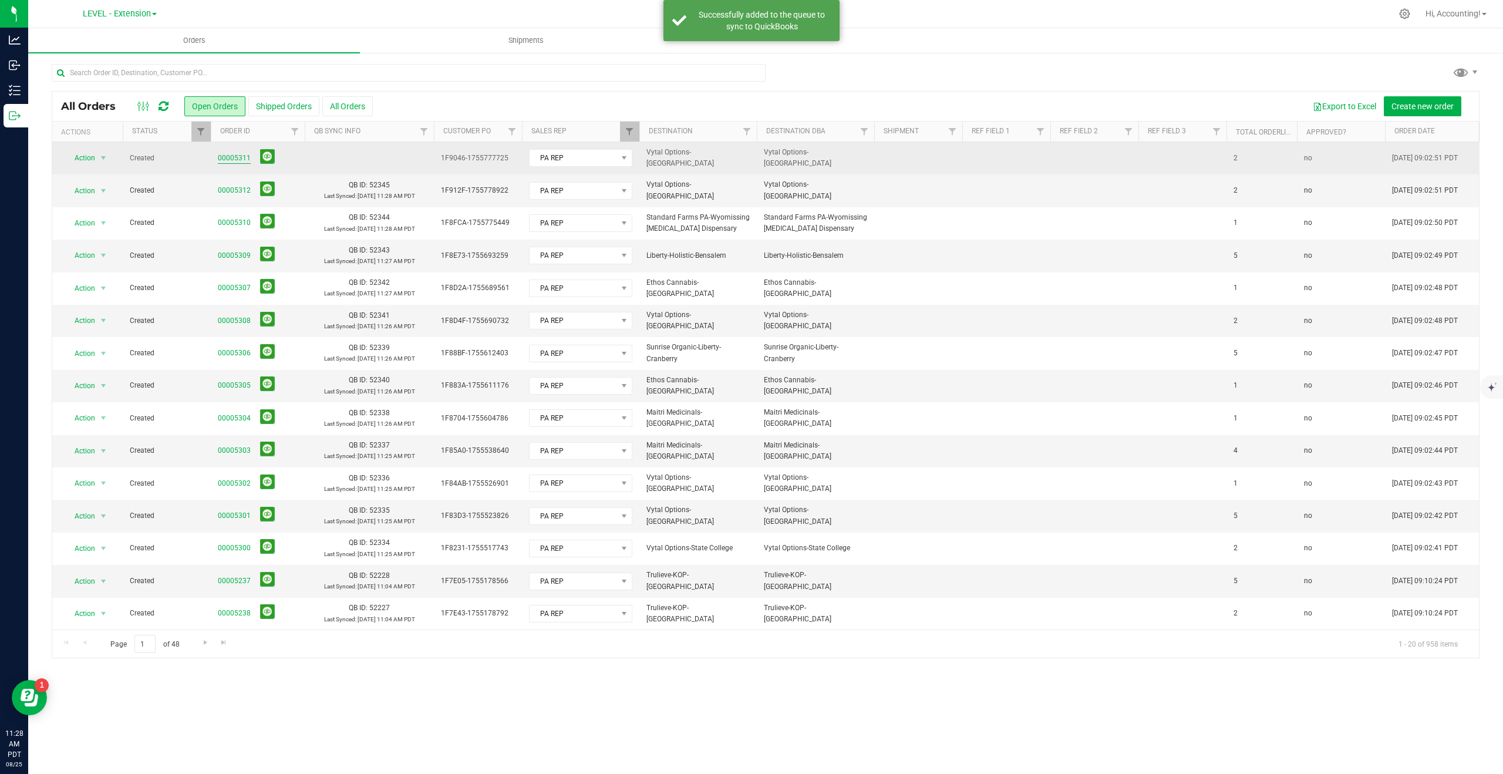
click at [240, 156] on link "00005311" at bounding box center [234, 158] width 33 height 11
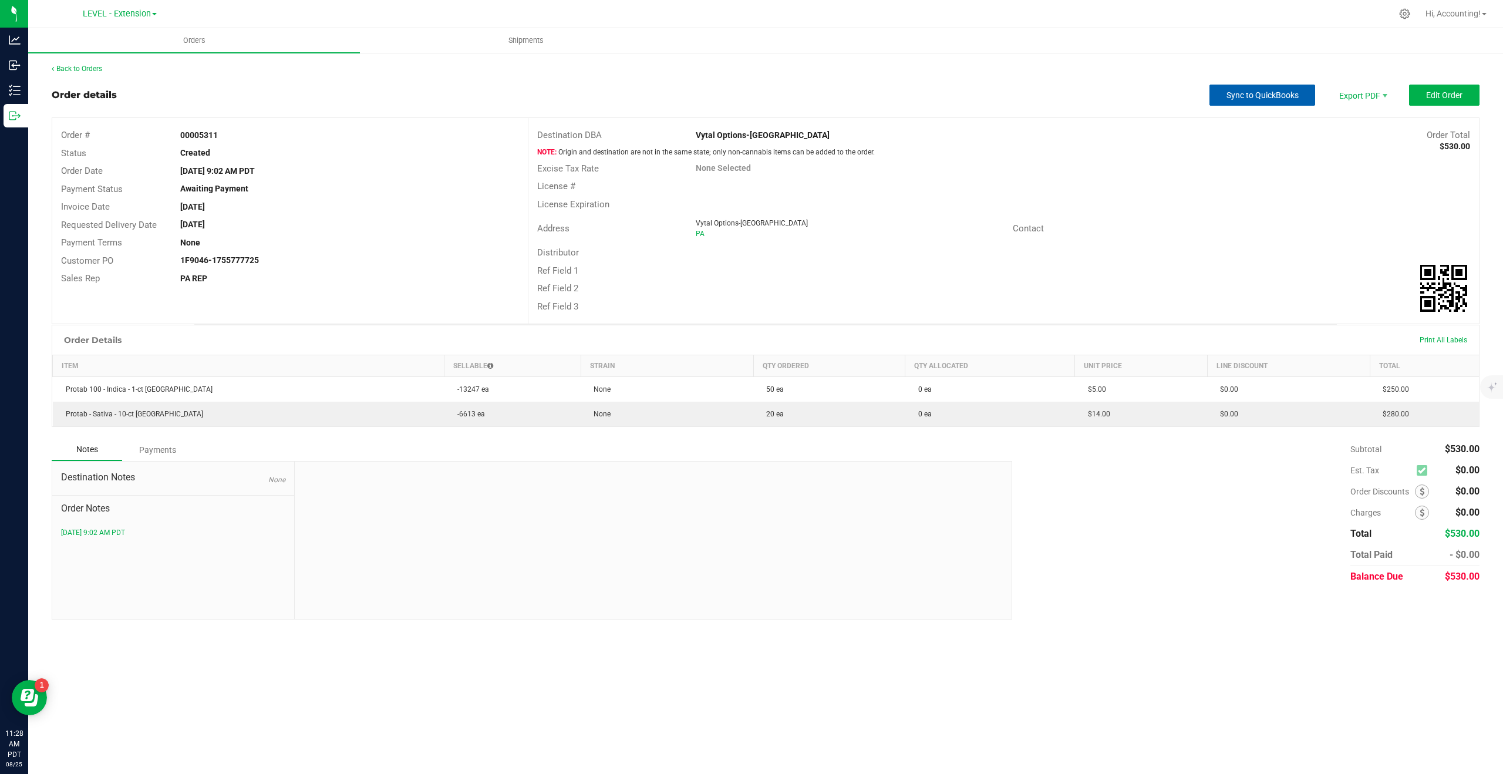
click at [1247, 92] on span "Sync to QuickBooks" at bounding box center [1262, 94] width 72 height 9
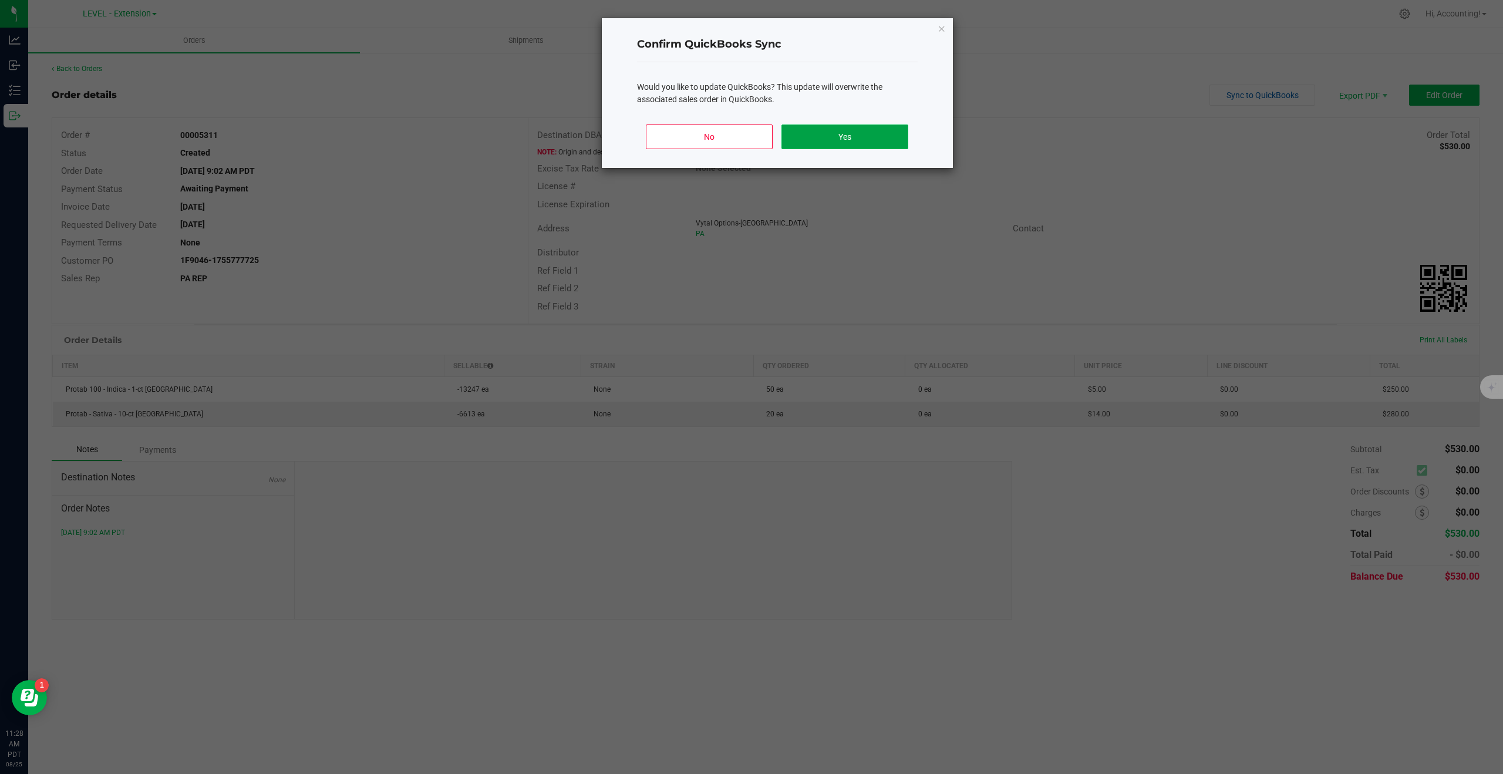
click at [845, 140] on button "Yes" at bounding box center [844, 136] width 126 height 25
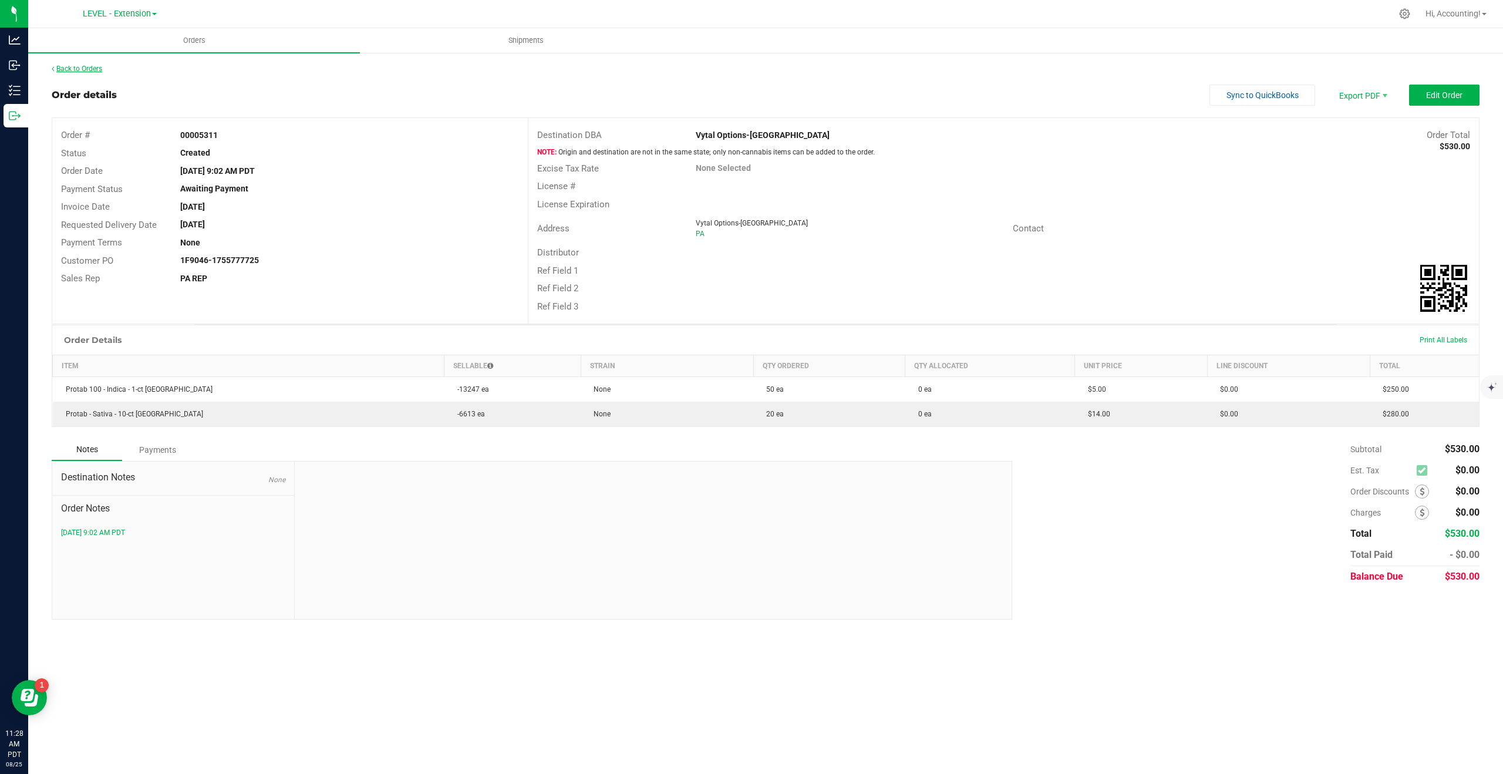
click at [95, 70] on link "Back to Orders" at bounding box center [77, 69] width 50 height 8
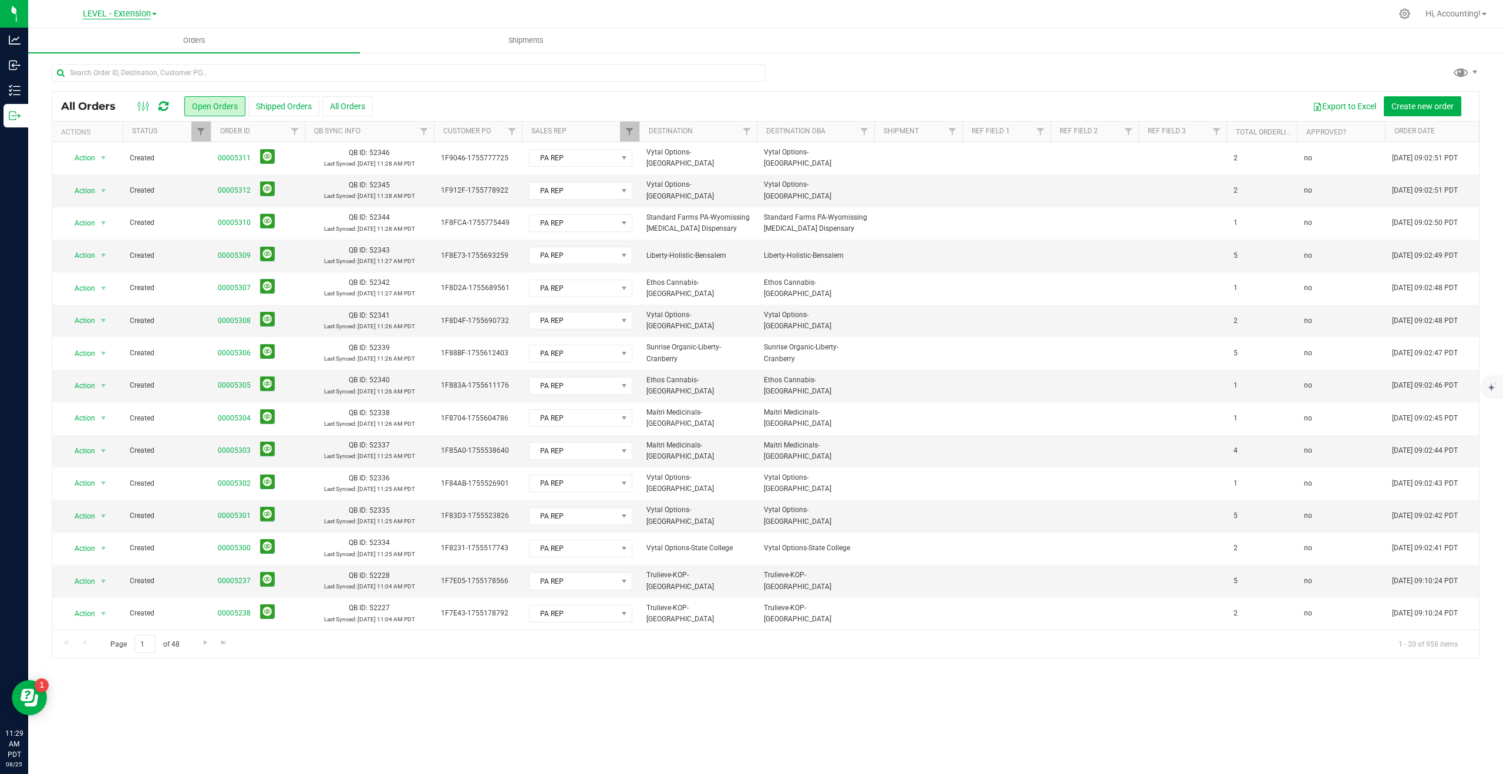
click at [140, 13] on span "LEVEL - Extension" at bounding box center [117, 14] width 68 height 11
click at [111, 54] on link "LEVEL Distribution" at bounding box center [119, 57] width 171 height 16
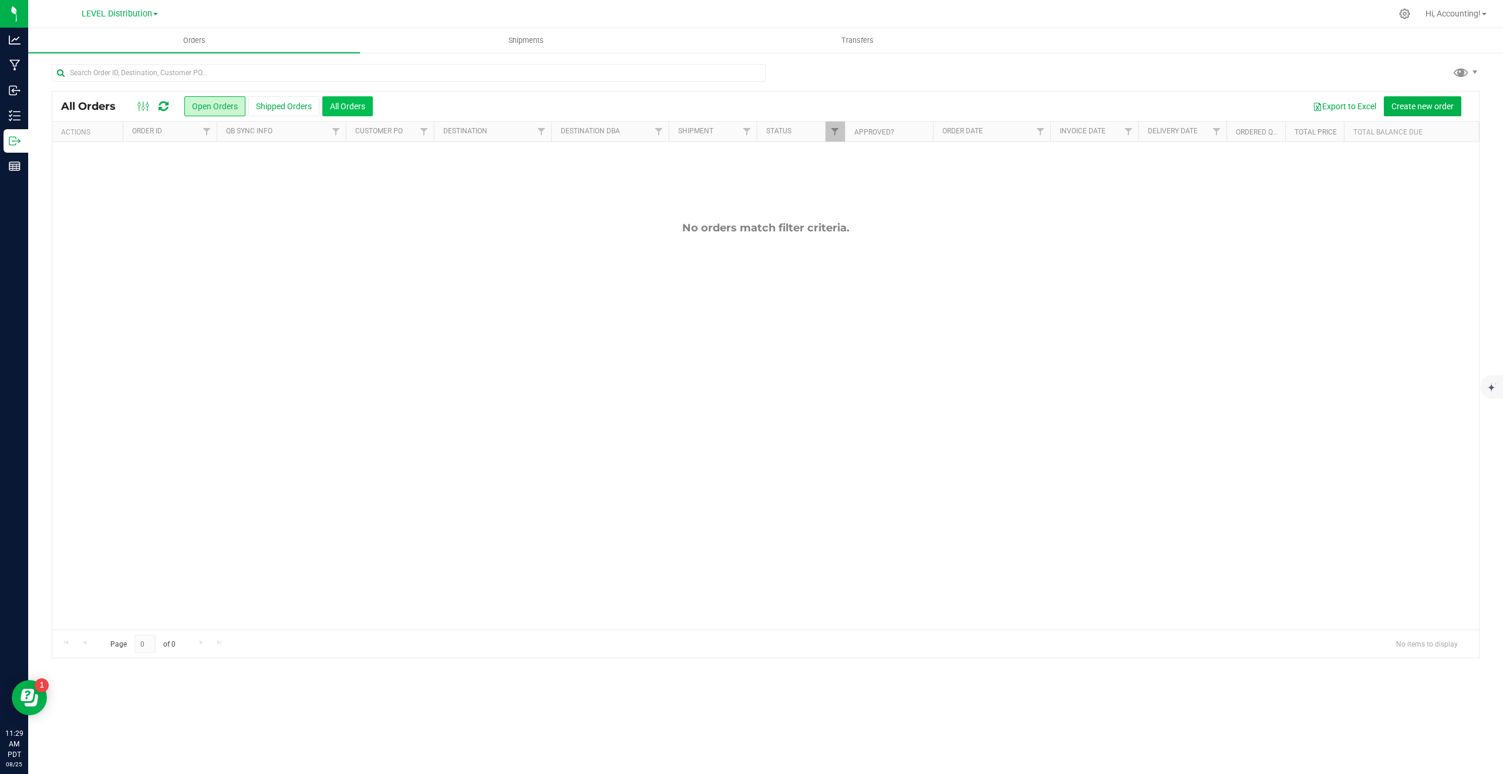
click at [349, 107] on button "All Orders" at bounding box center [347, 106] width 50 height 20
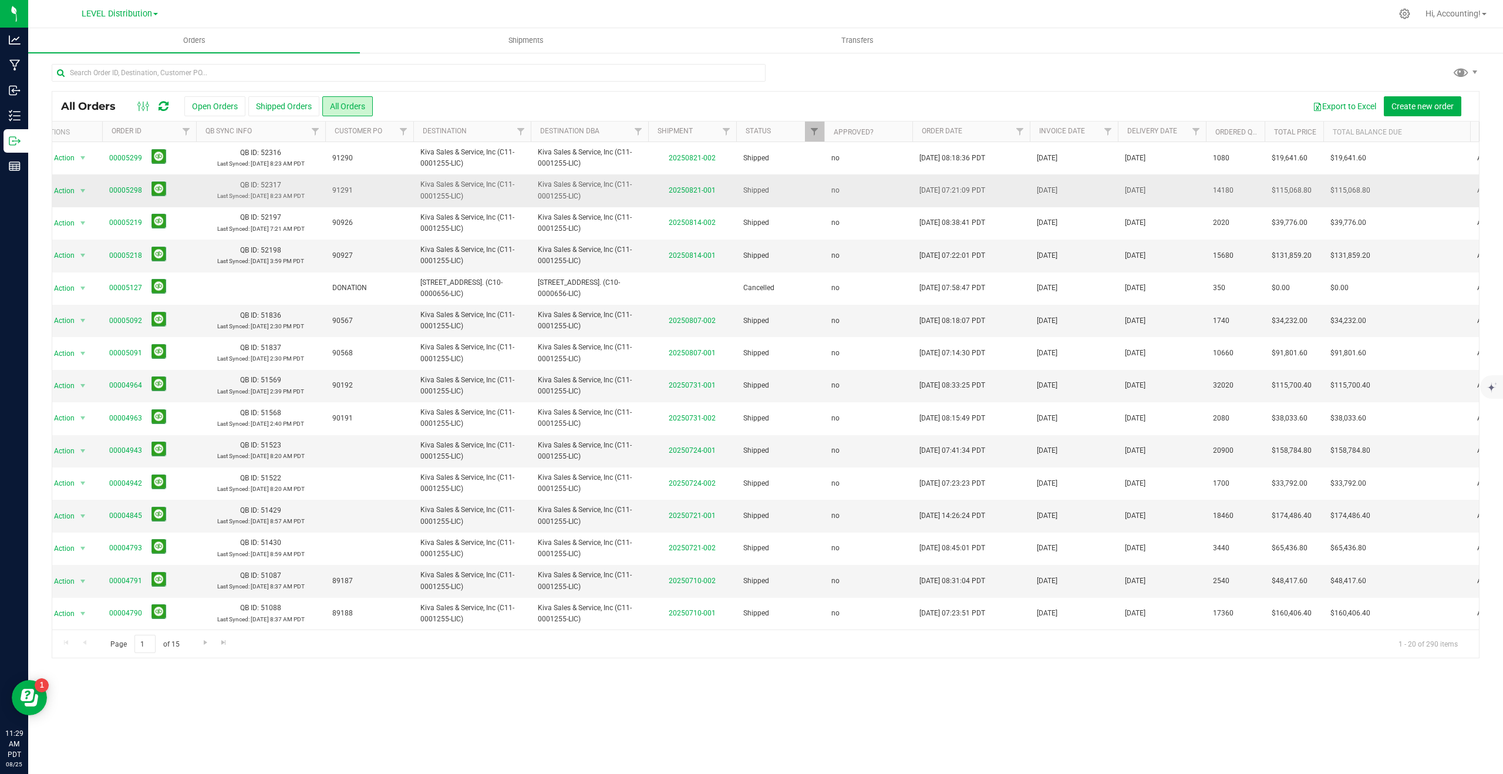
scroll to position [0, 22]
click at [132, 11] on span "LEVEL Distribution" at bounding box center [117, 14] width 70 height 11
click at [102, 39] on link "LEVEL - Extension" at bounding box center [119, 41] width 171 height 16
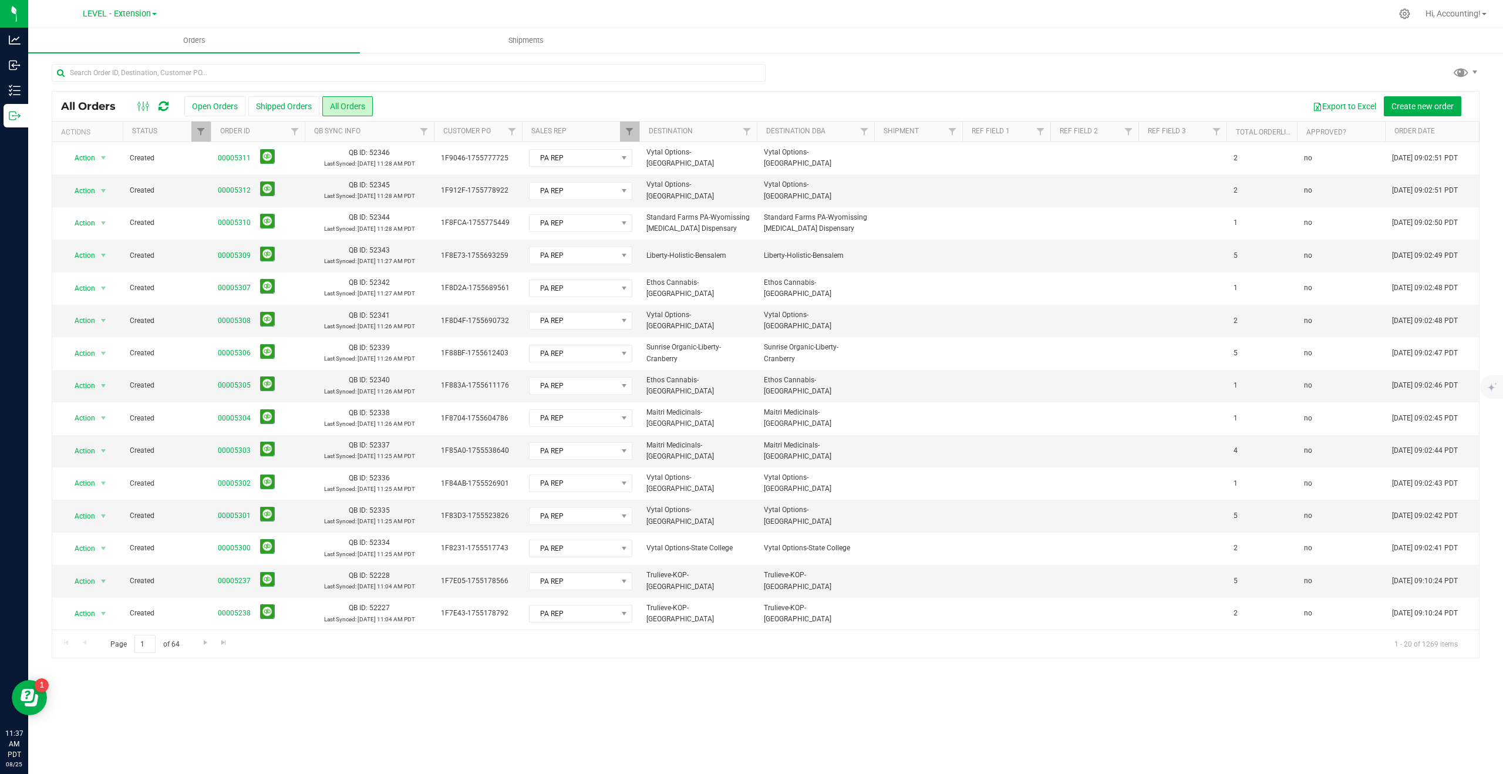
scroll to position [163, 0]
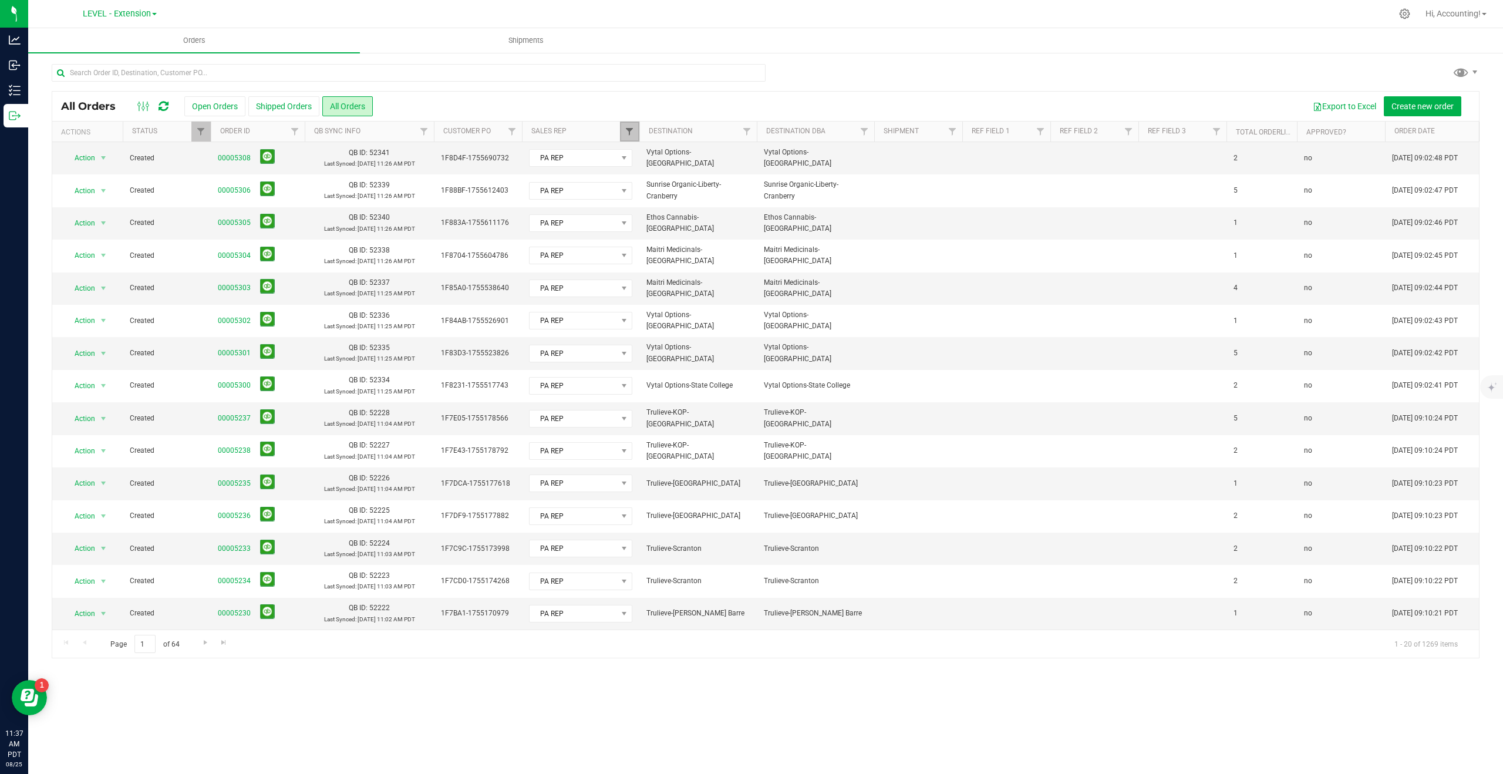
click at [629, 135] on span "Filter" at bounding box center [629, 131] width 9 height 9
click at [724, 388] on button "Clear" at bounding box center [720, 385] width 56 height 26
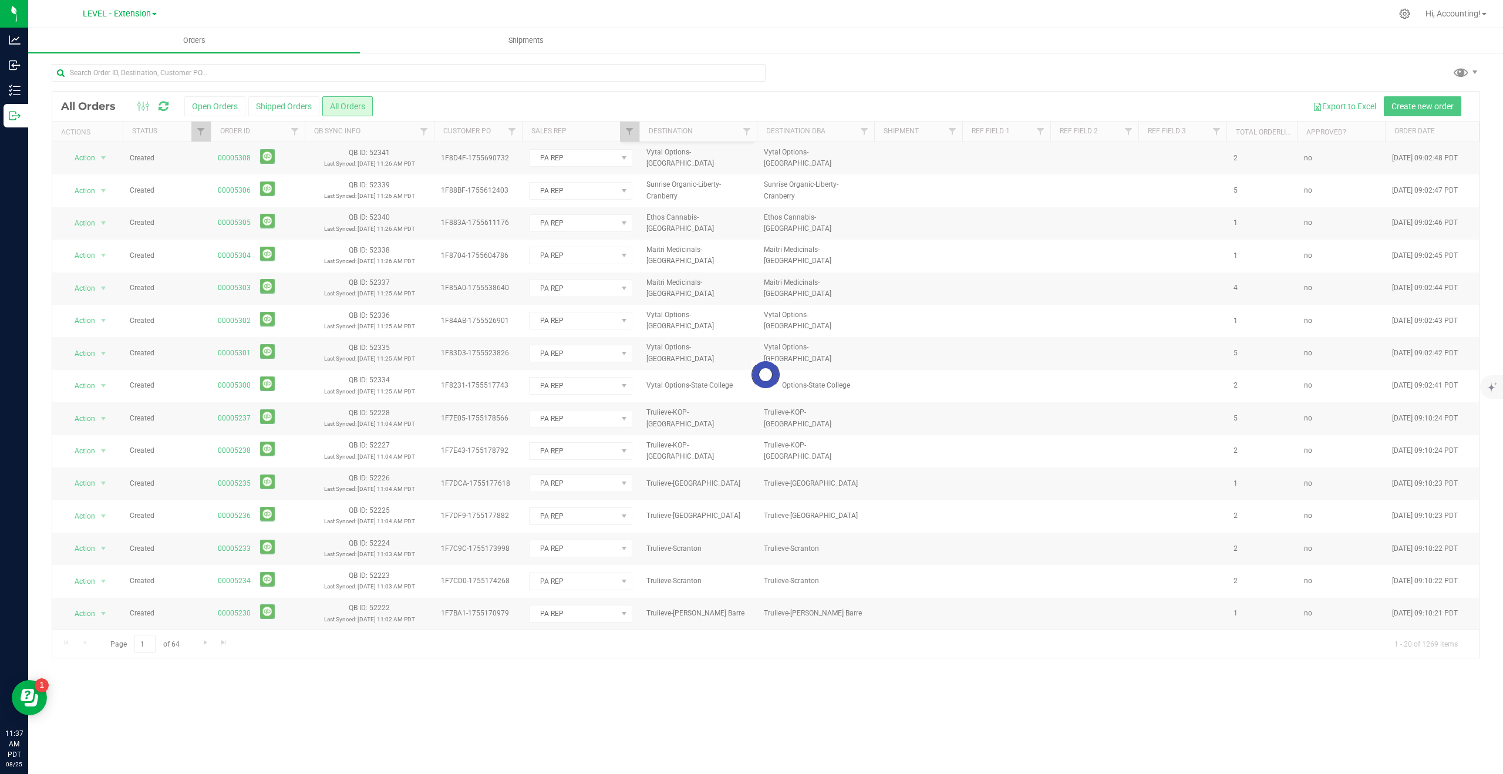
checkbox input "false"
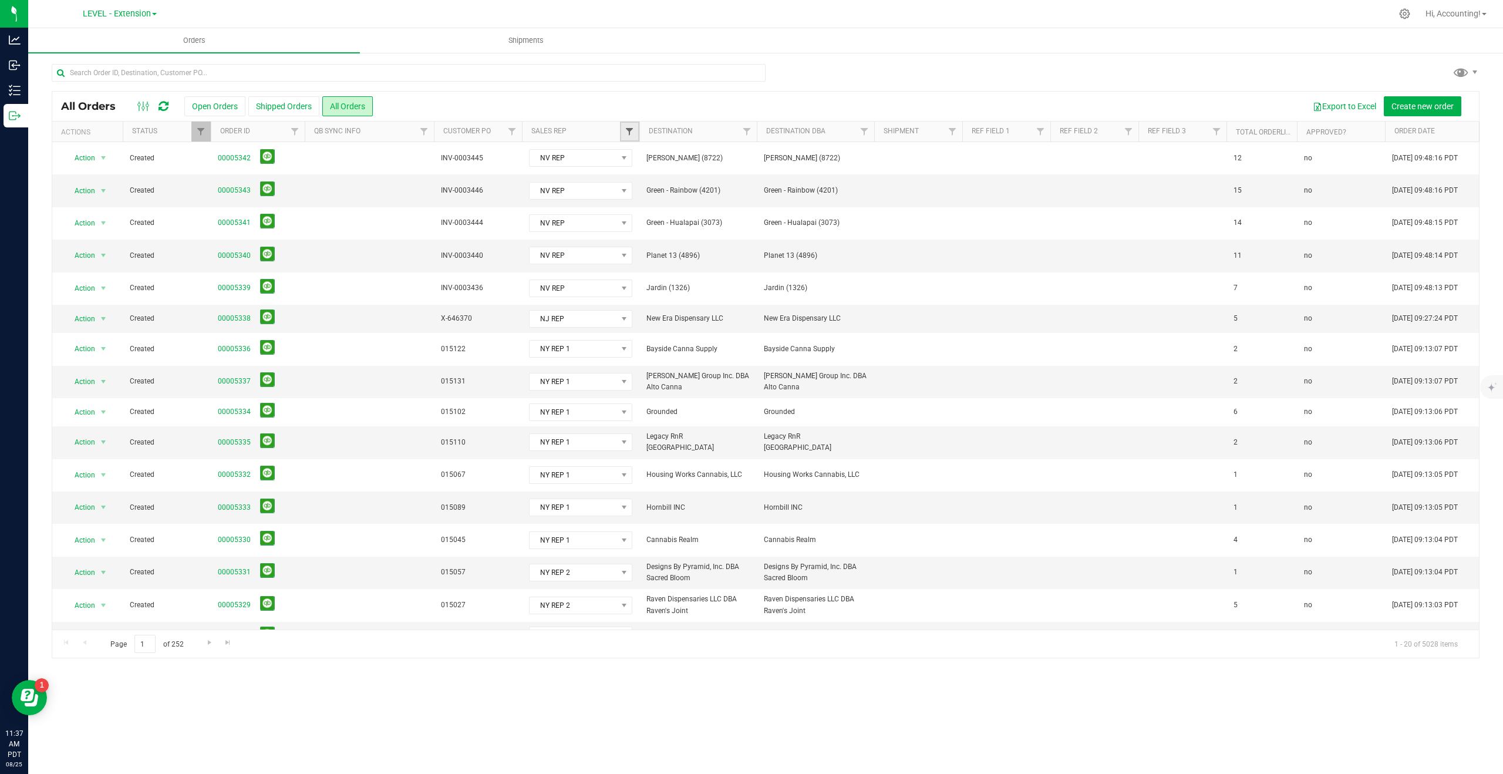
click at [629, 133] on span "Filter" at bounding box center [629, 131] width 9 height 9
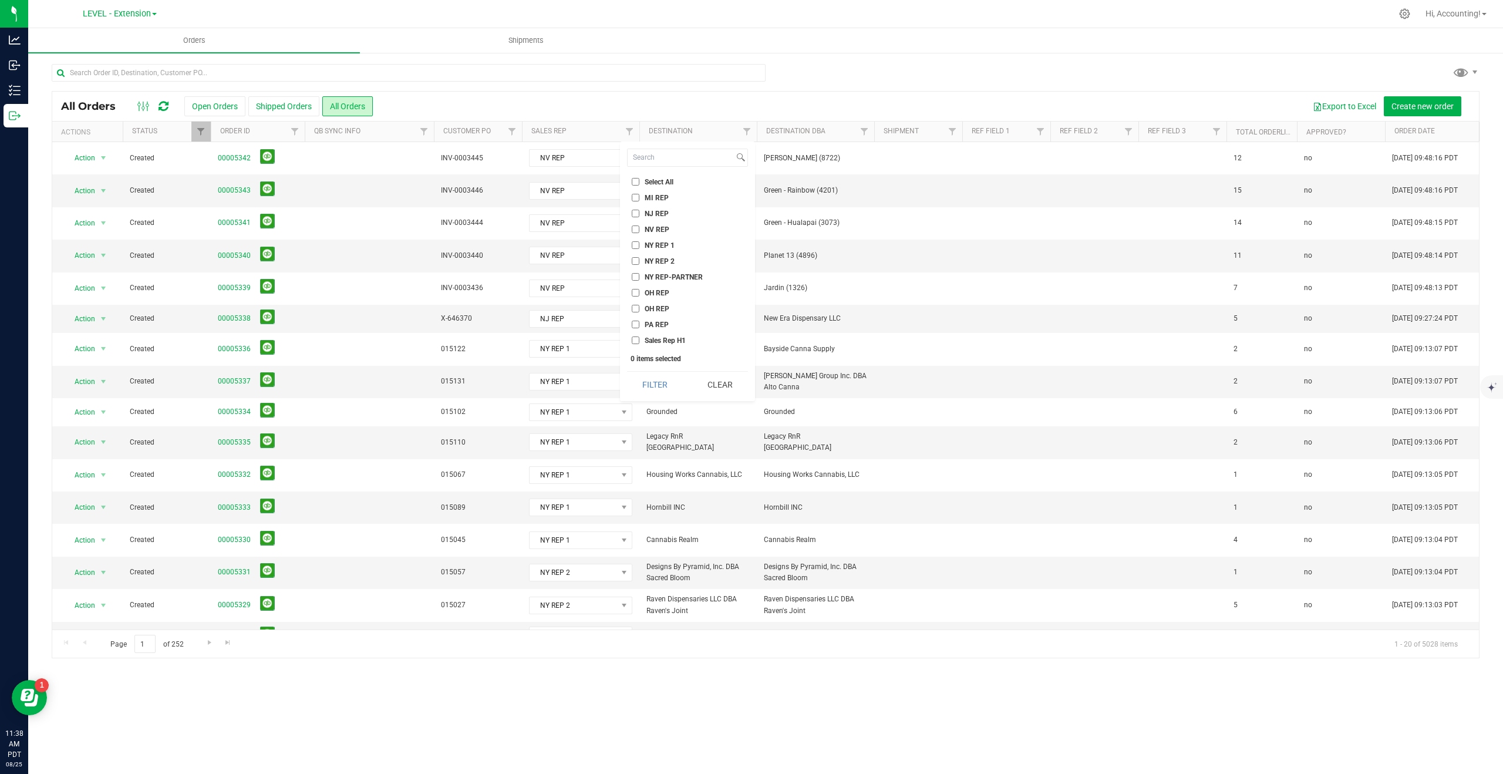
click at [636, 228] on input "NV REP" at bounding box center [636, 229] width 8 height 8
checkbox input "true"
click at [666, 378] on button "Filter" at bounding box center [655, 385] width 56 height 26
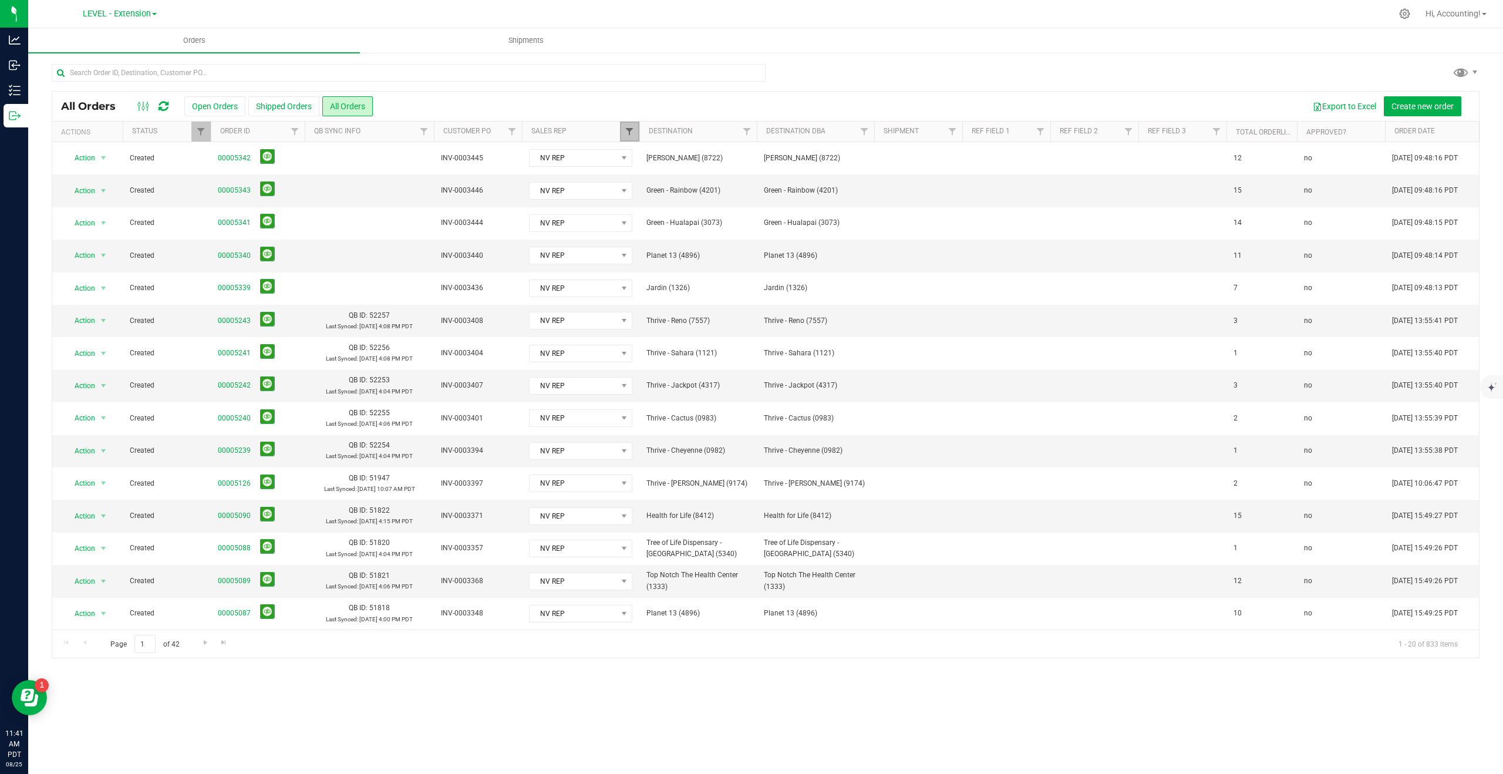
click at [629, 128] on span "Filter" at bounding box center [629, 131] width 9 height 9
click at [733, 386] on button "Clear" at bounding box center [720, 385] width 56 height 26
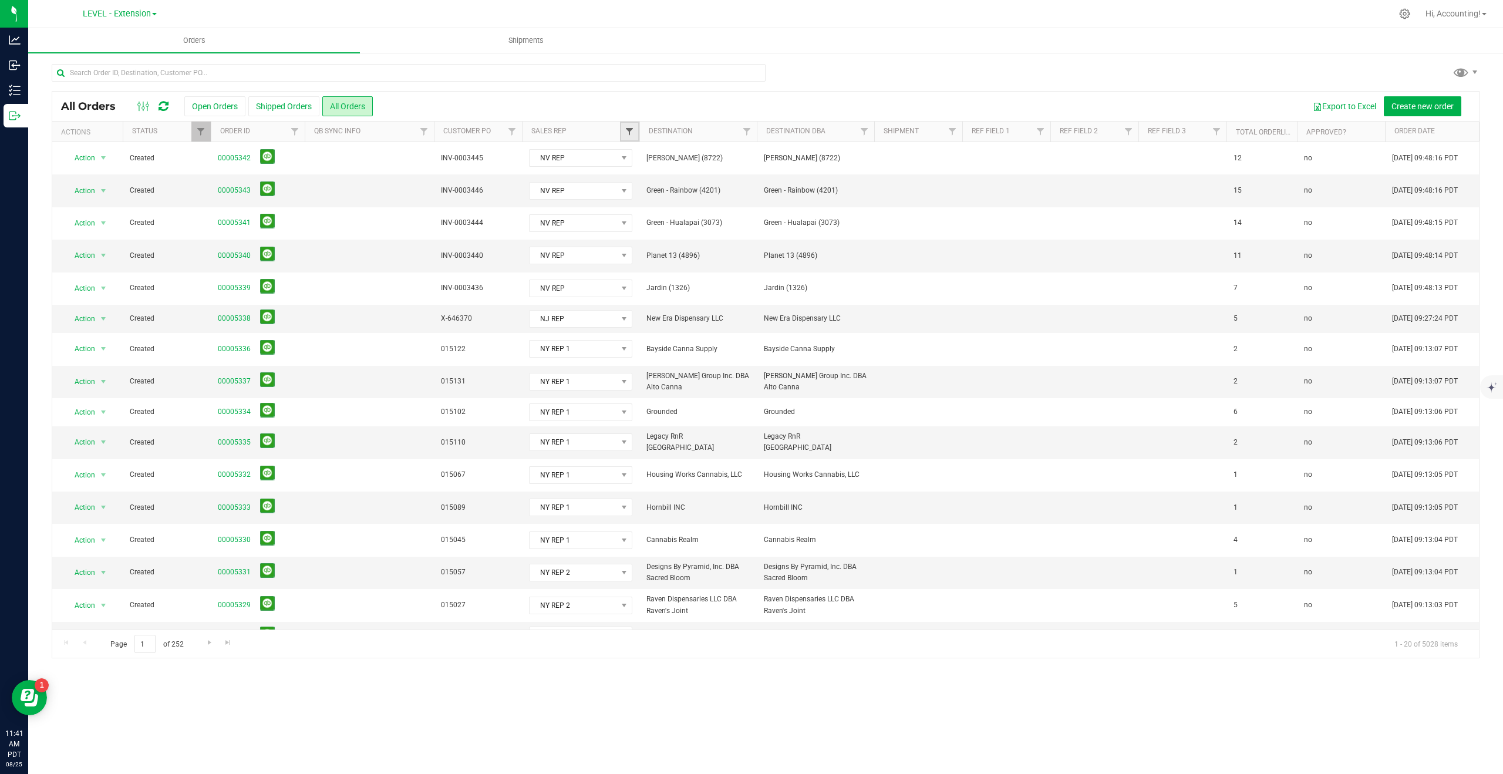
click at [631, 129] on span "Filter" at bounding box center [629, 131] width 9 height 9
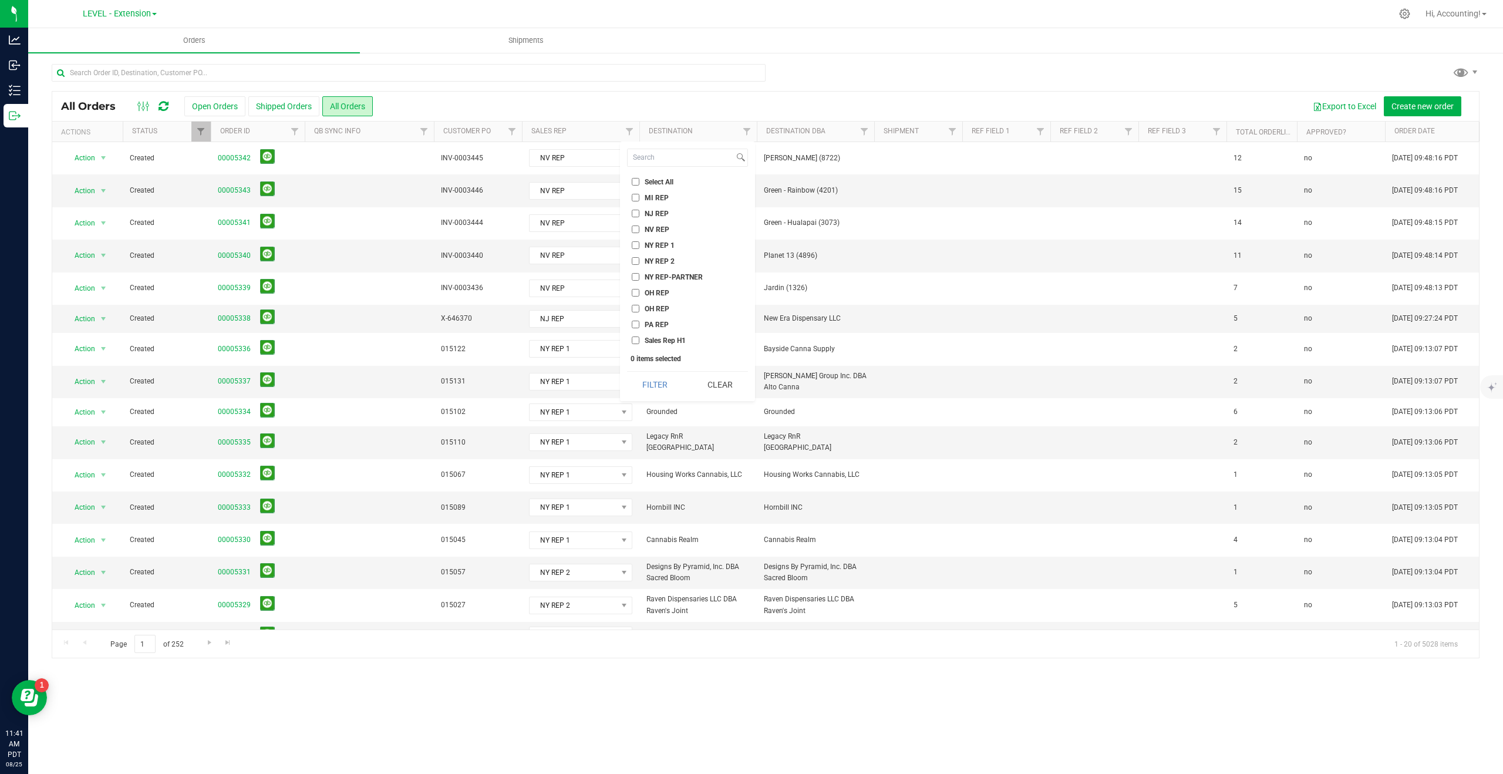
click at [635, 245] on input "NY REP 1" at bounding box center [636, 245] width 8 height 8
checkbox input "true"
click at [632, 263] on input "NY REP 2" at bounding box center [636, 261] width 8 height 8
checkbox input "true"
click at [636, 274] on input "NY REP-PARTNER" at bounding box center [636, 277] width 8 height 8
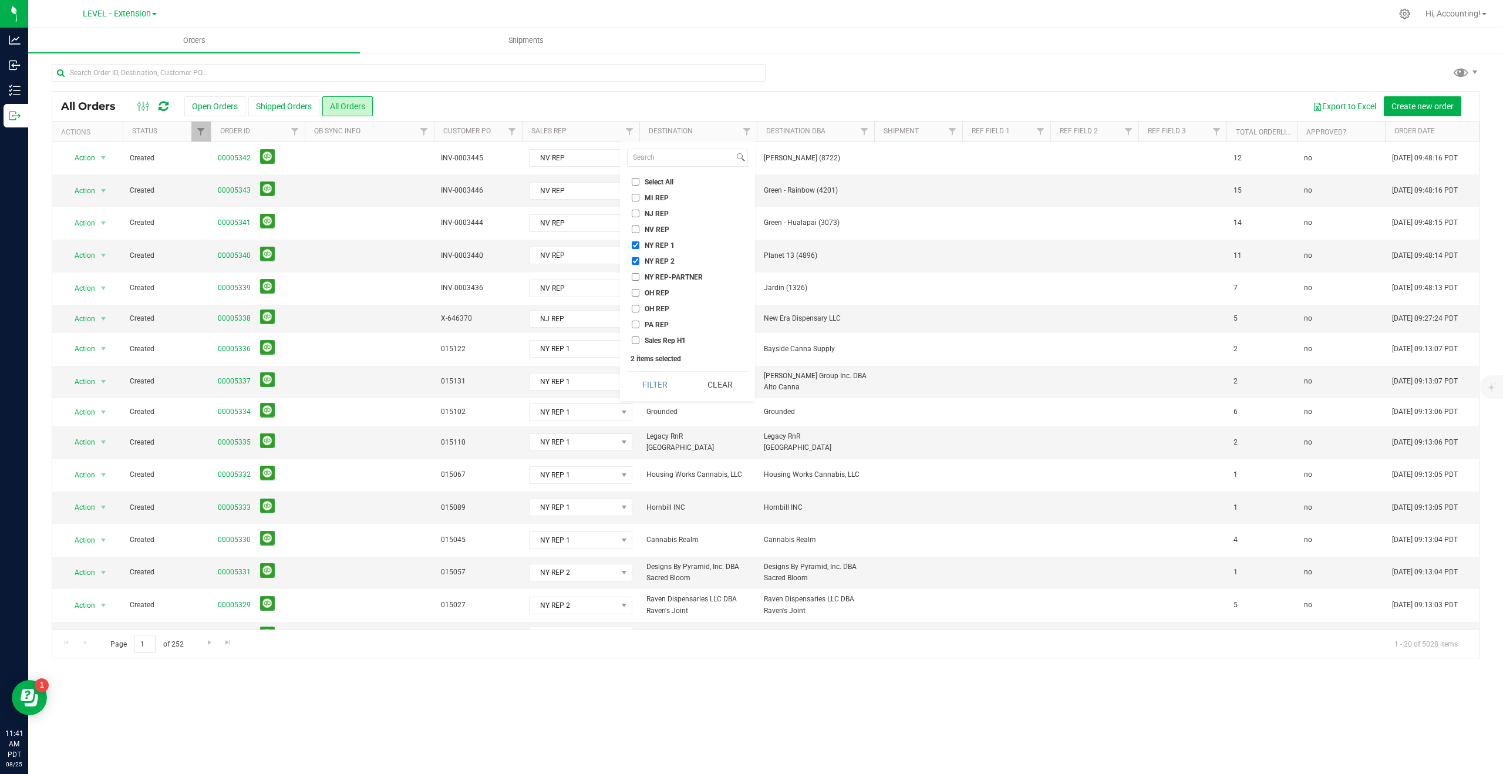
checkbox input "true"
click at [669, 388] on button "Filter" at bounding box center [655, 385] width 56 height 26
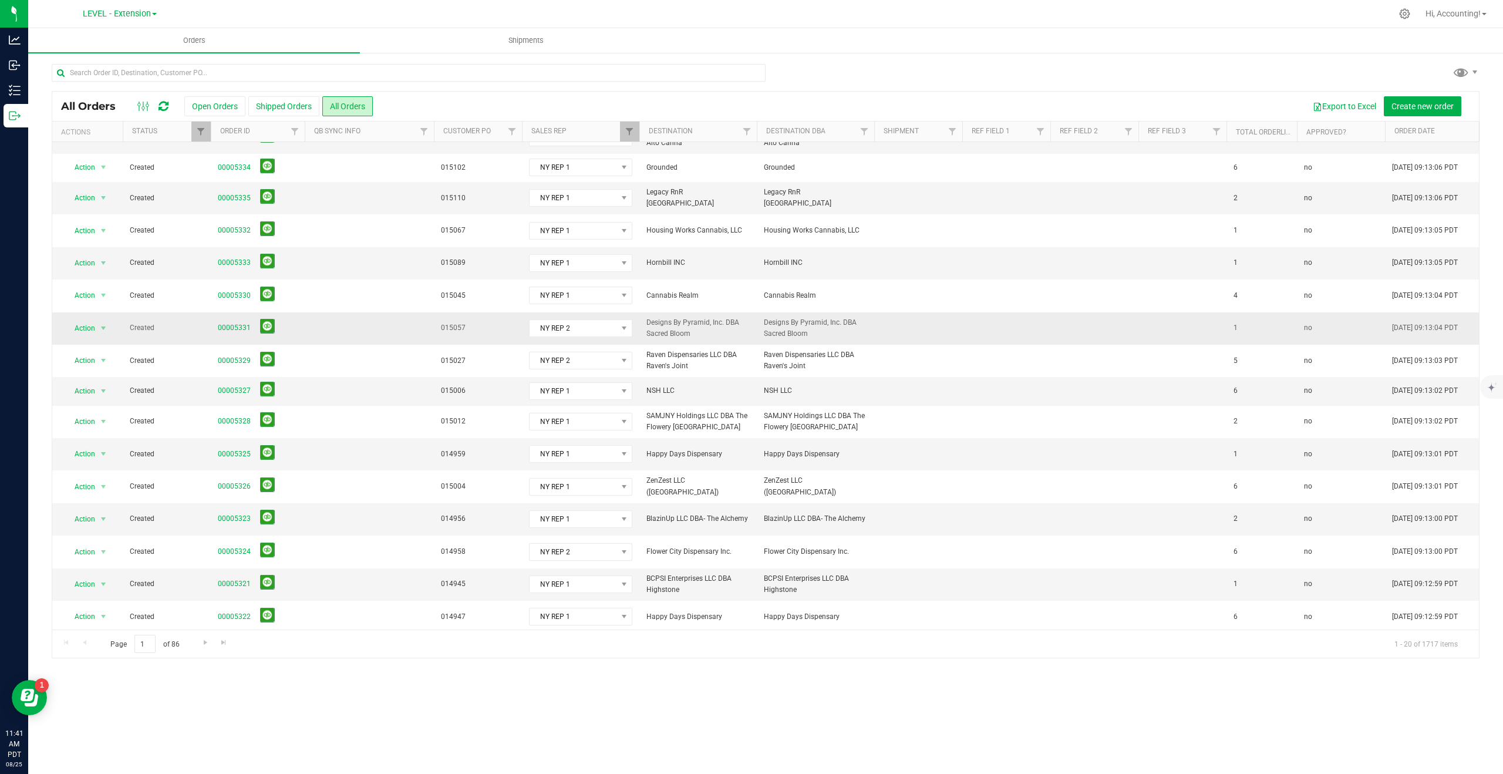
scroll to position [141, 0]
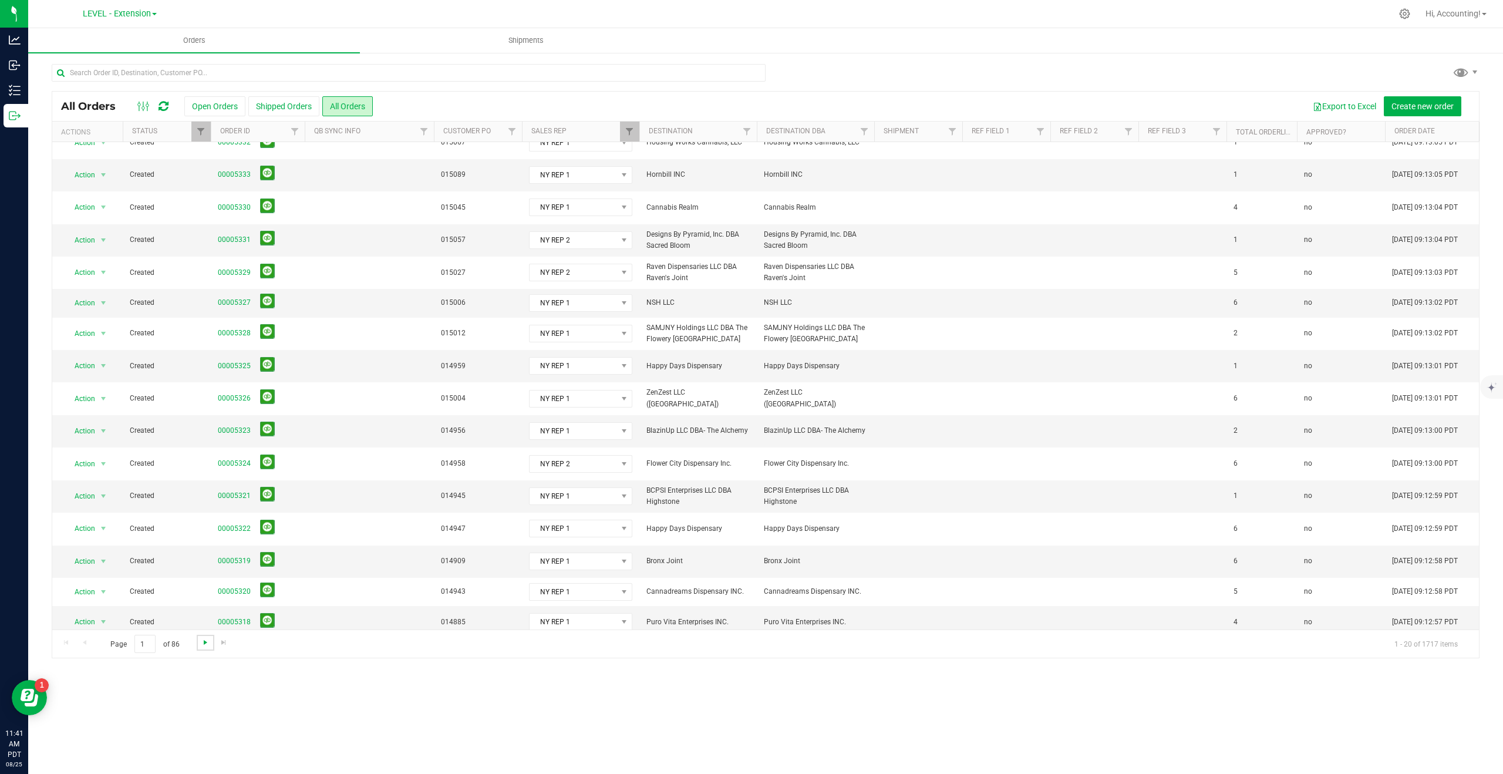
click at [205, 643] on span "Go to the next page" at bounding box center [205, 642] width 9 height 9
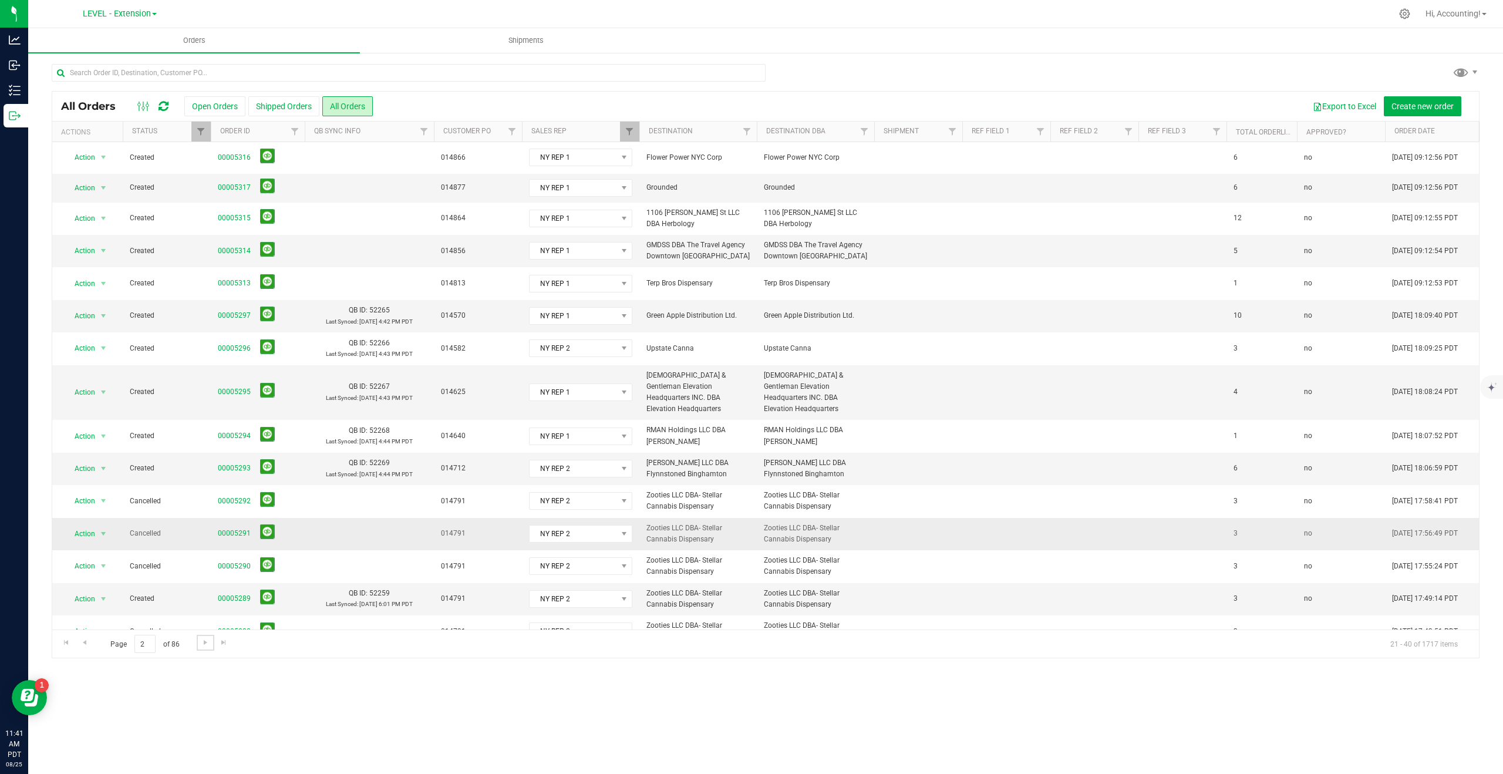
scroll to position [0, 0]
click at [202, 134] on span "Filter" at bounding box center [200, 131] width 9 height 9
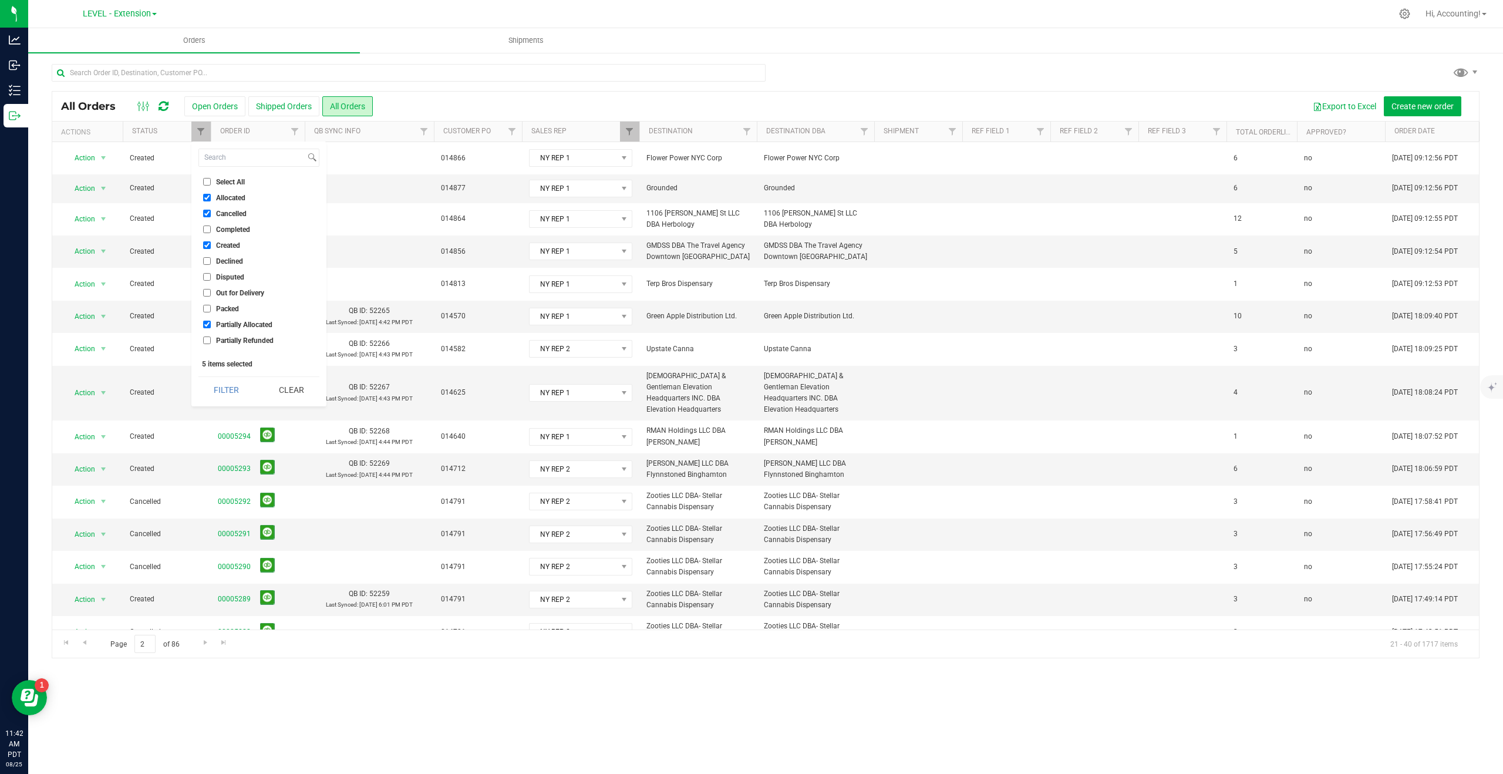
click at [207, 211] on input "Cancelled" at bounding box center [207, 214] width 8 height 8
checkbox input "false"
click at [228, 392] on button "Filter" at bounding box center [226, 390] width 56 height 26
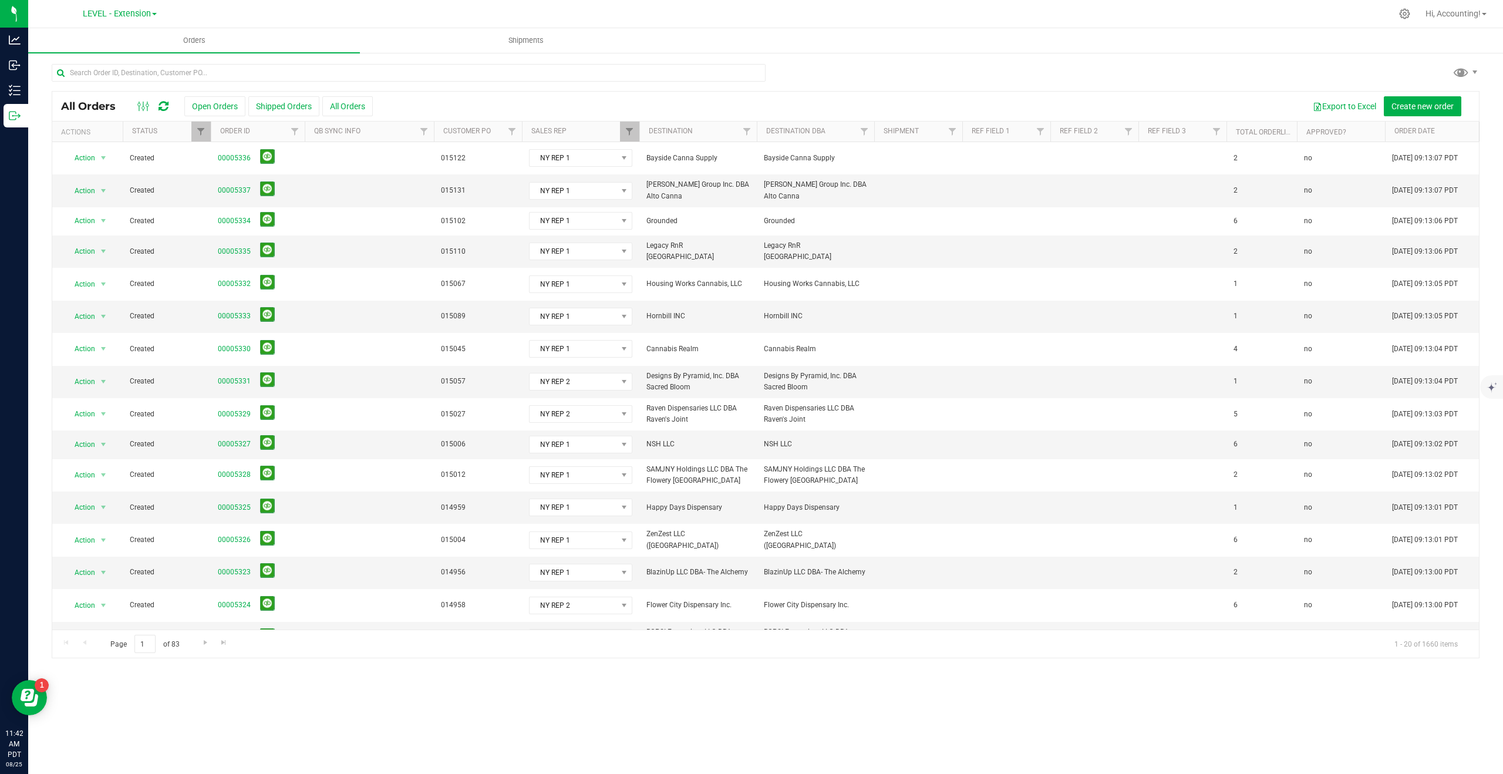
scroll to position [141, 0]
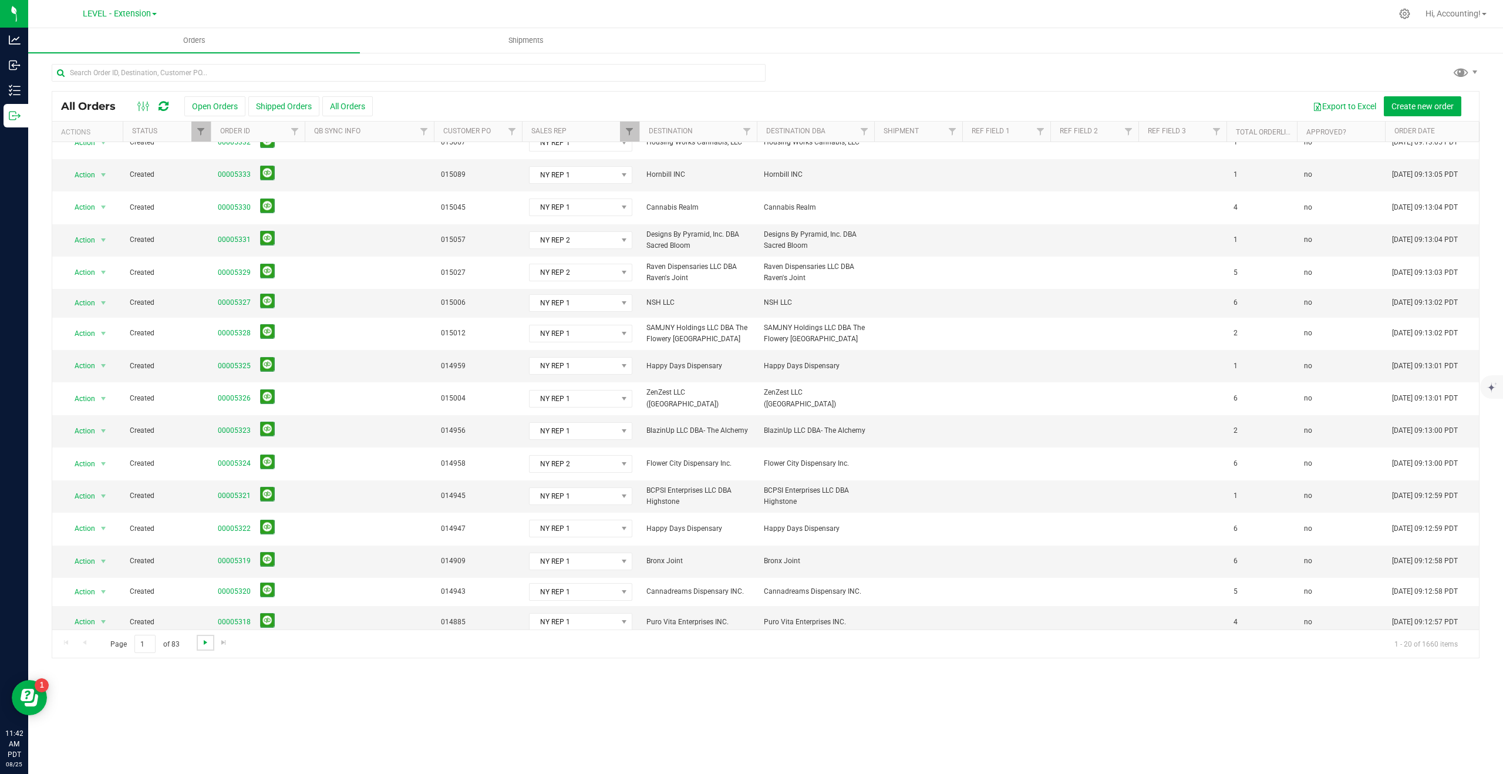
click at [201, 639] on span "Go to the next page" at bounding box center [205, 642] width 9 height 9
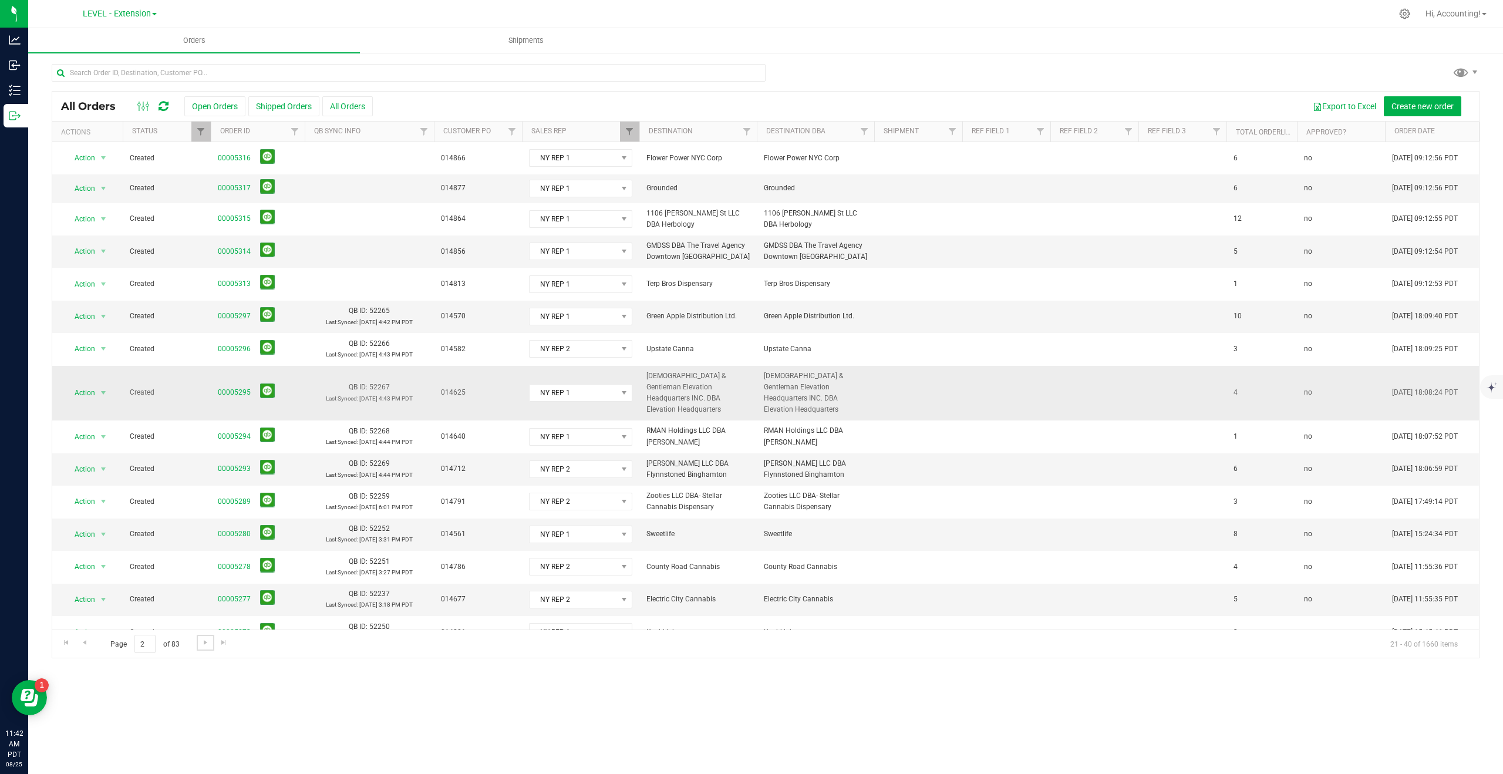
scroll to position [170, 0]
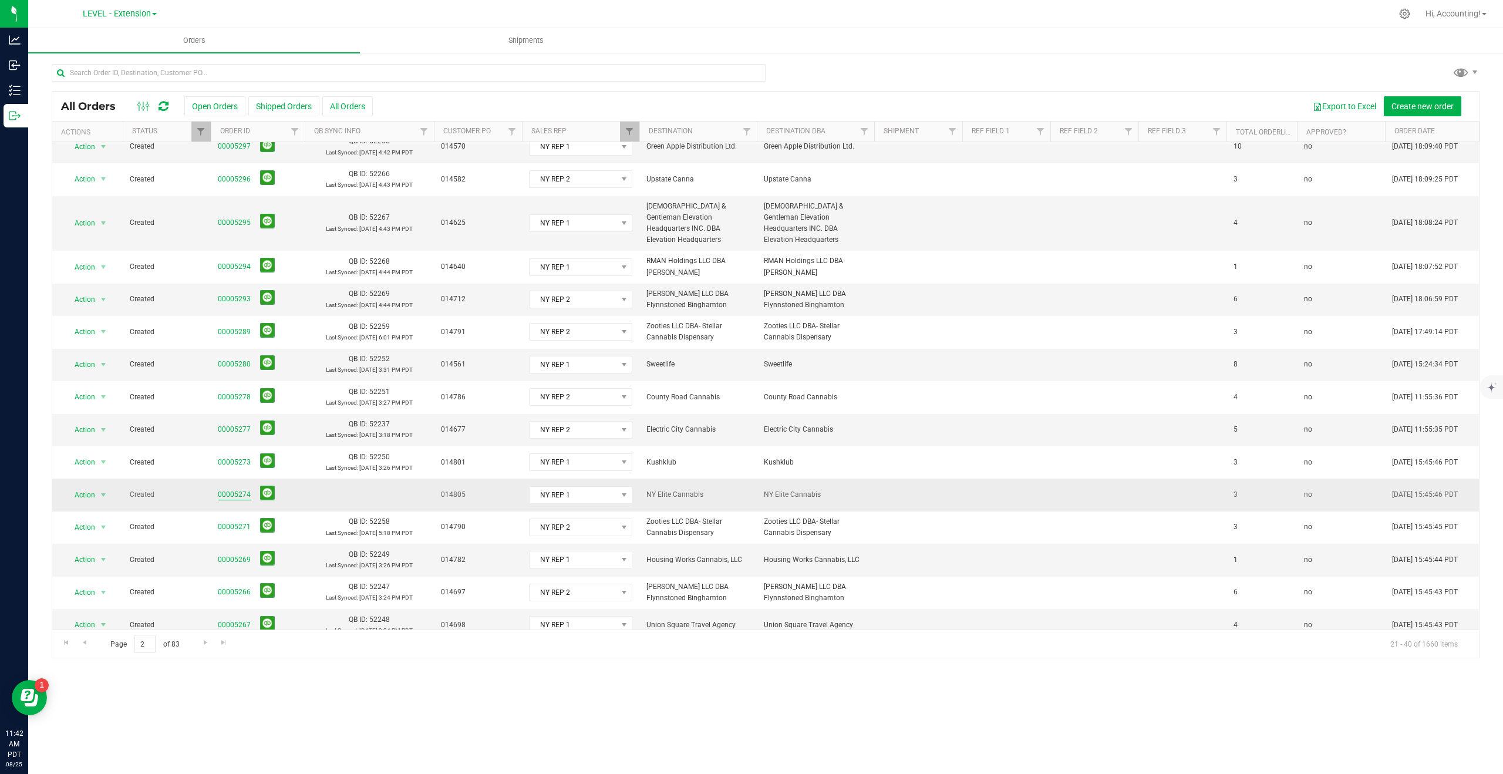
click at [238, 489] on link "00005274" at bounding box center [234, 494] width 33 height 11
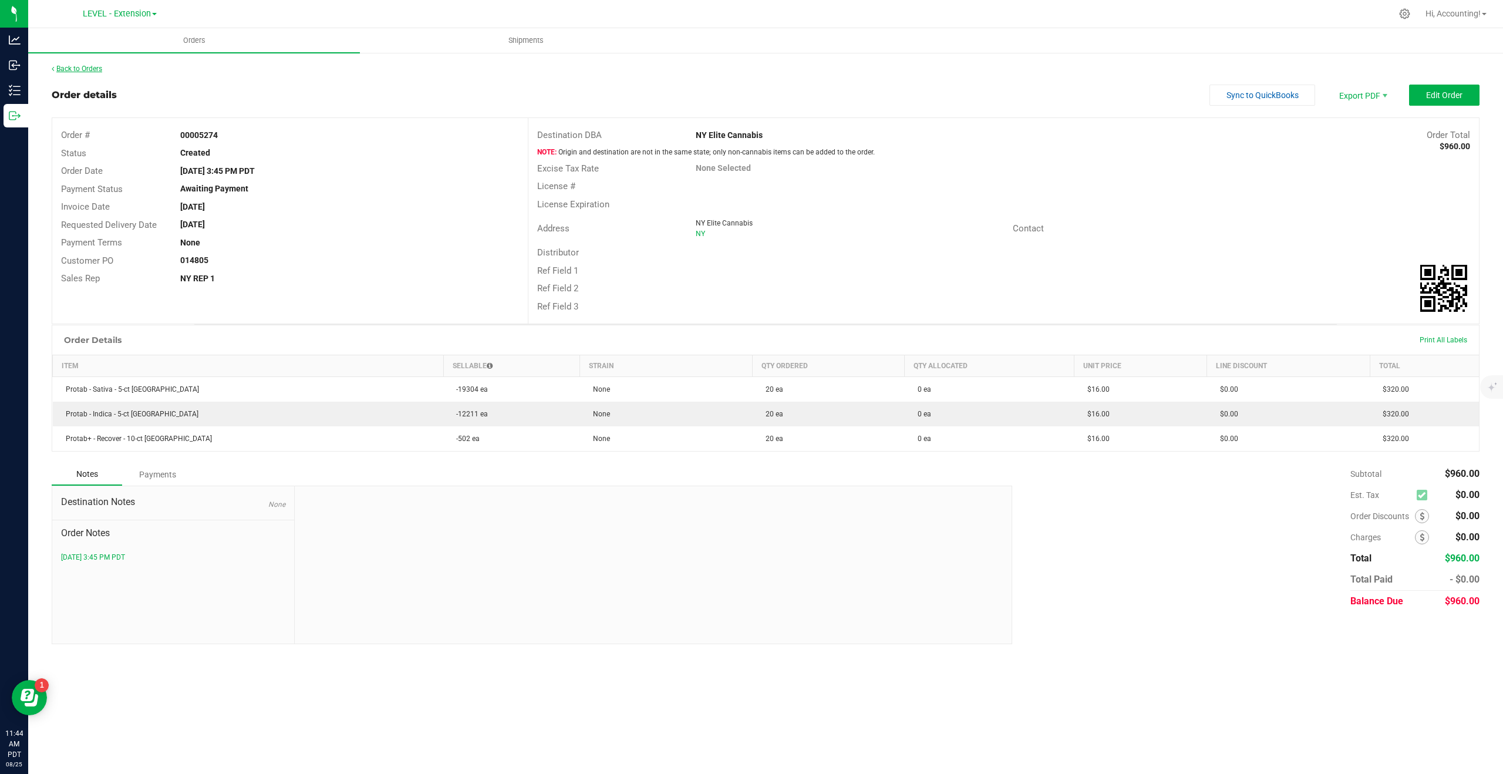
click at [88, 66] on link "Back to Orders" at bounding box center [77, 69] width 50 height 8
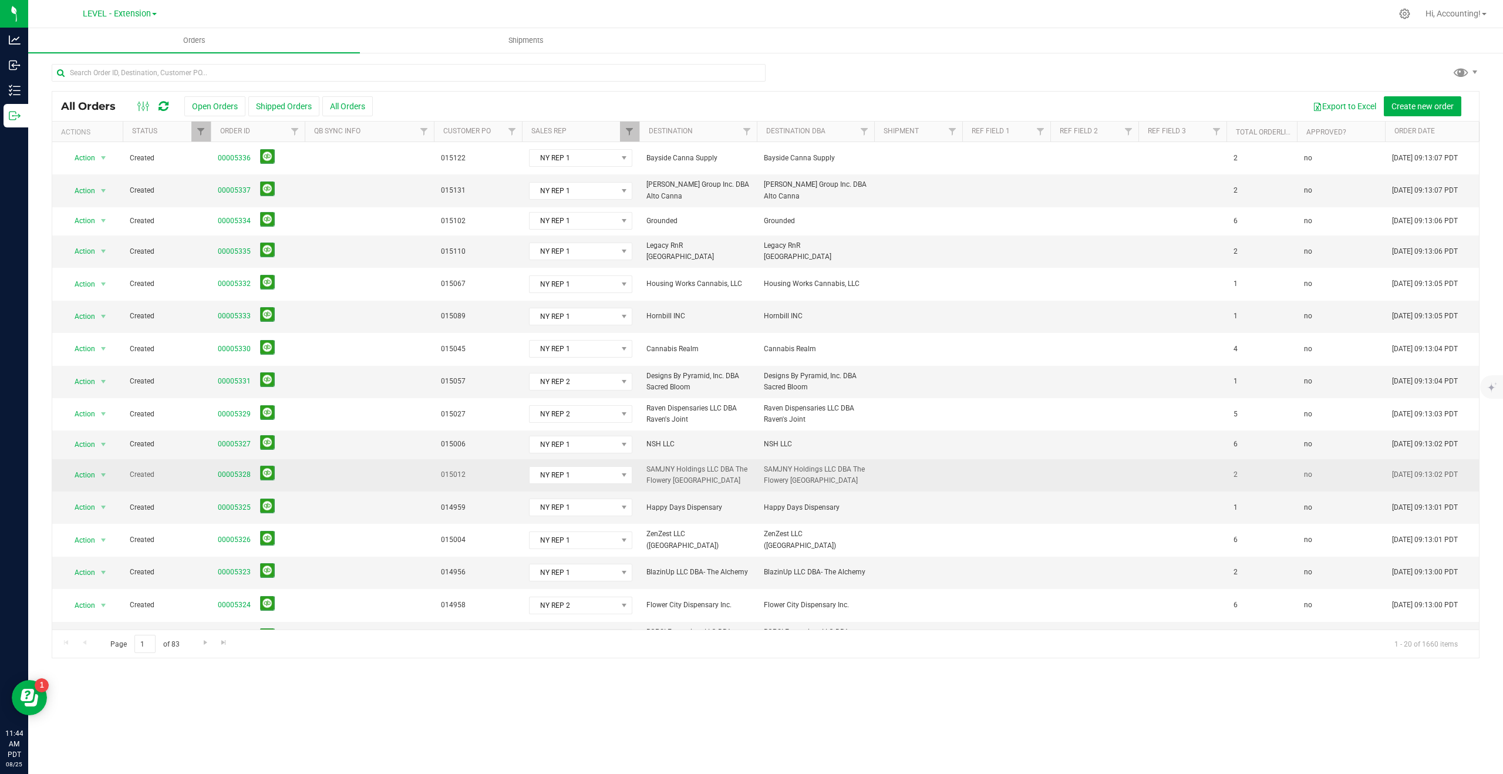
scroll to position [141, 0]
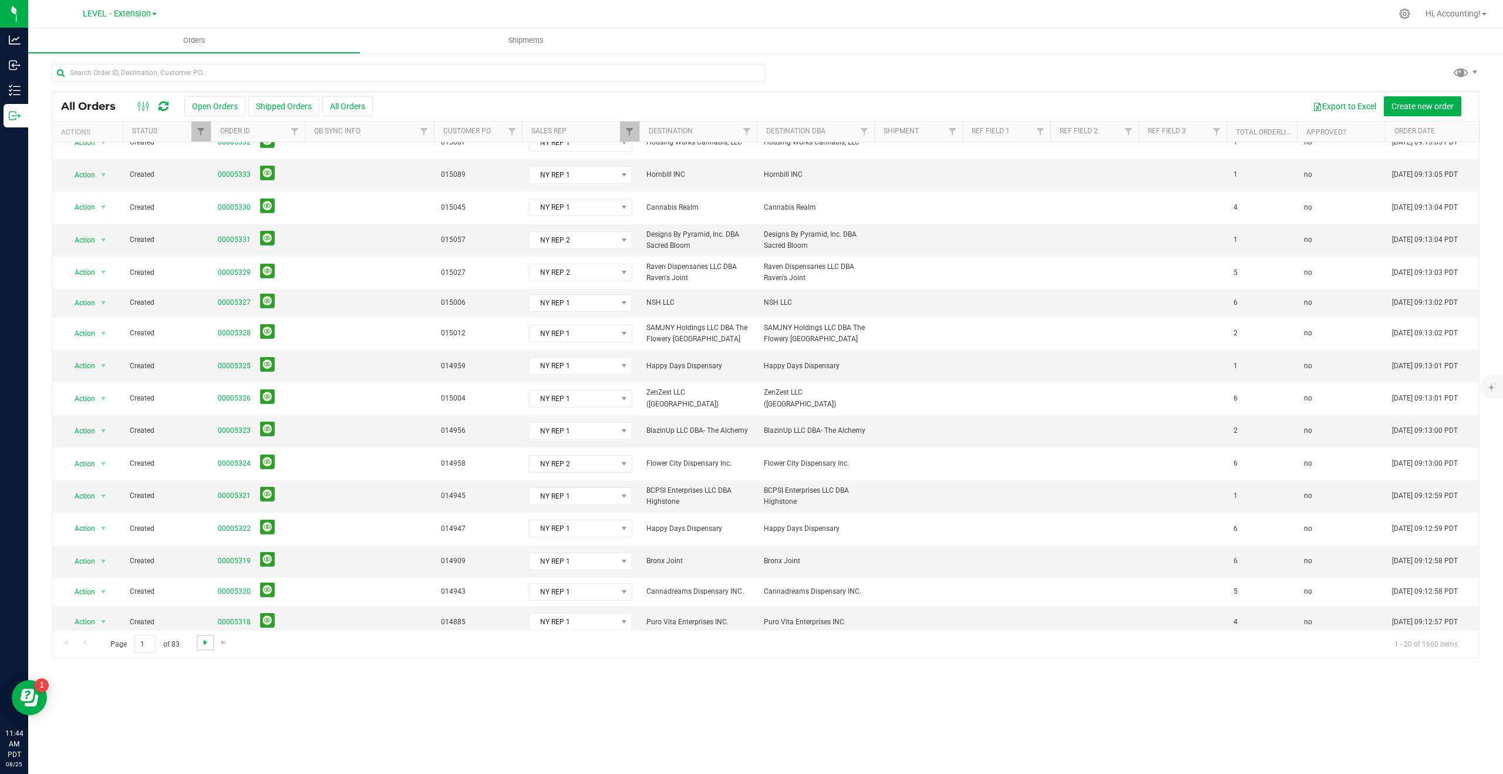
click at [208, 638] on span "Go to the next page" at bounding box center [205, 642] width 9 height 9
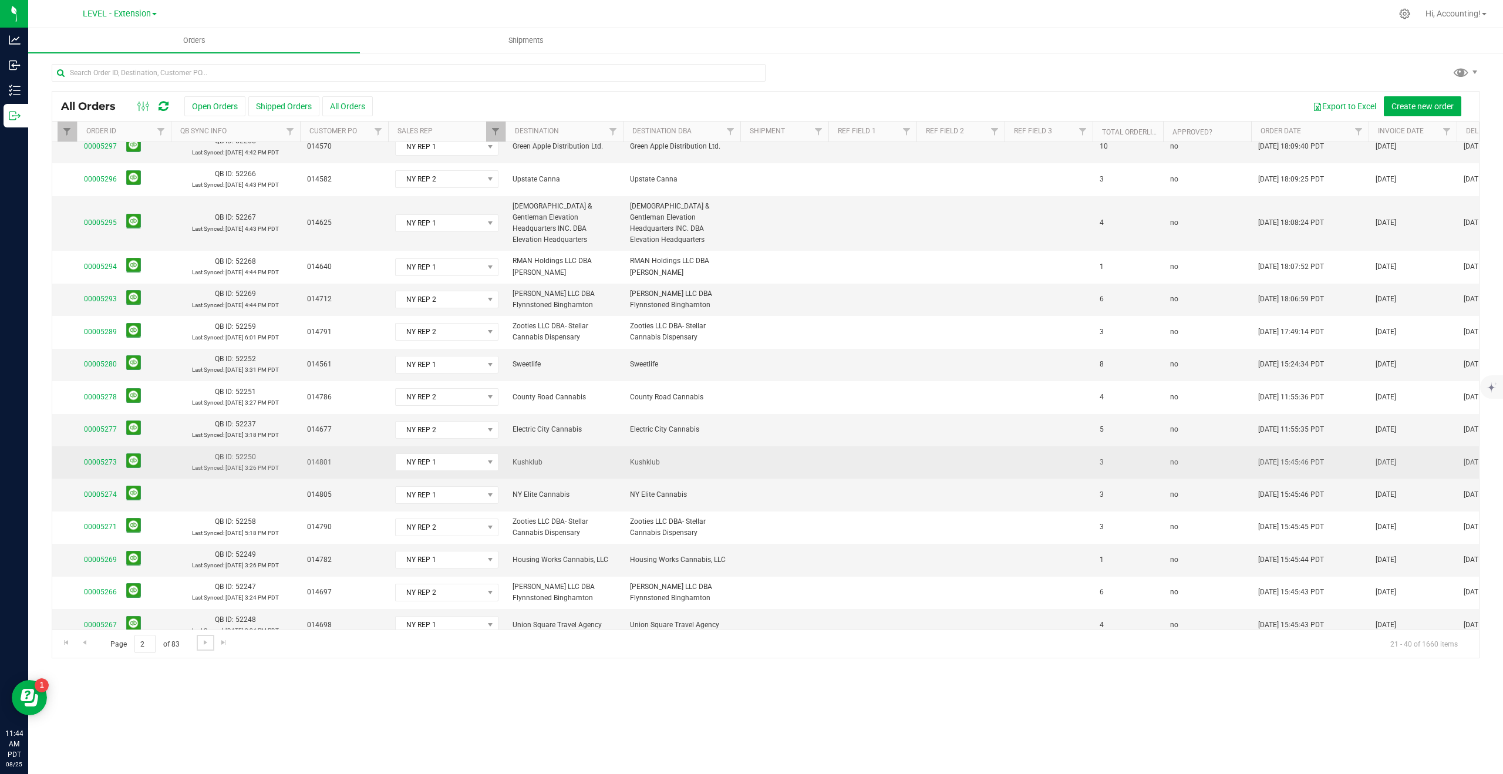
scroll to position [0, 133]
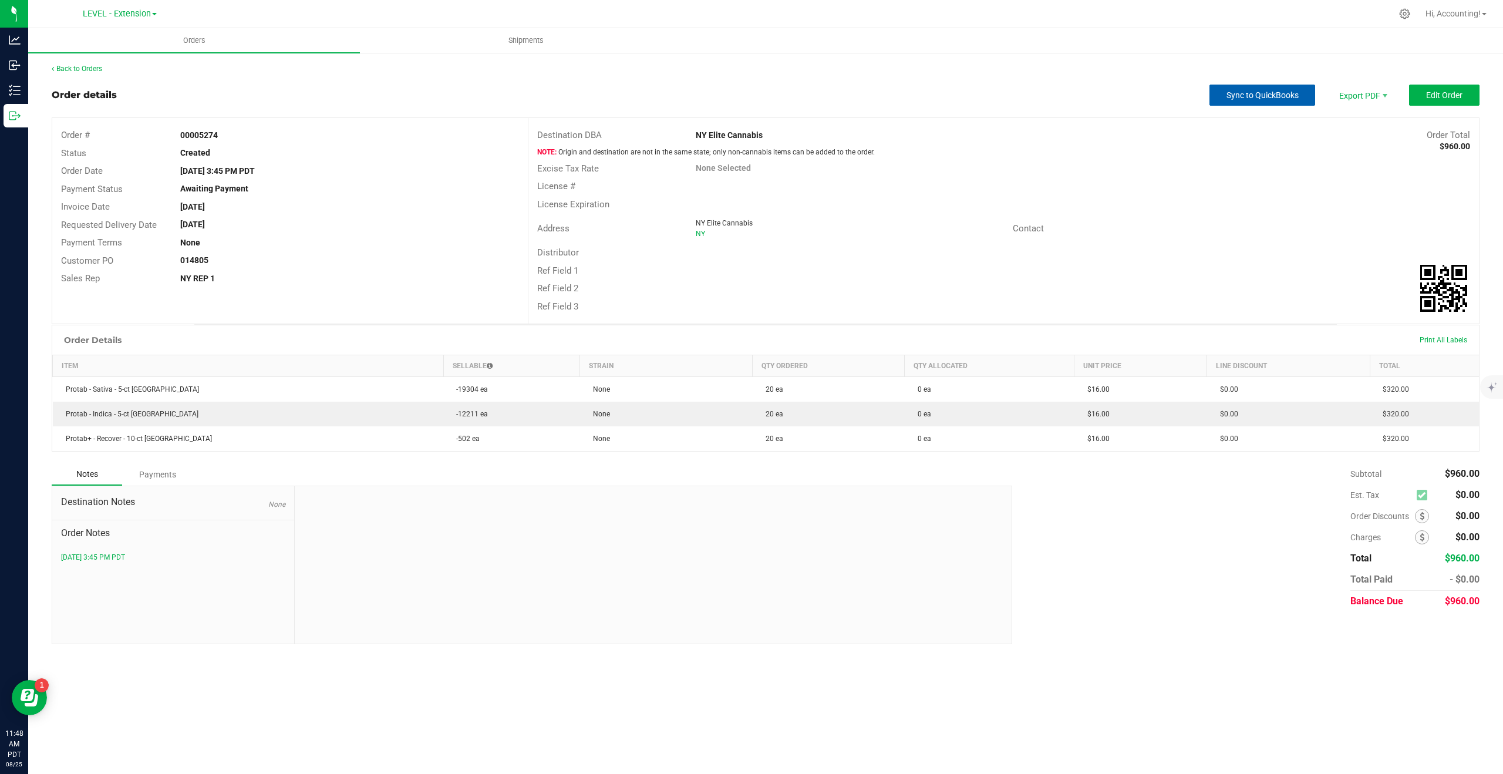
click at [1264, 96] on span "Sync to QuickBooks" at bounding box center [1262, 94] width 72 height 9
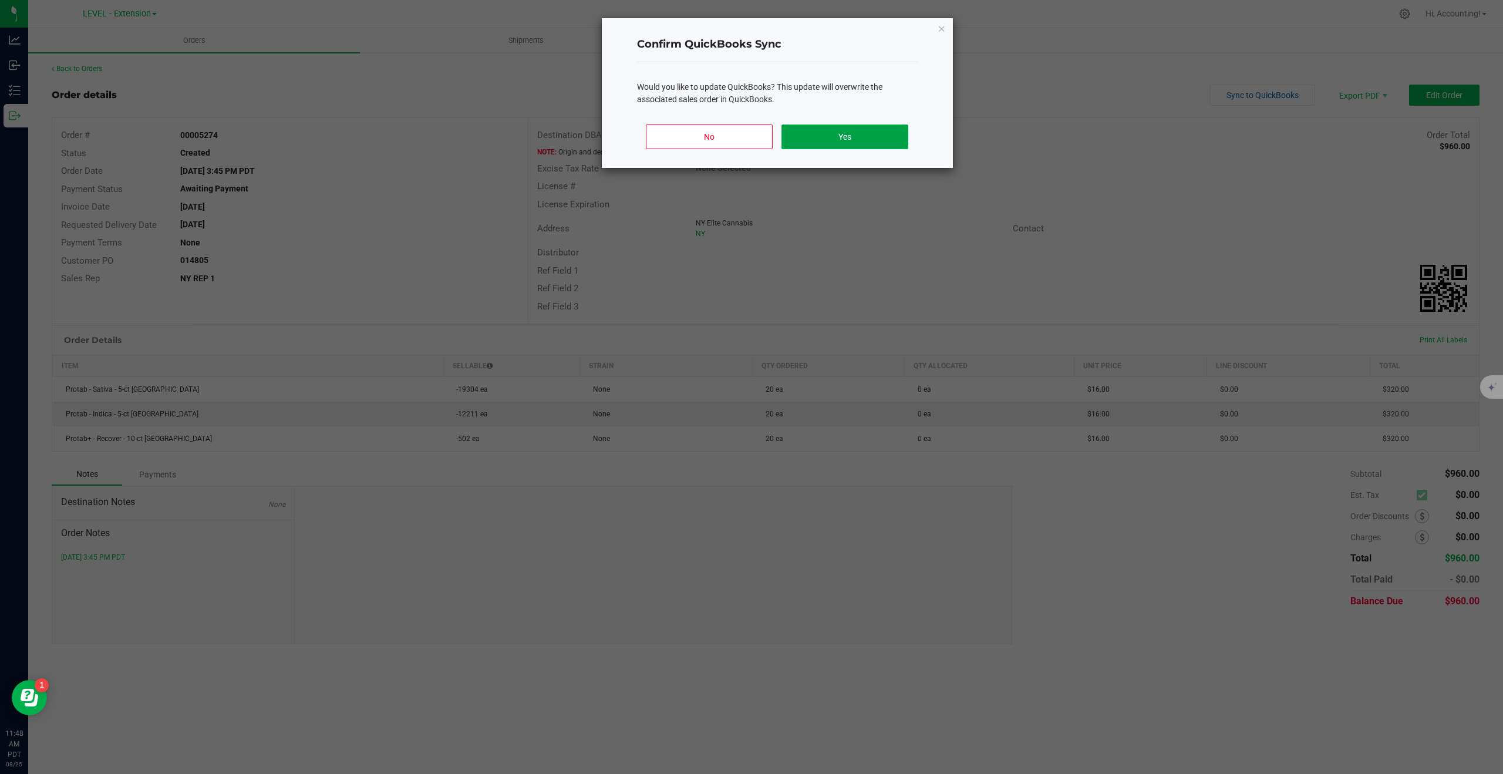
click at [862, 130] on button "Yes" at bounding box center [844, 136] width 126 height 25
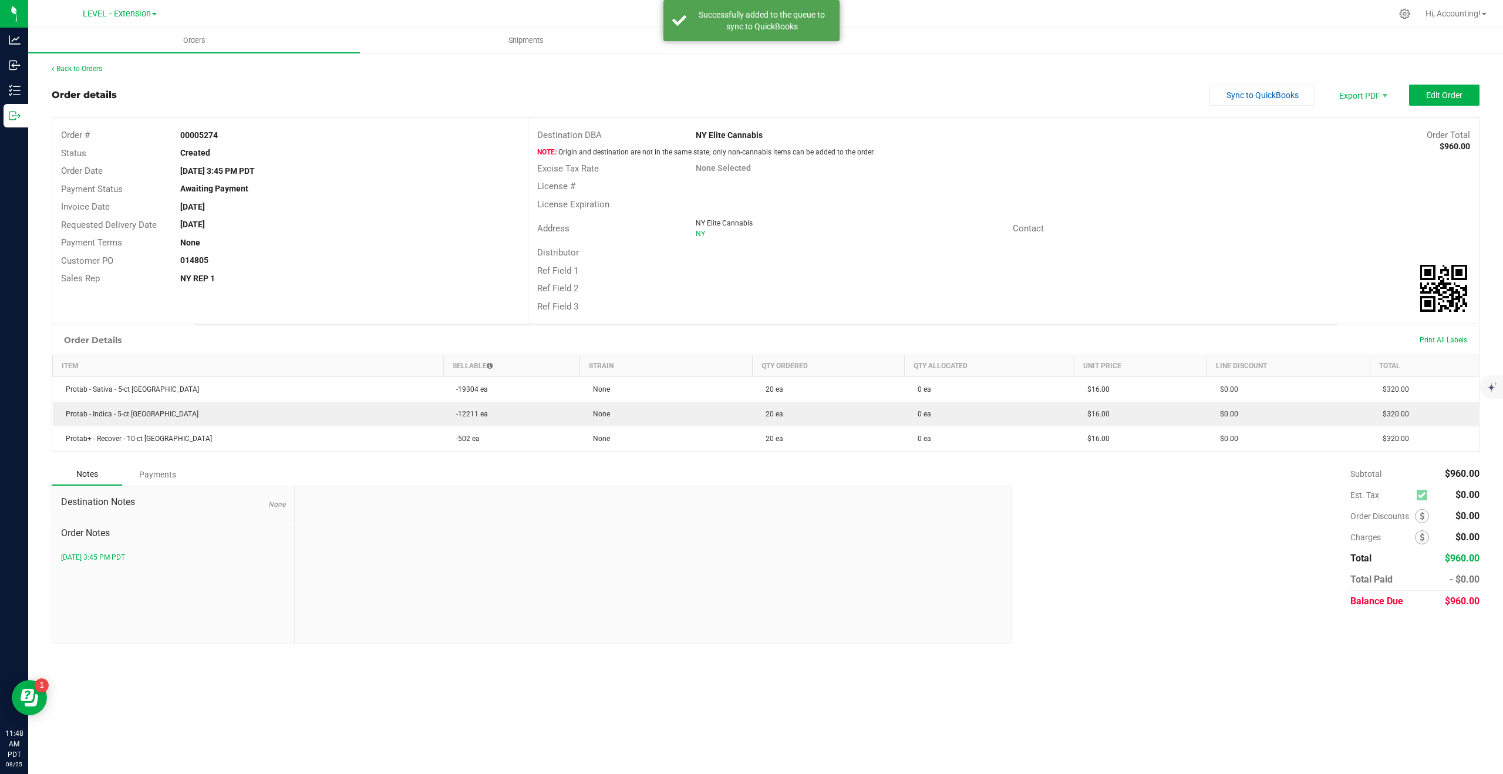
click at [72, 73] on div "Back to Orders" at bounding box center [766, 68] width 1428 height 11
click at [93, 69] on link "Back to Orders" at bounding box center [77, 69] width 50 height 8
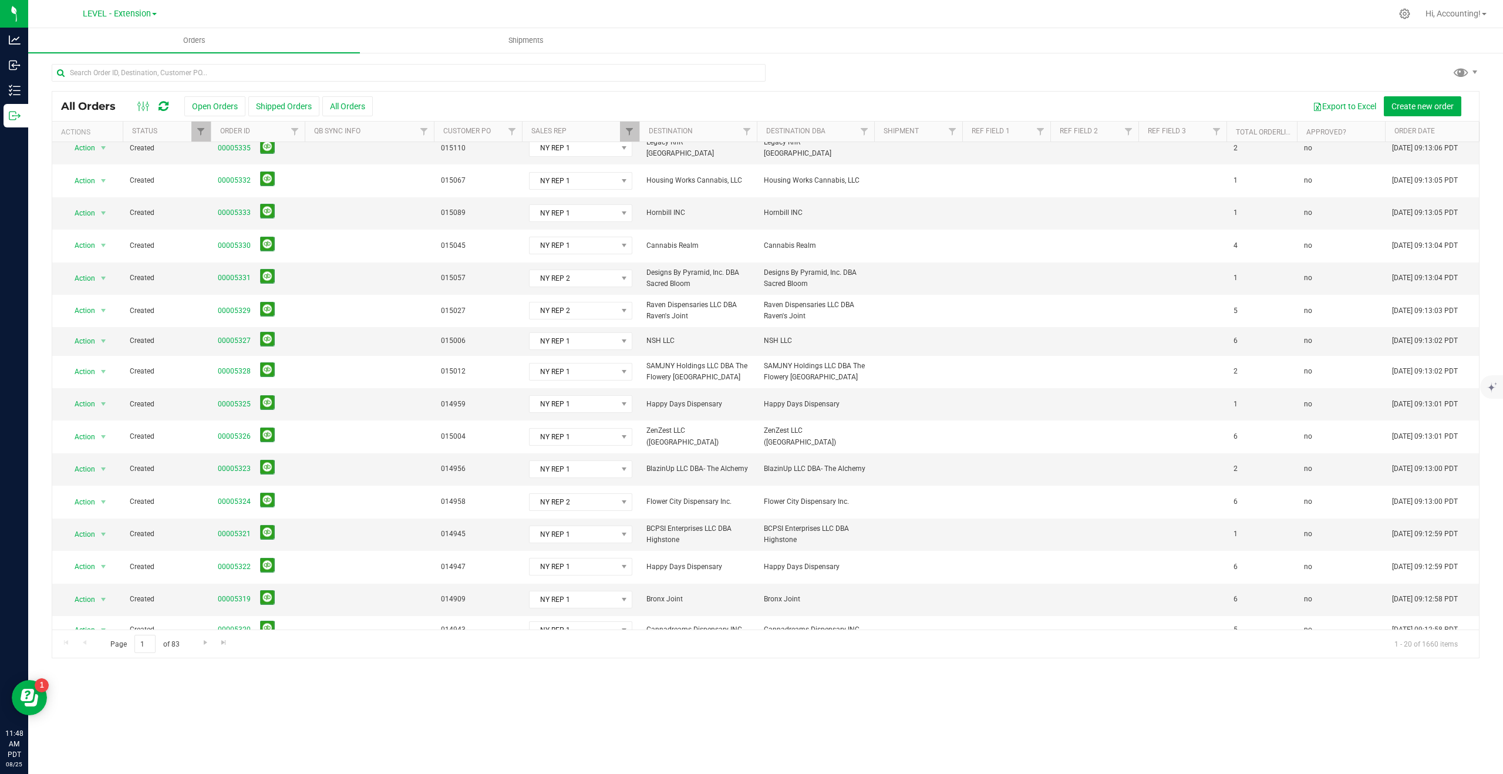
scroll to position [141, 0]
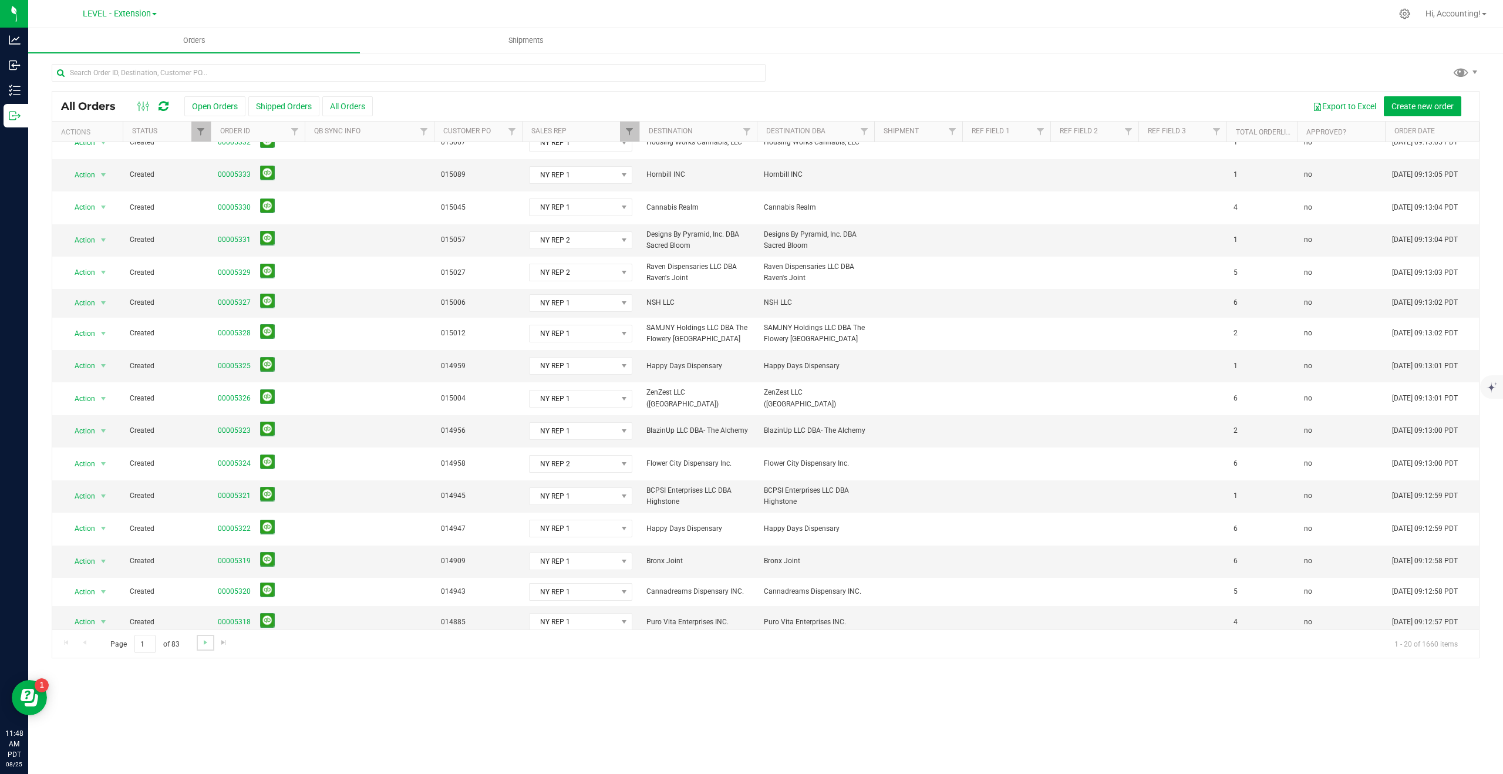
click at [198, 642] on link "Go to the next page" at bounding box center [205, 643] width 17 height 16
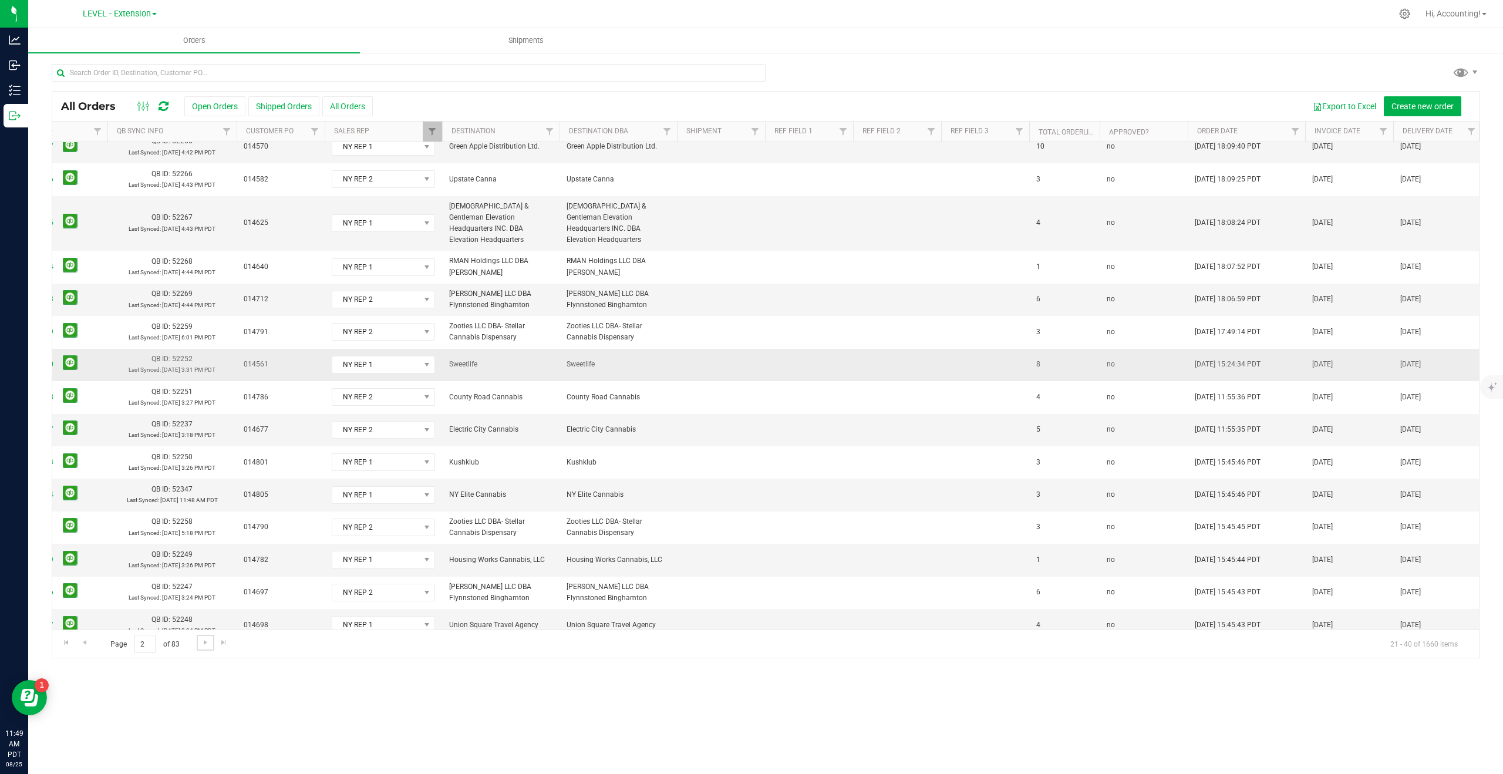
scroll to position [170, 220]
